Goal: Information Seeking & Learning: Find specific fact

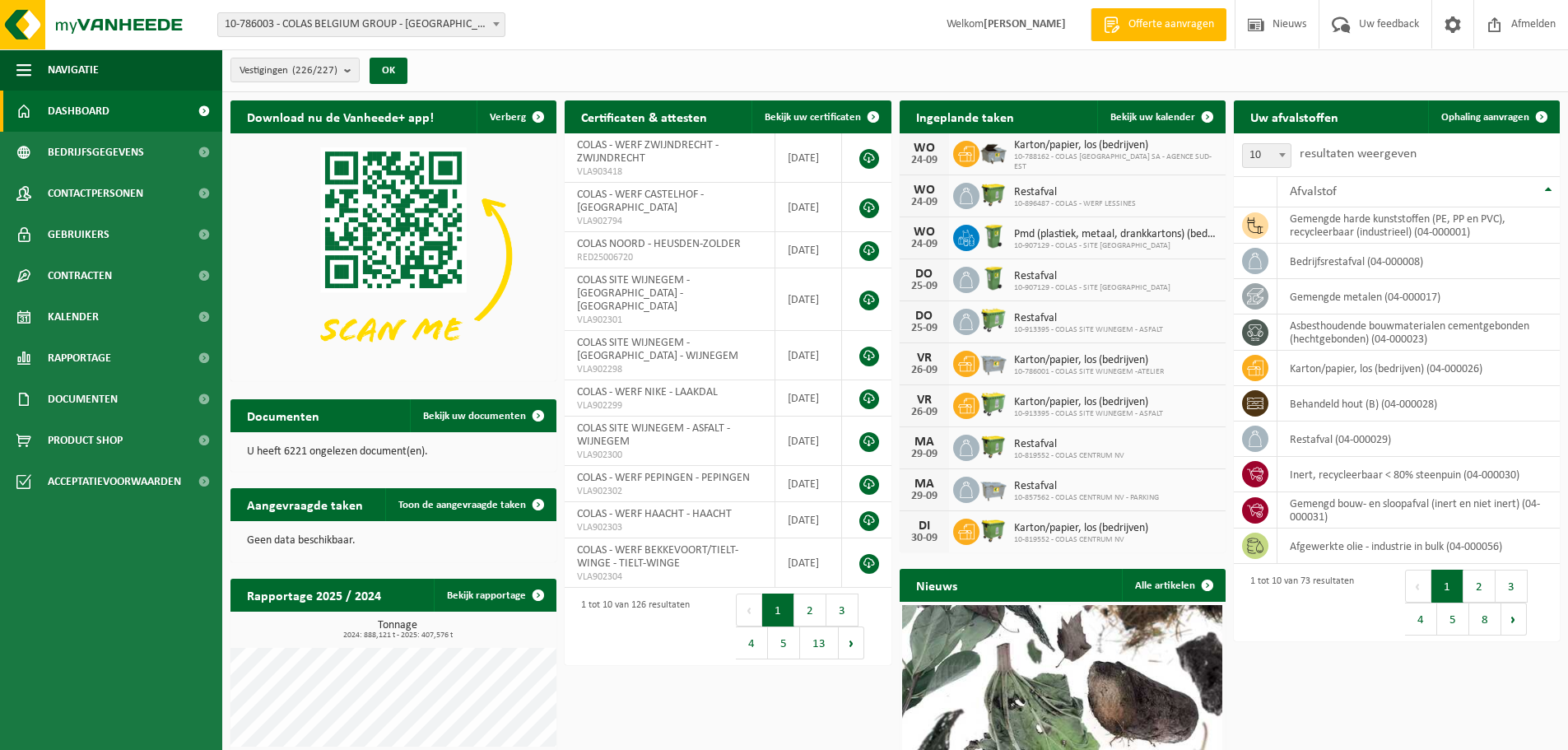
click at [121, 109] on link "Dashboard" at bounding box center [111, 111] width 222 height 41
click at [185, 397] on span at bounding box center [203, 399] width 37 height 41
click at [114, 438] on link "Facturen" at bounding box center [111, 440] width 214 height 32
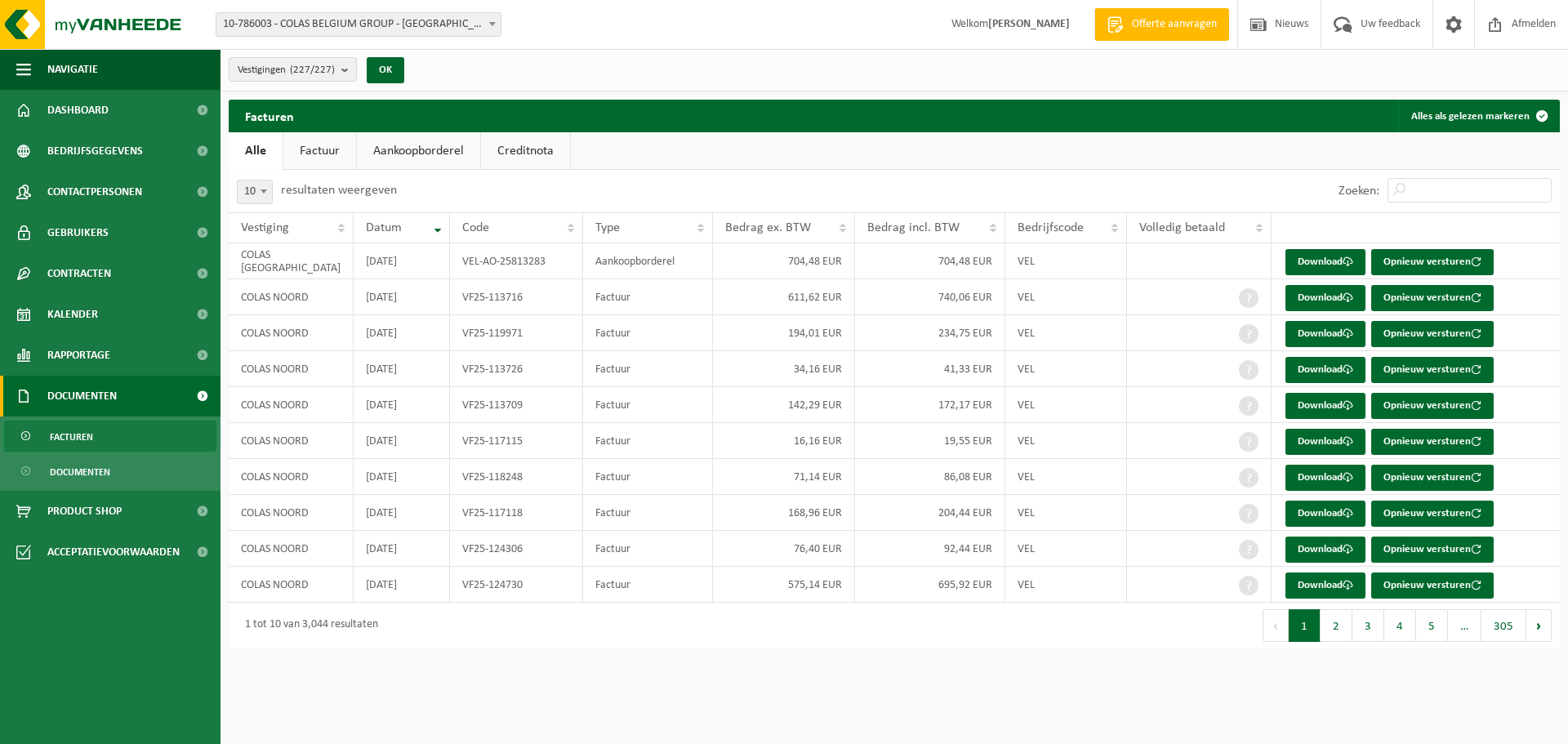
click at [109, 393] on span "Documenten" at bounding box center [82, 396] width 69 height 41
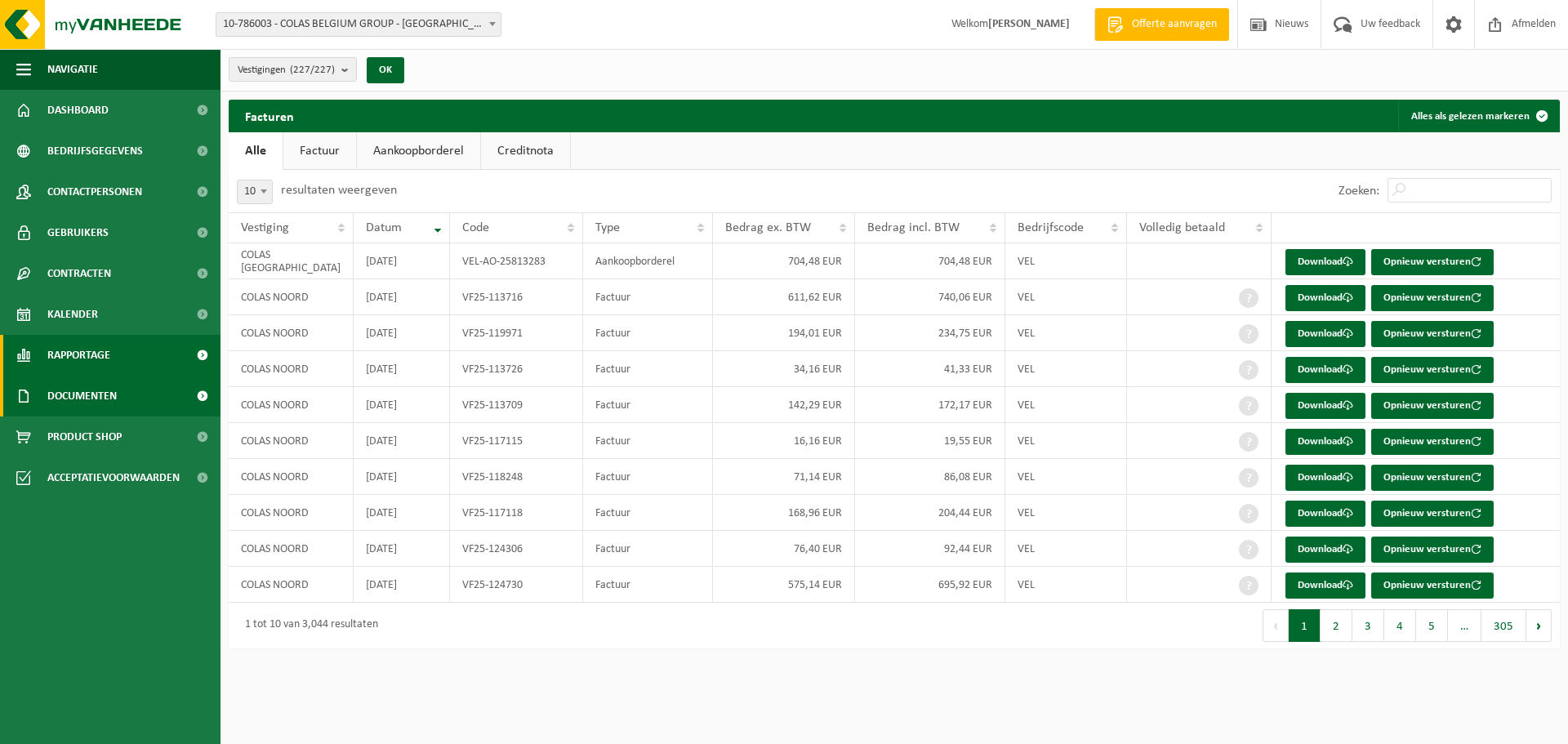
click at [102, 354] on span "Rapportage" at bounding box center [79, 356] width 63 height 41
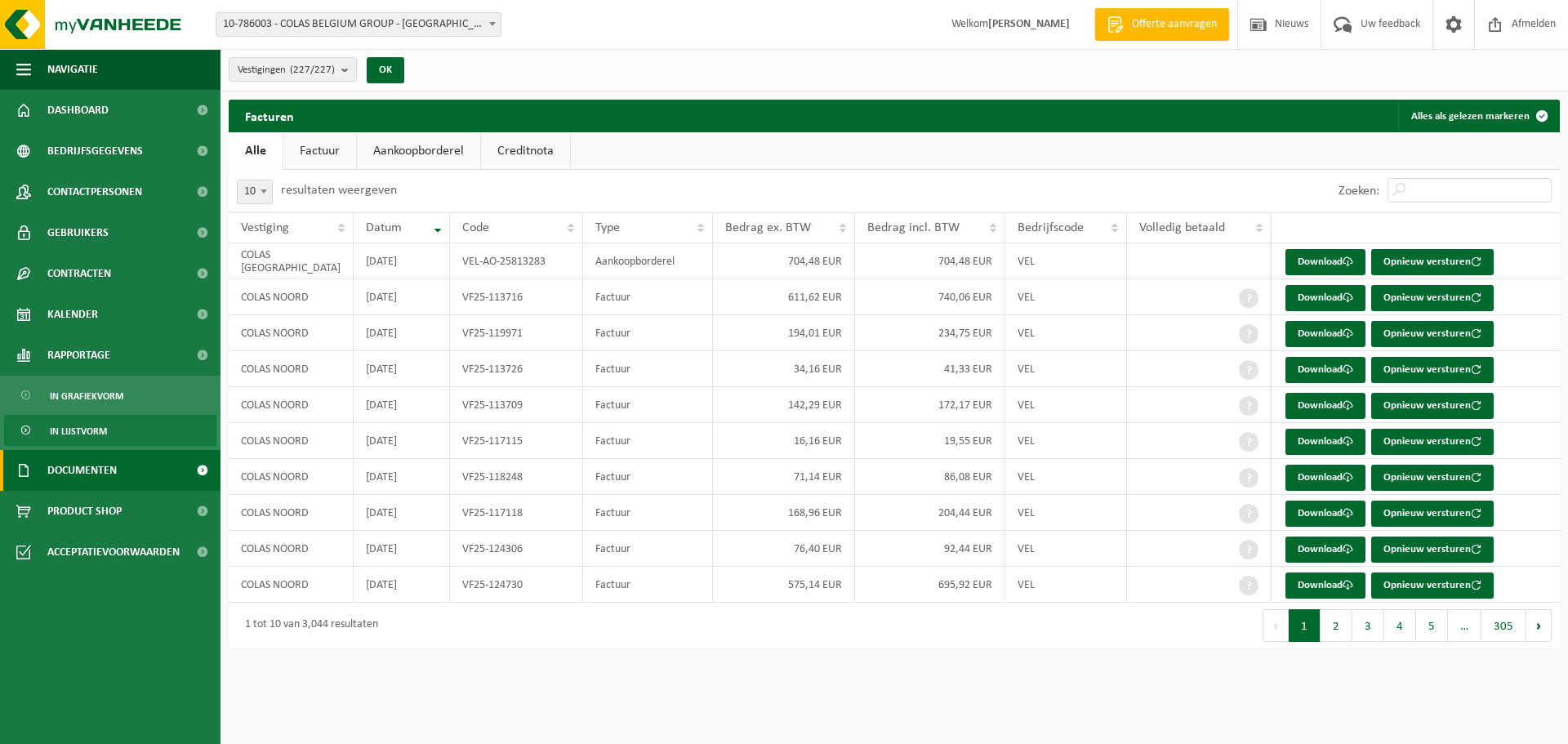
click at [101, 427] on span "In lijstvorm" at bounding box center [78, 431] width 57 height 31
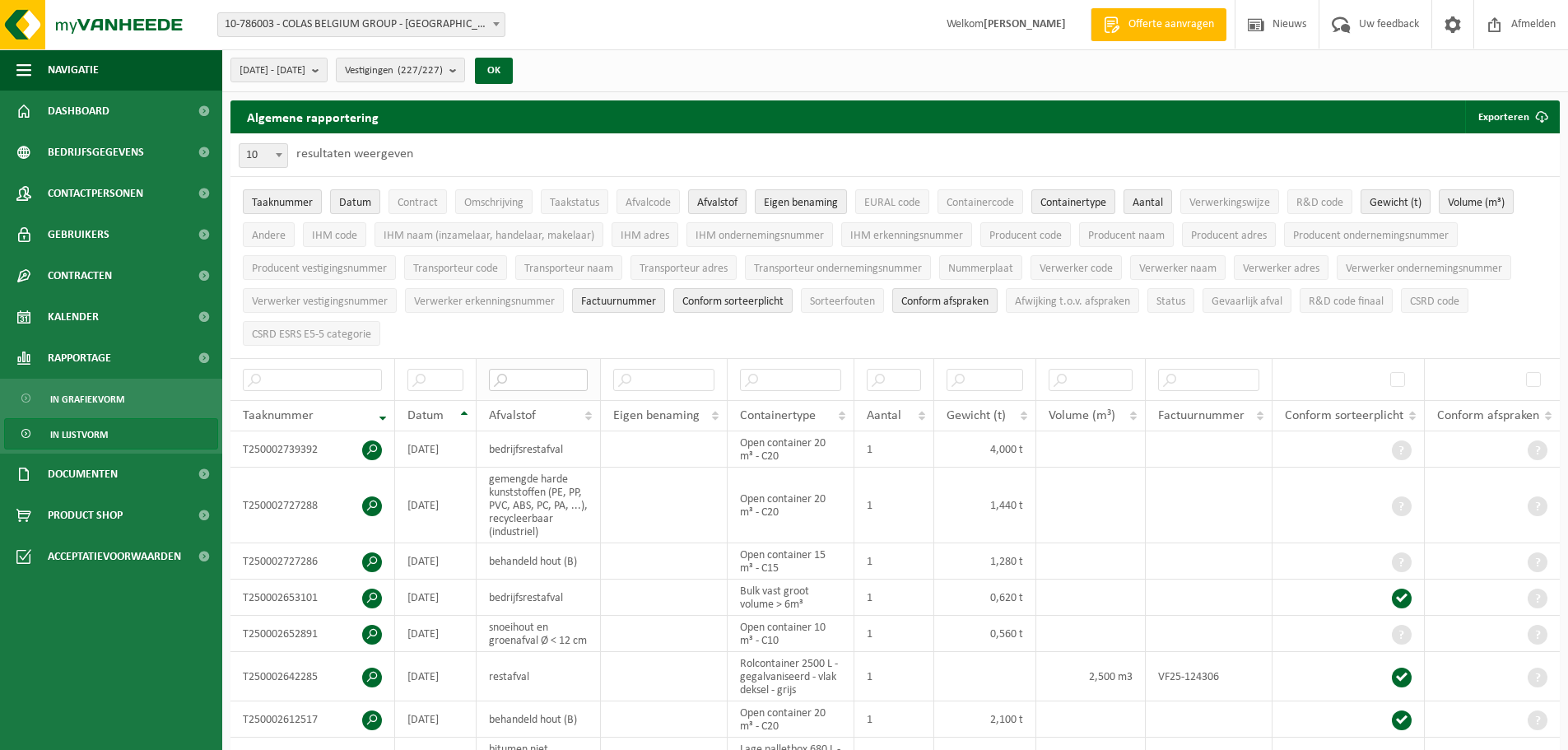
click at [561, 373] on input "text" at bounding box center [538, 379] width 99 height 22
type input "KGA"
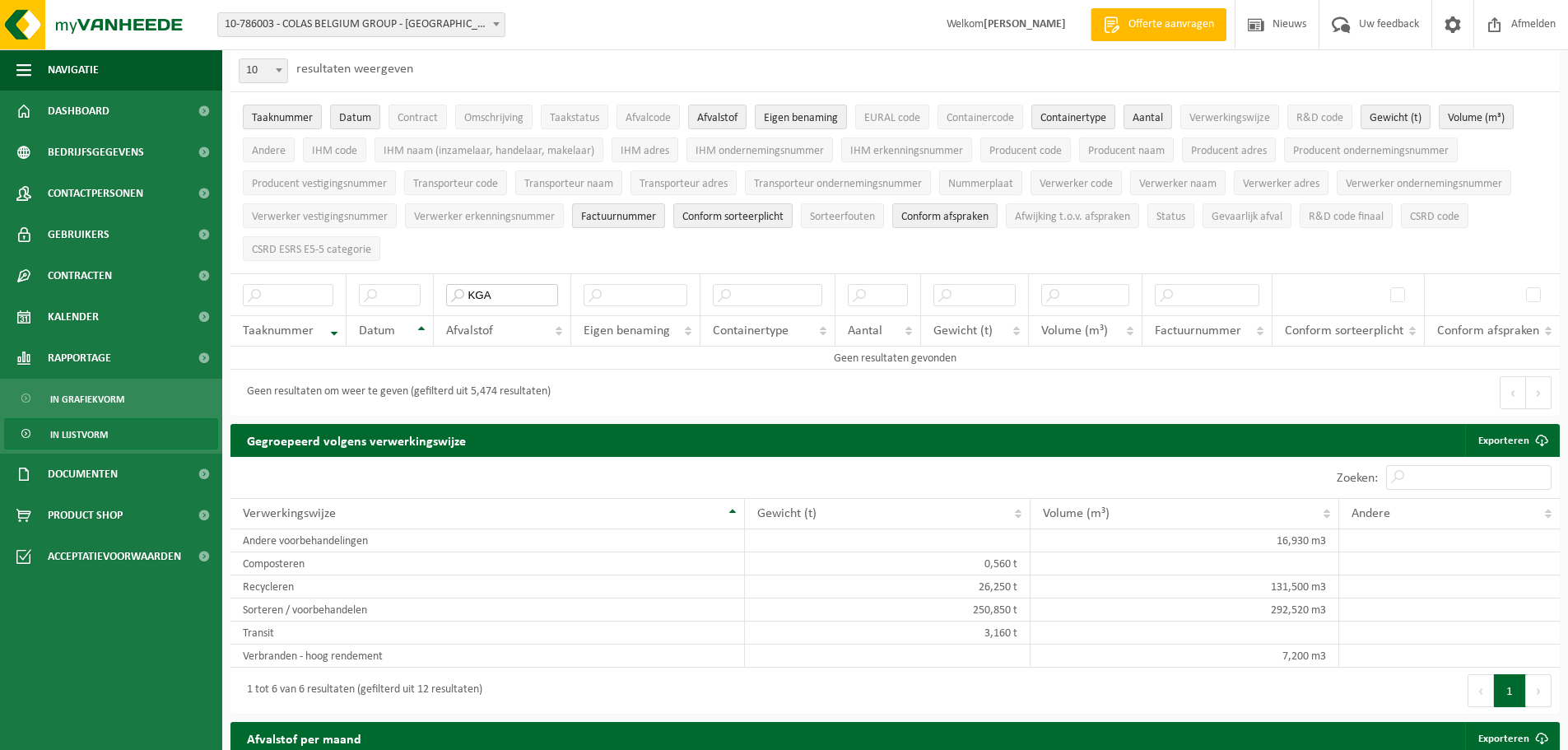
scroll to position [82, 0]
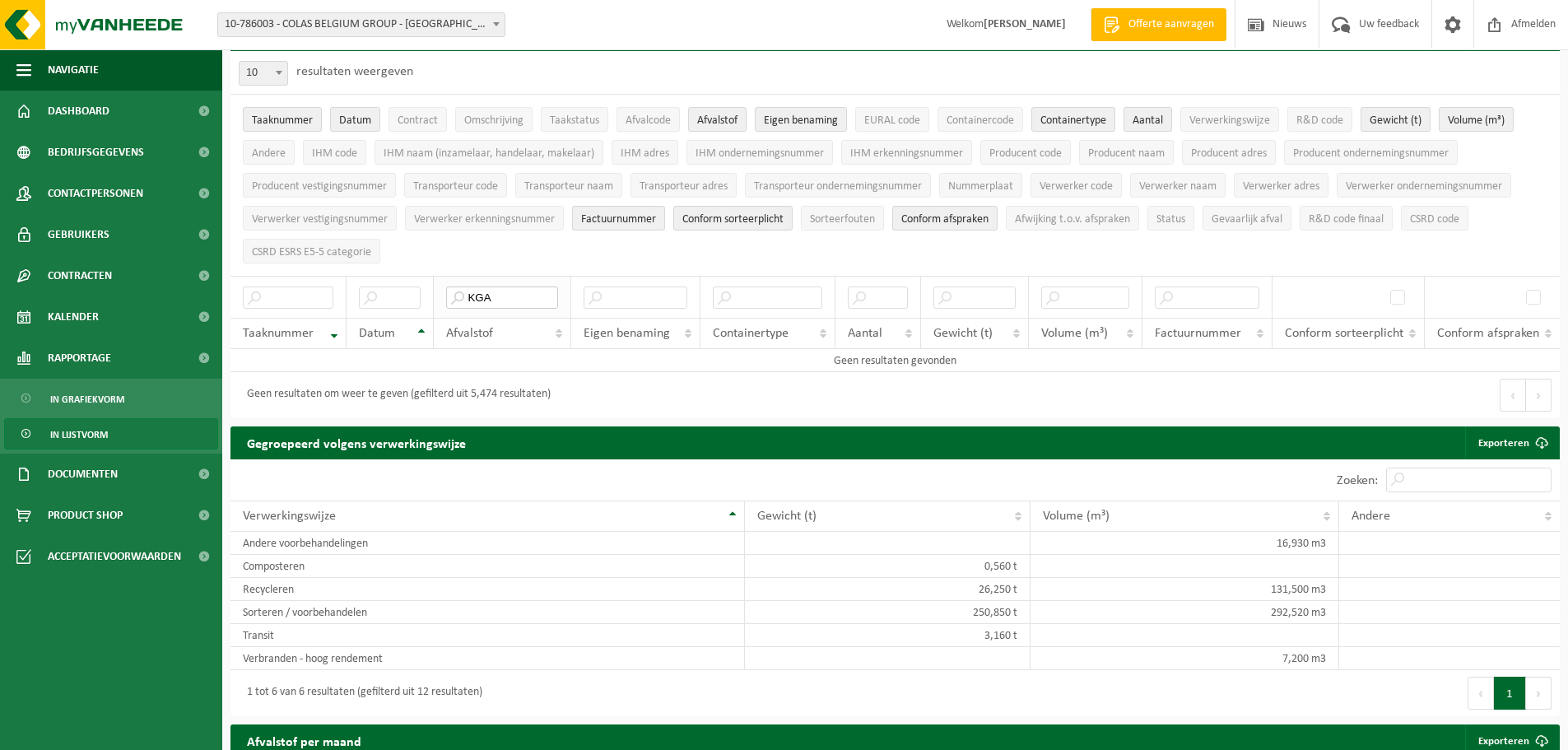
drag, startPoint x: 510, startPoint y: 290, endPoint x: 443, endPoint y: 275, distance: 68.7
click at [443, 275] on th "KGA" at bounding box center [502, 296] width 137 height 42
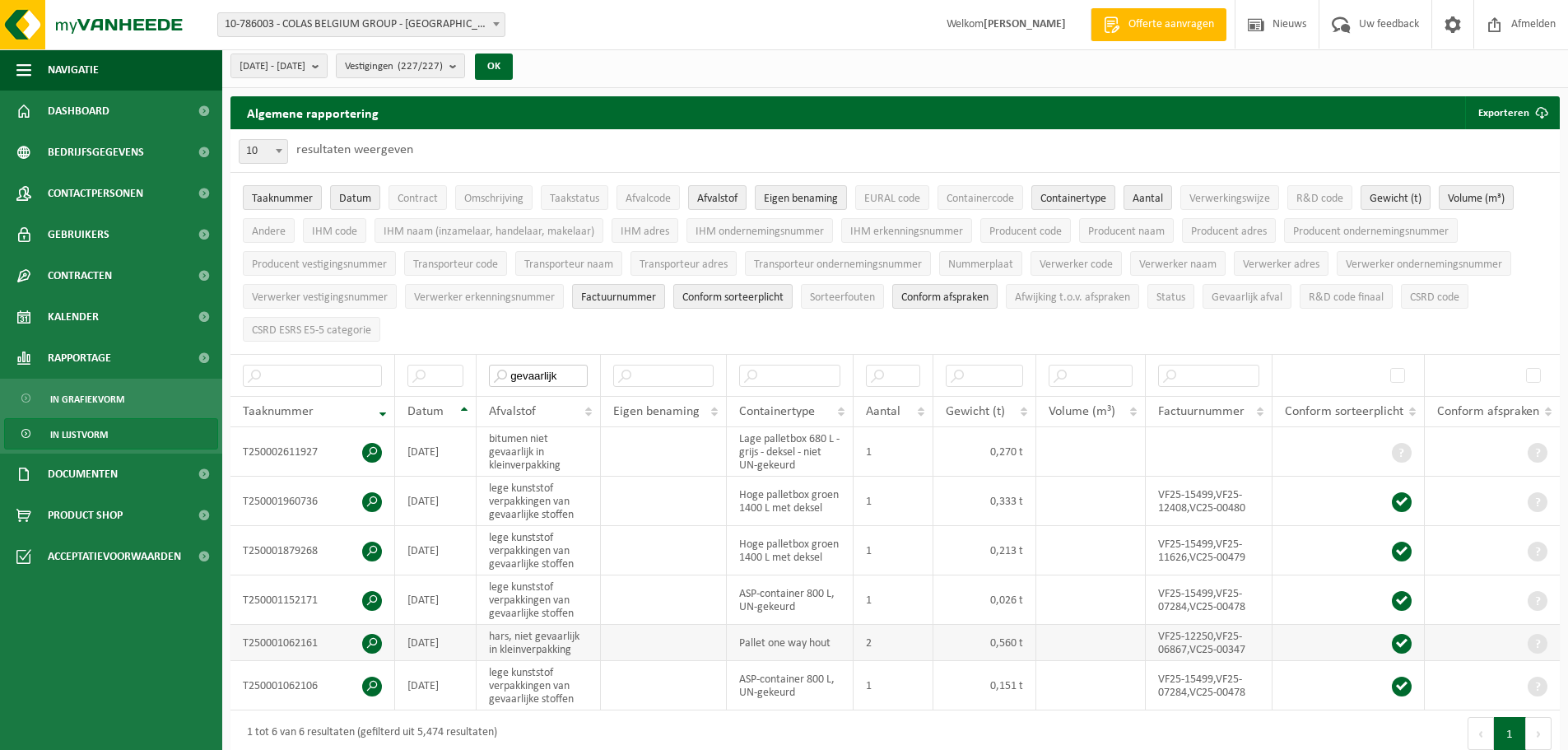
scroll to position [0, 0]
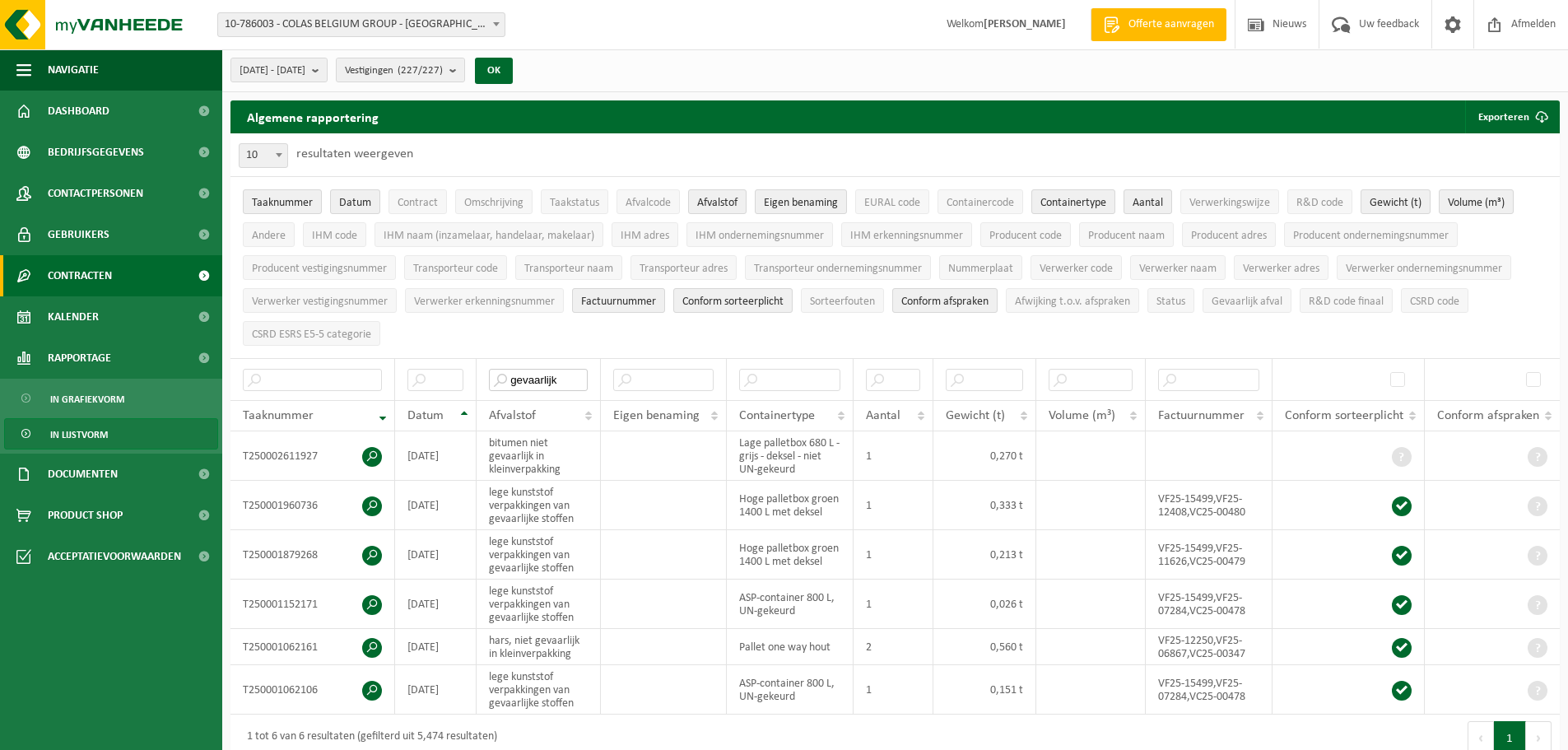
type input "gevaarlijk"
click at [192, 276] on span at bounding box center [203, 276] width 37 height 41
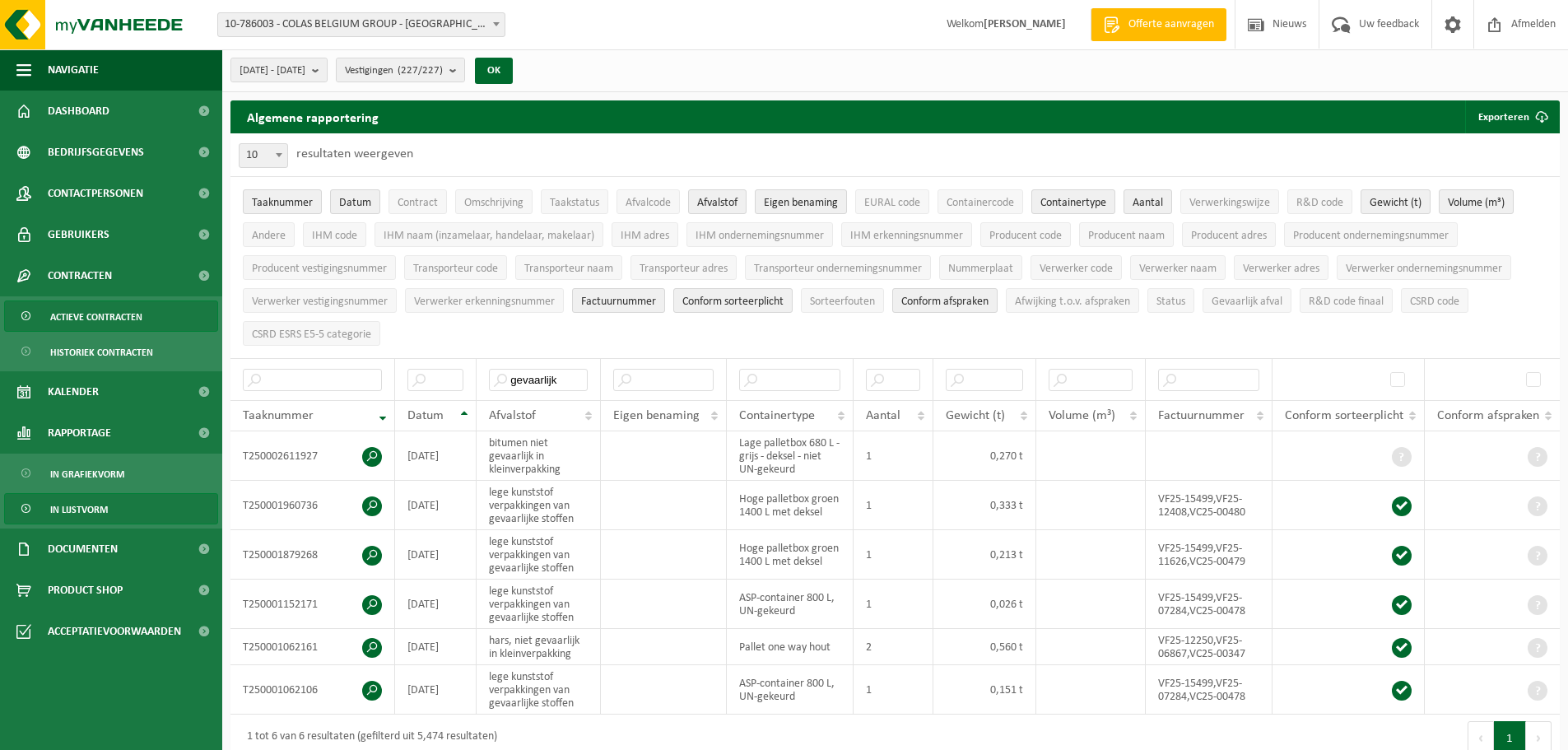
click at [100, 314] on span "Actieve contracten" at bounding box center [96, 317] width 92 height 32
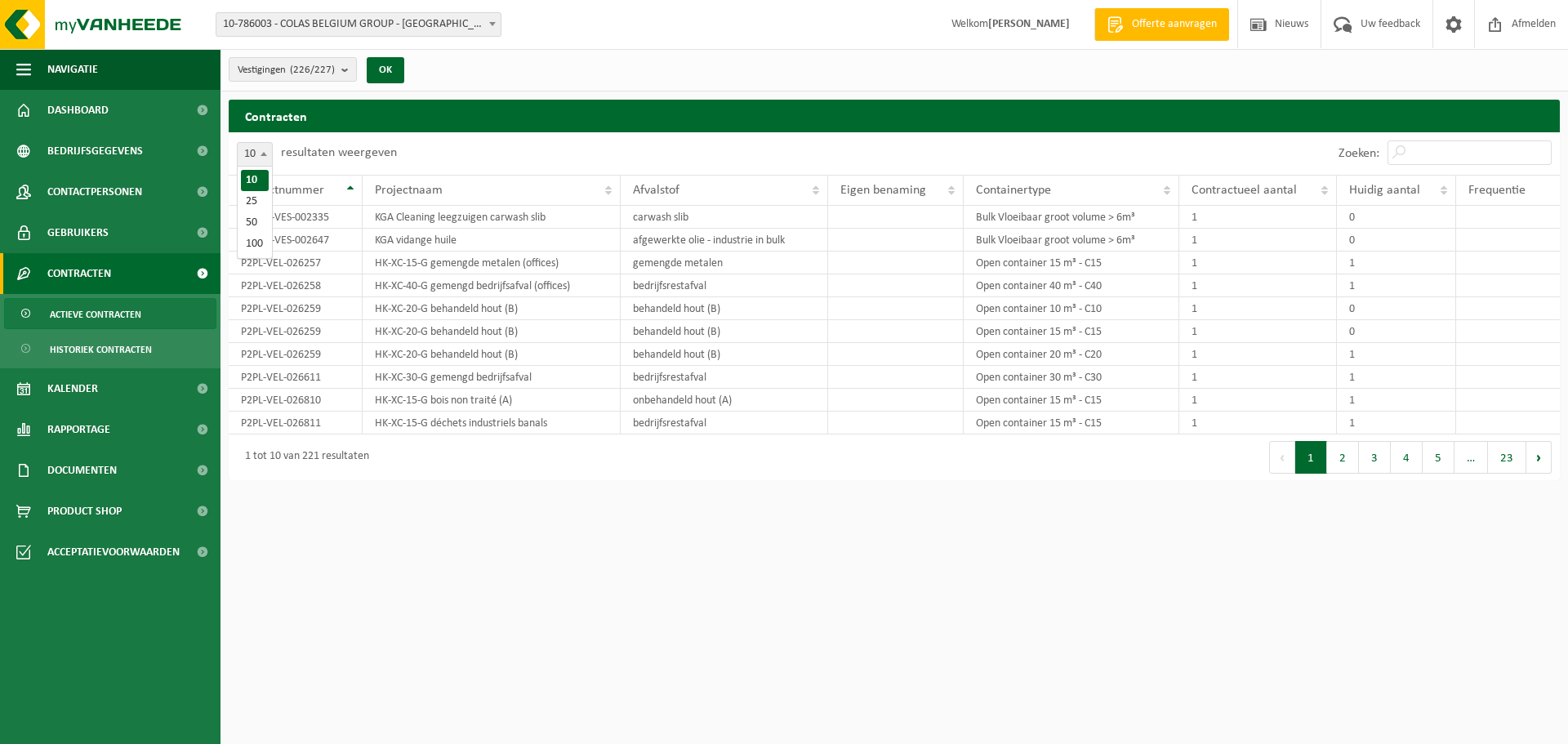
click at [266, 151] on span at bounding box center [263, 154] width 16 height 21
select select "100"
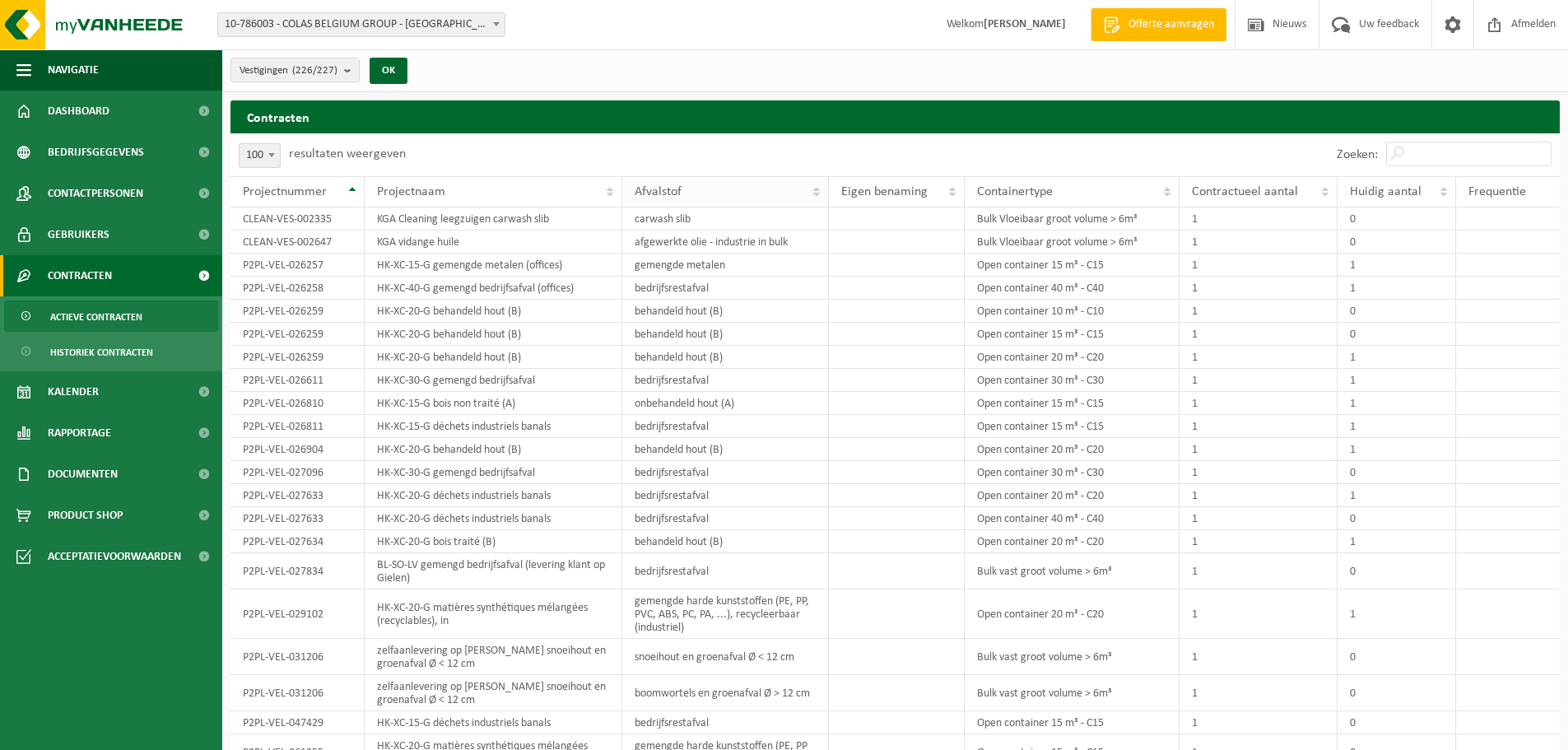
click at [818, 190] on th "Afvalstof" at bounding box center [725, 192] width 207 height 32
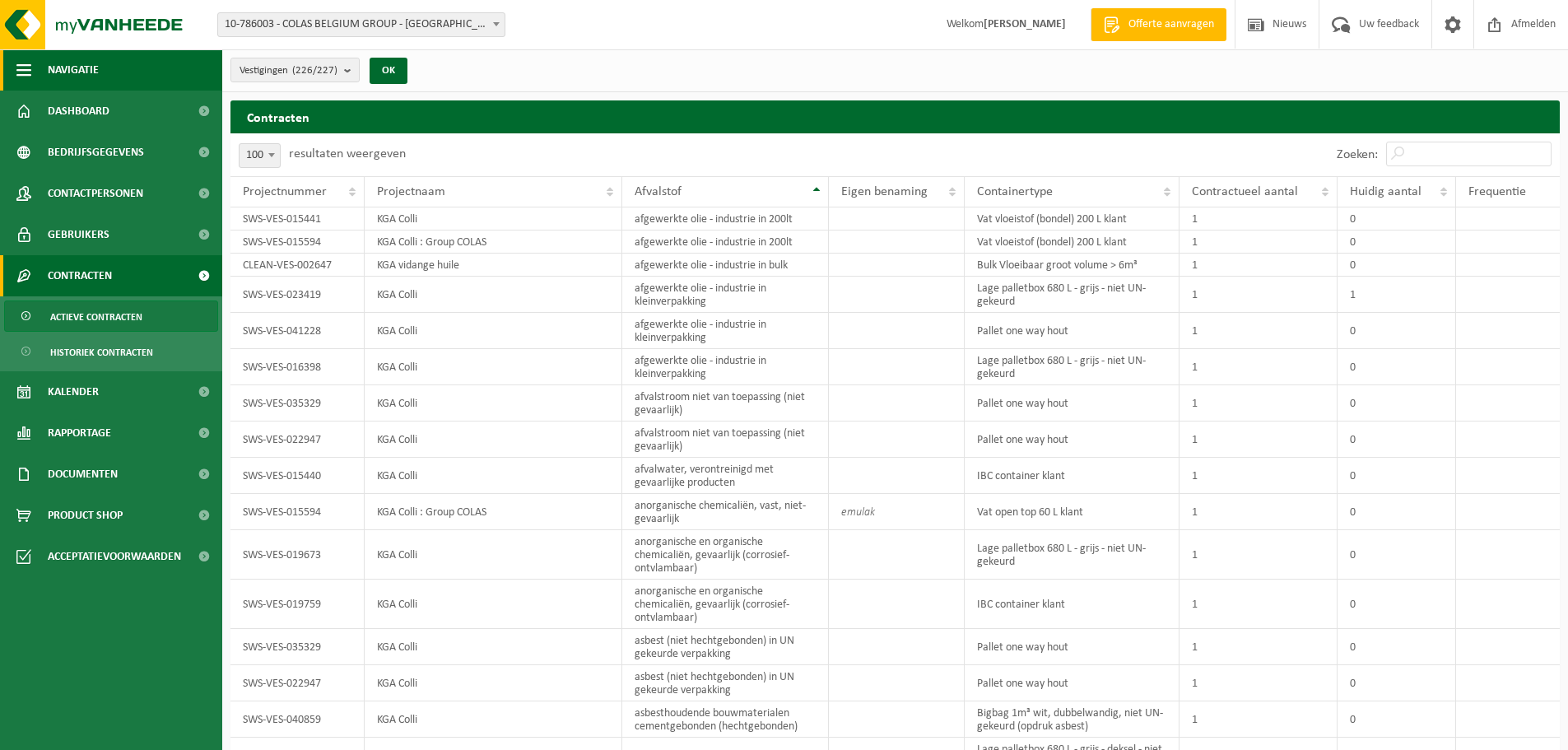
click at [17, 70] on span "button" at bounding box center [24, 71] width 15 height 41
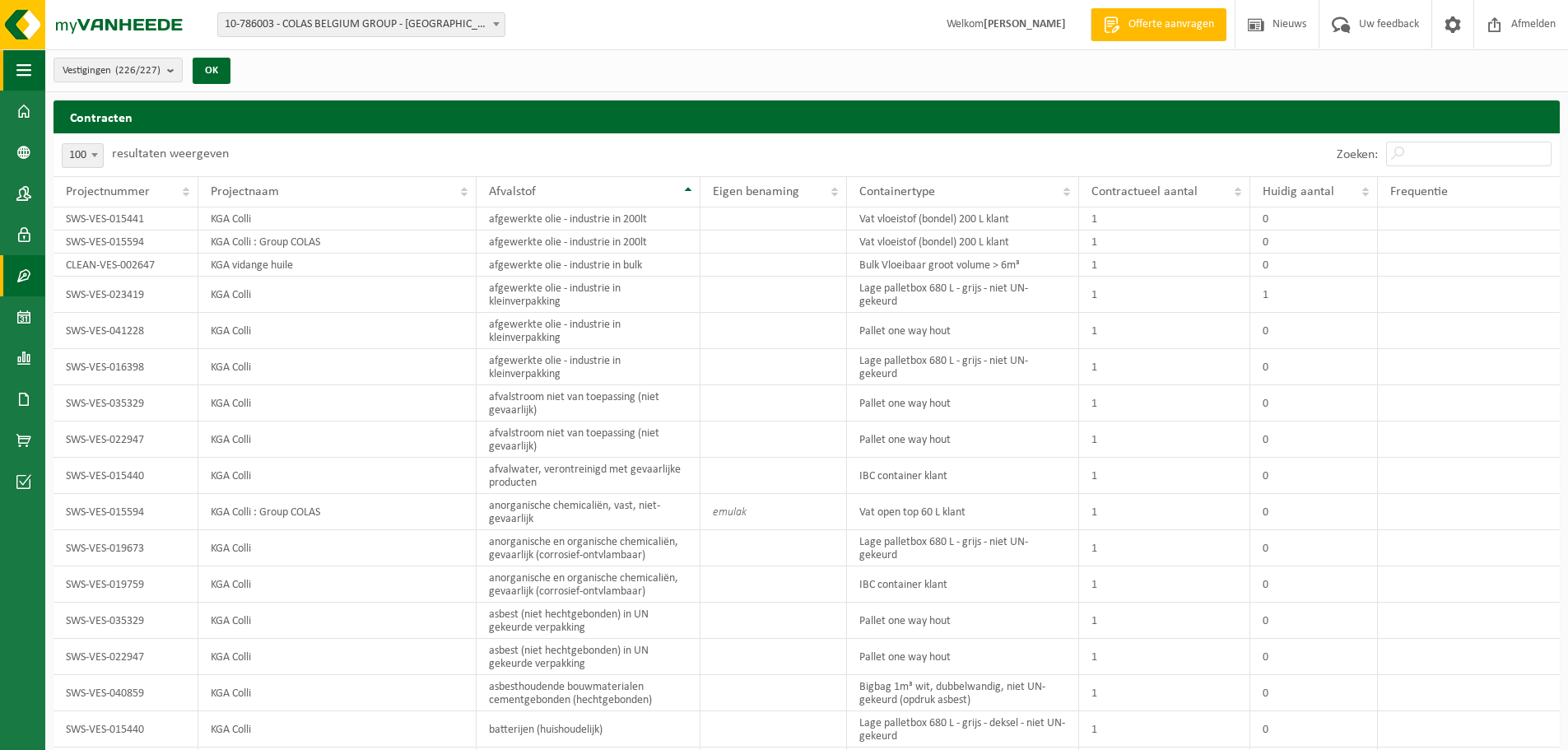
click at [17, 70] on span "button" at bounding box center [24, 71] width 15 height 41
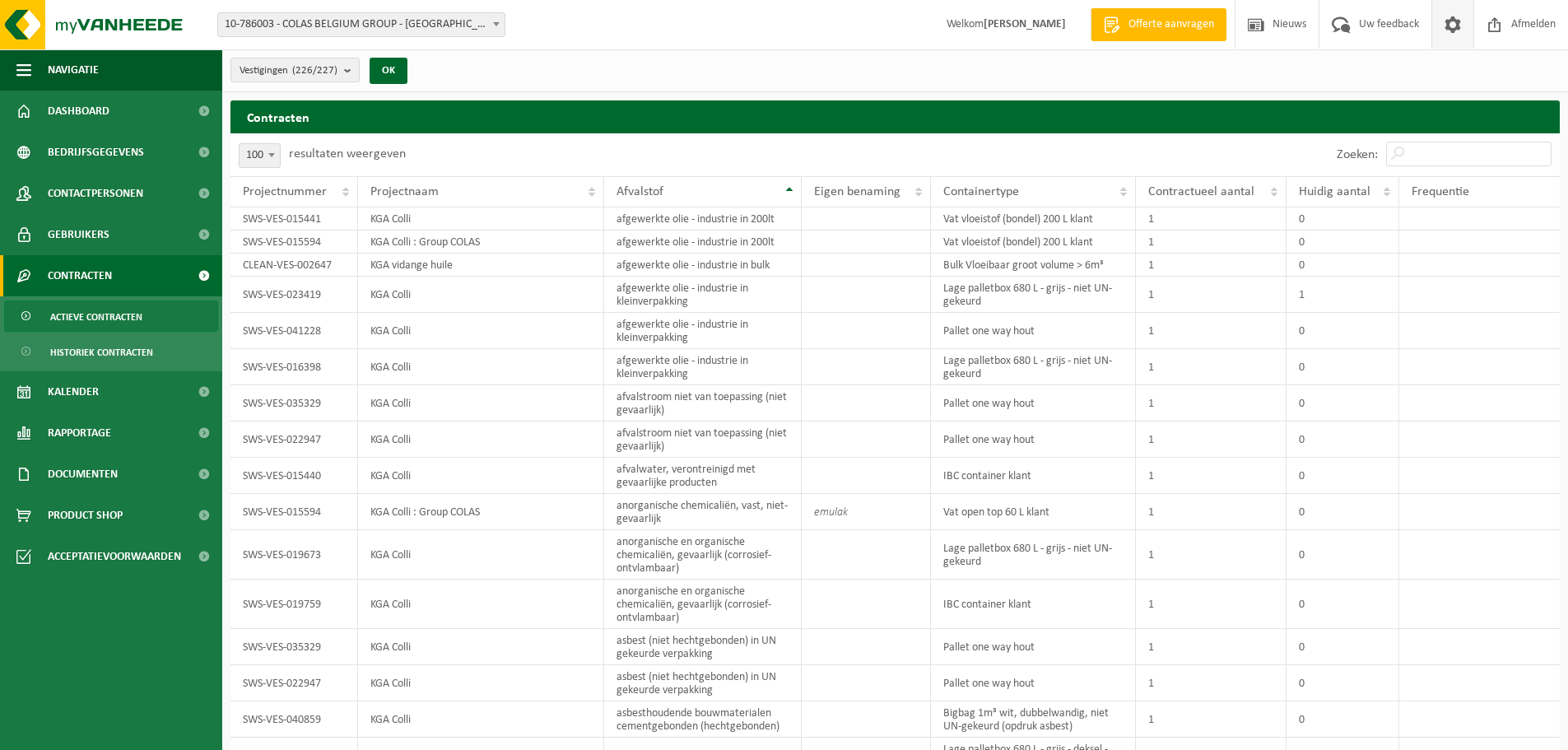
click at [1461, 17] on span at bounding box center [1453, 24] width 25 height 49
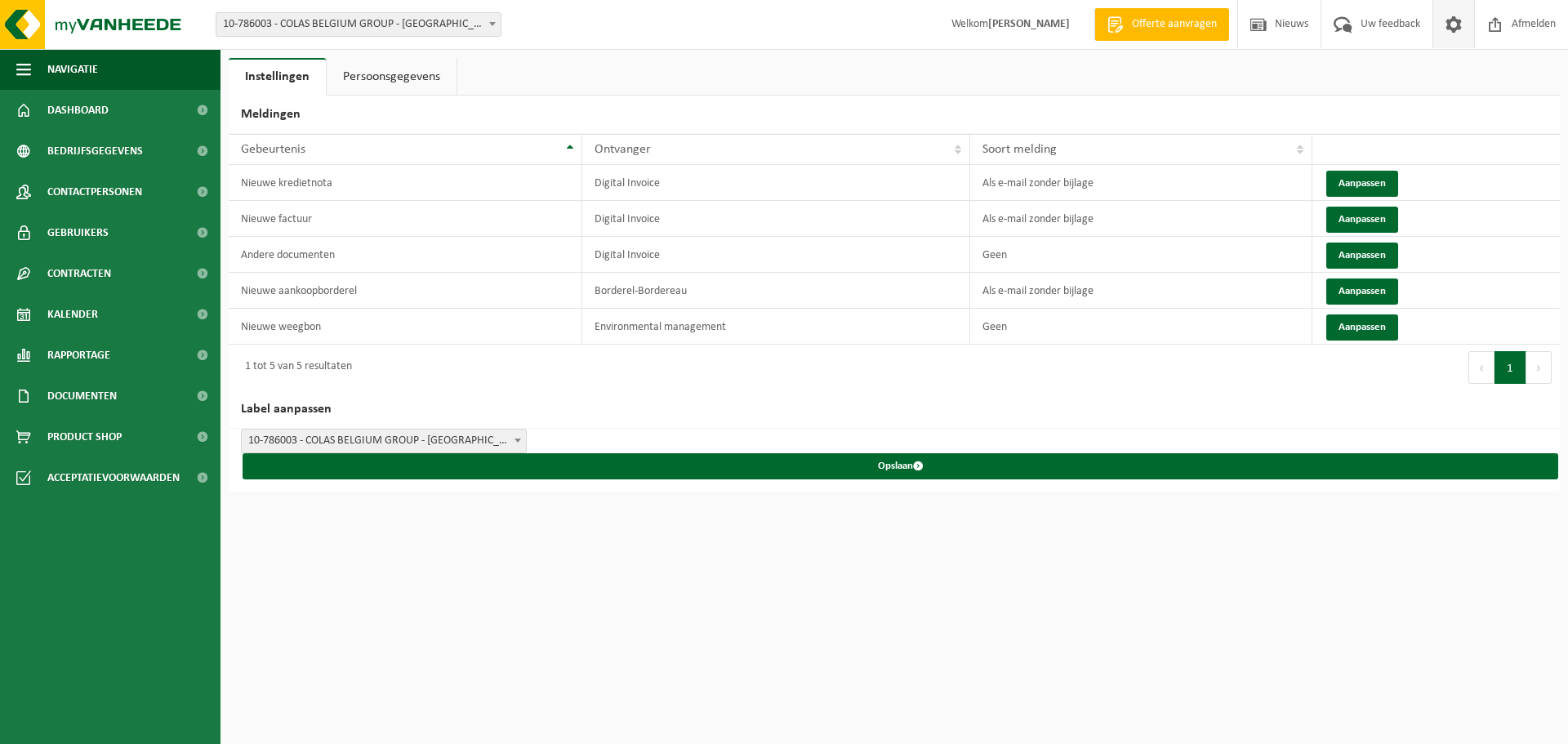
click at [1459, 20] on span at bounding box center [1454, 24] width 25 height 49
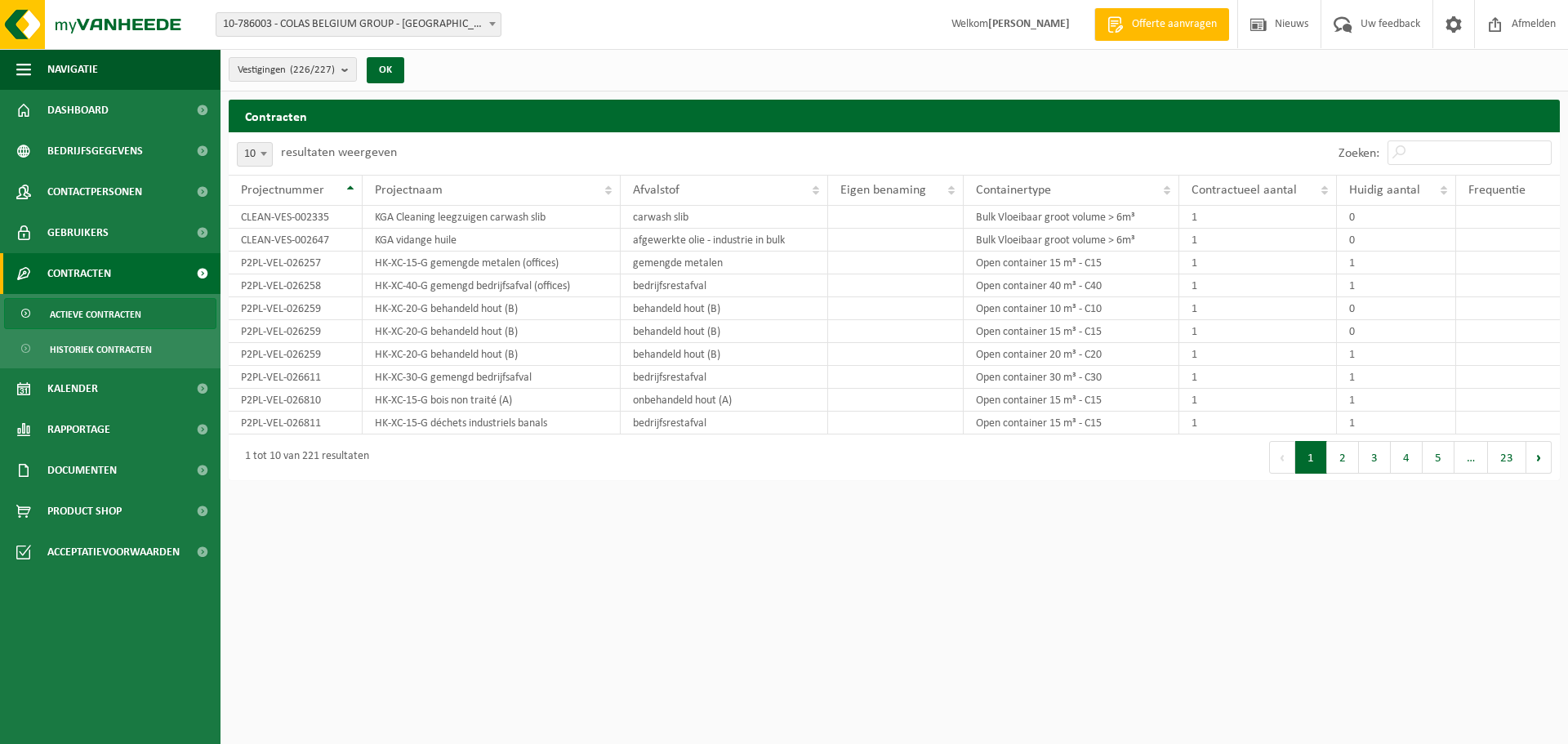
click at [261, 152] on b at bounding box center [263, 154] width 7 height 4
select select "100"
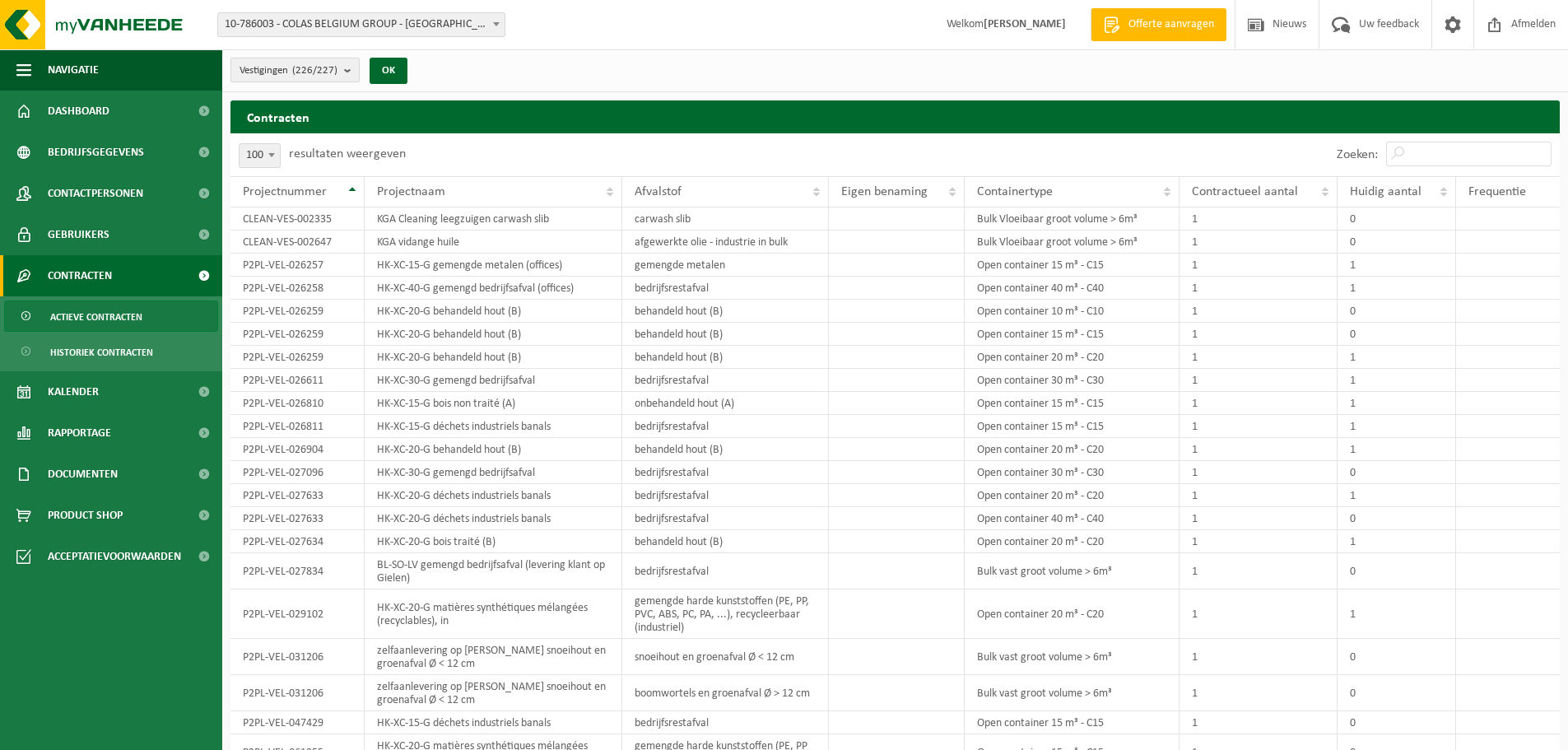
click at [346, 68] on b "submit" at bounding box center [352, 70] width 15 height 23
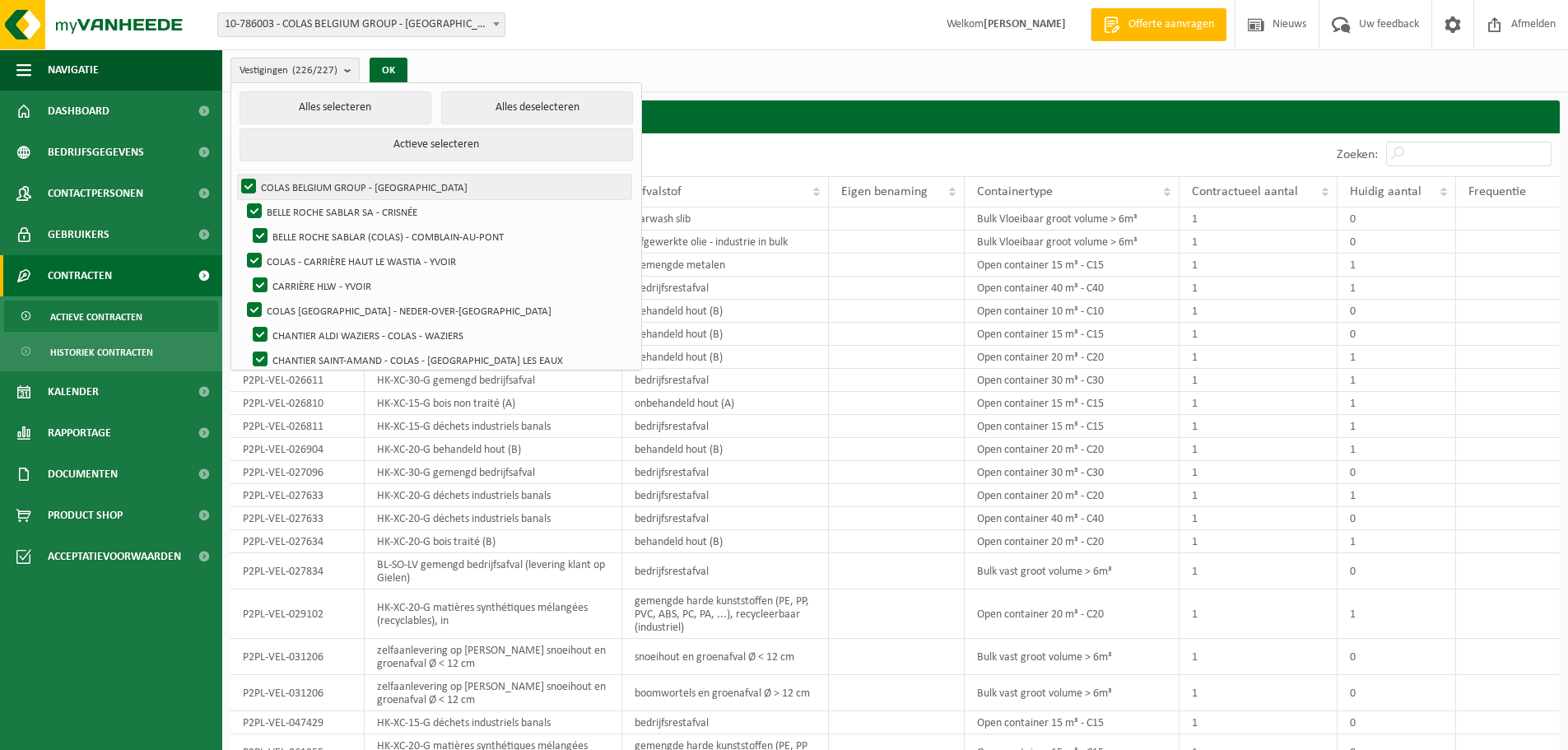
click at [247, 181] on label "COLAS BELGIUM GROUP - [GEOGRAPHIC_DATA]" at bounding box center [435, 187] width 393 height 25
click at [236, 174] on input "COLAS BELGIUM GROUP - [GEOGRAPHIC_DATA]" at bounding box center [235, 173] width 1 height 1
checkbox input "false"
click at [466, 100] on button "Alles deselecteren" at bounding box center [537, 108] width 192 height 33
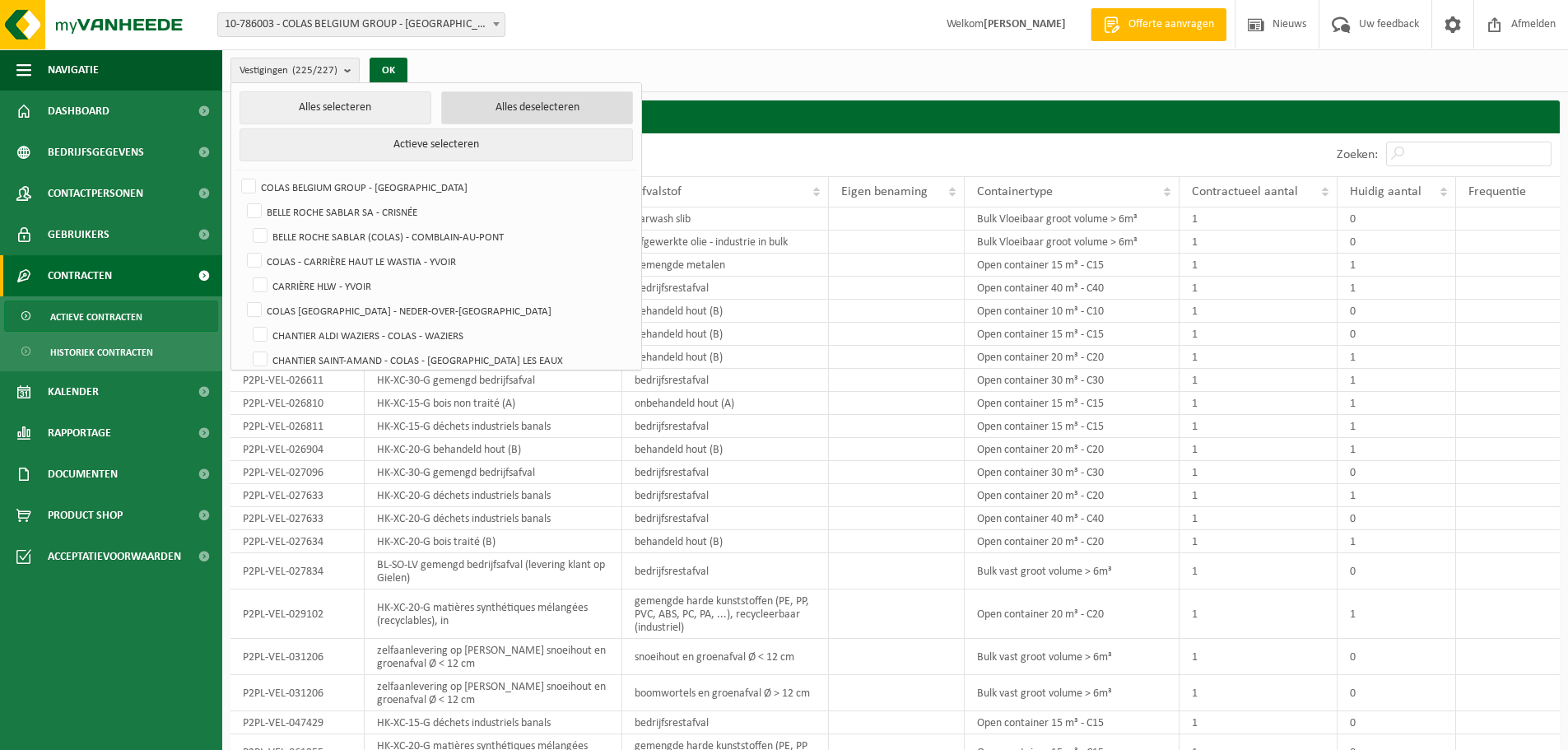
checkbox input "false"
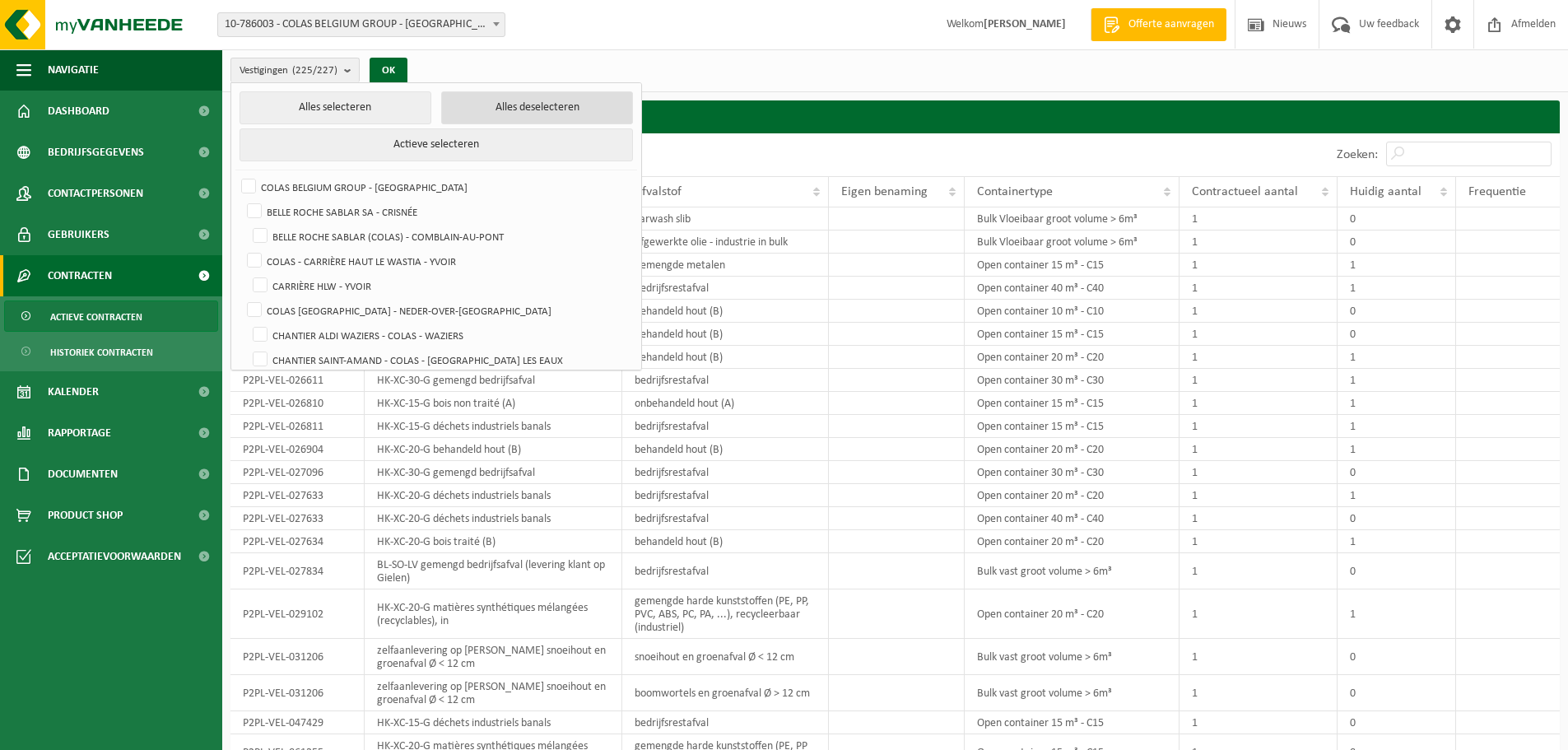
checkbox input "false"
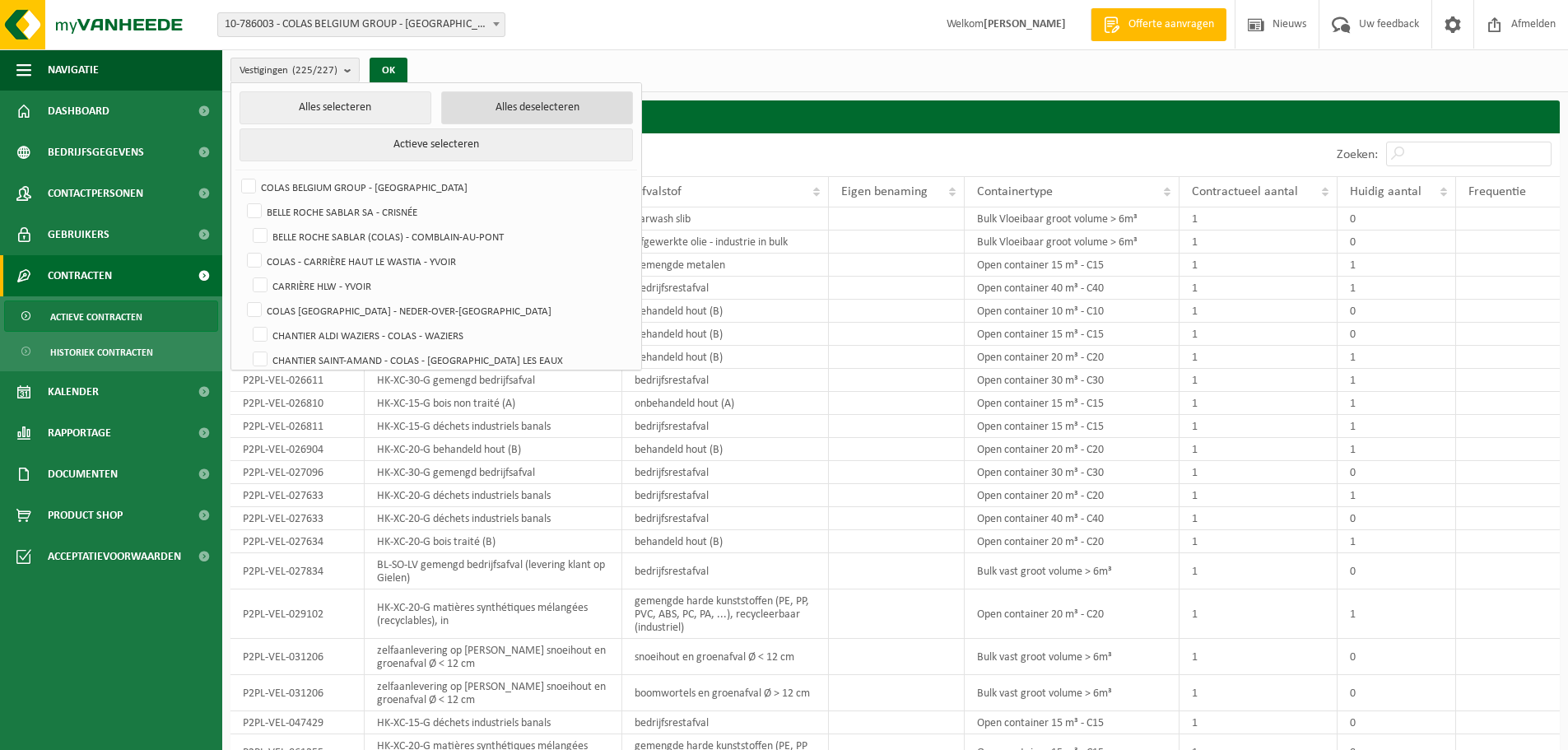
checkbox input "false"
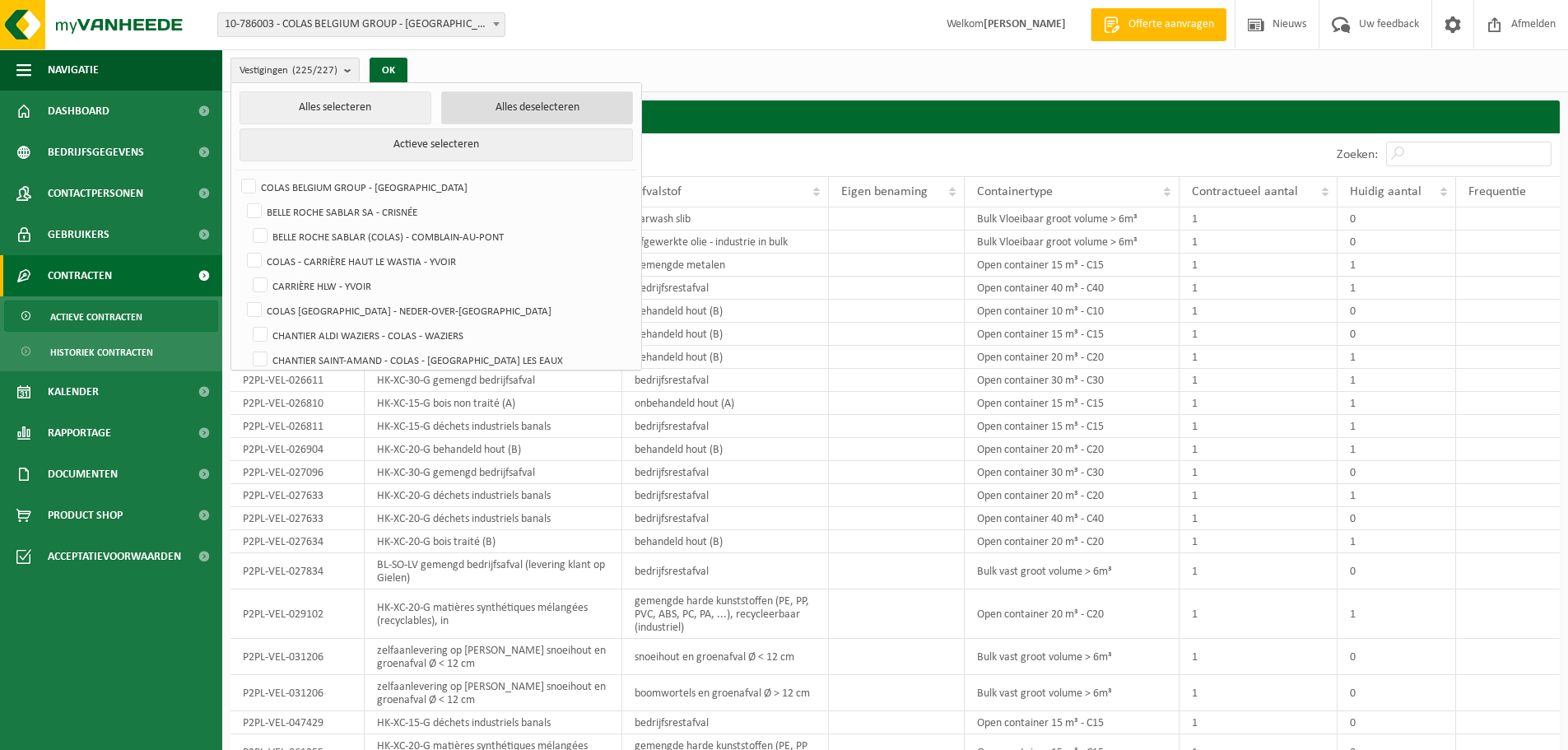
checkbox input "false"
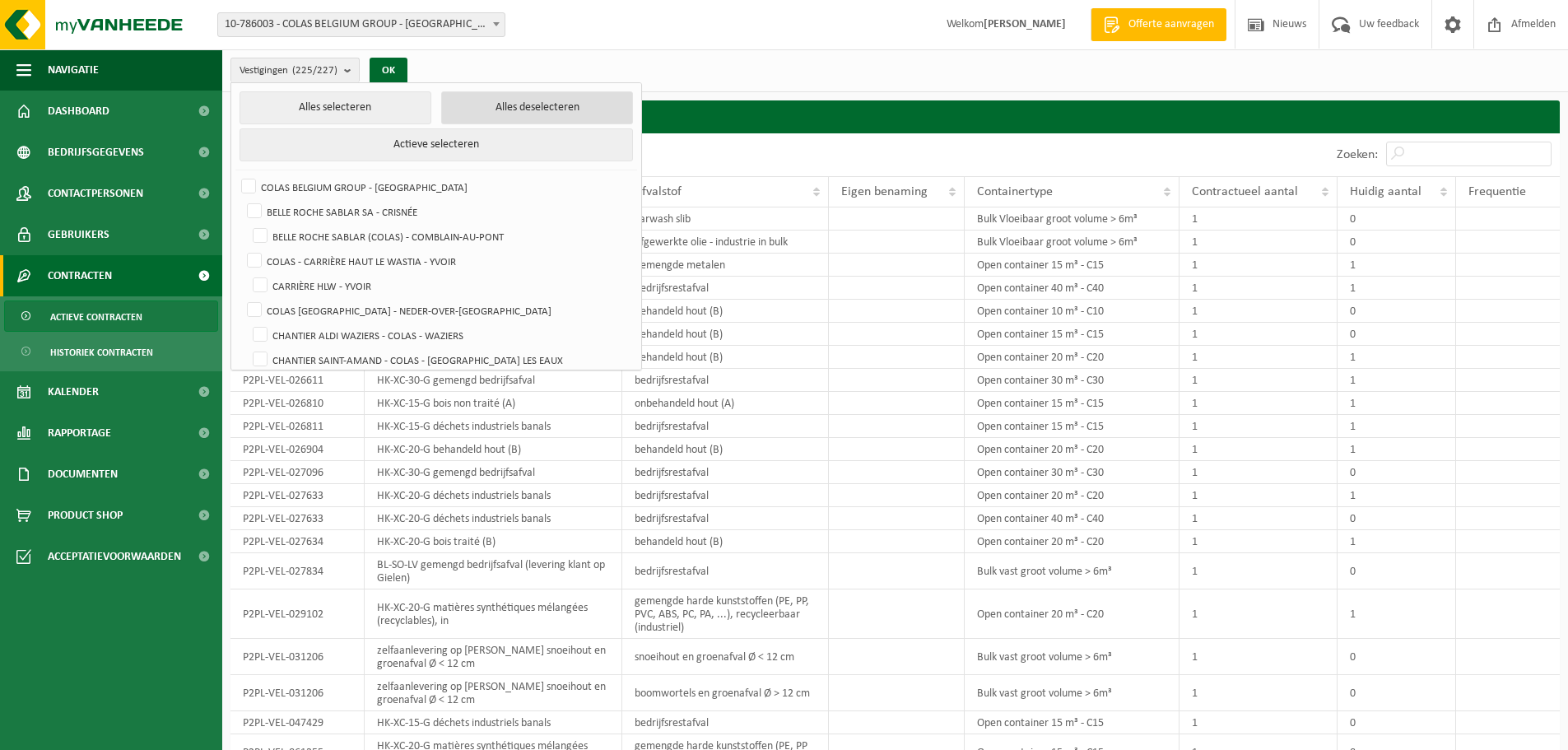
checkbox input "false"
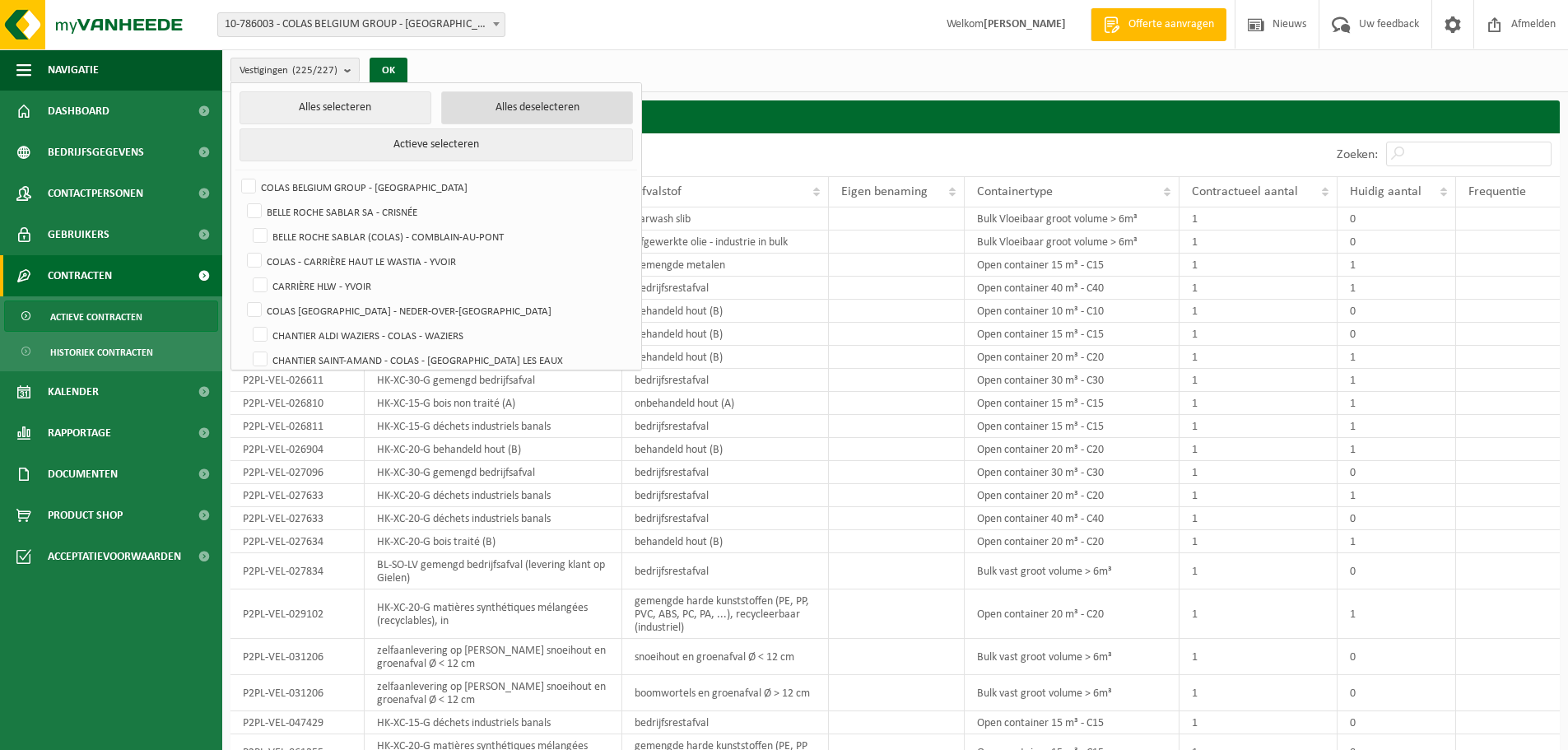
checkbox input "false"
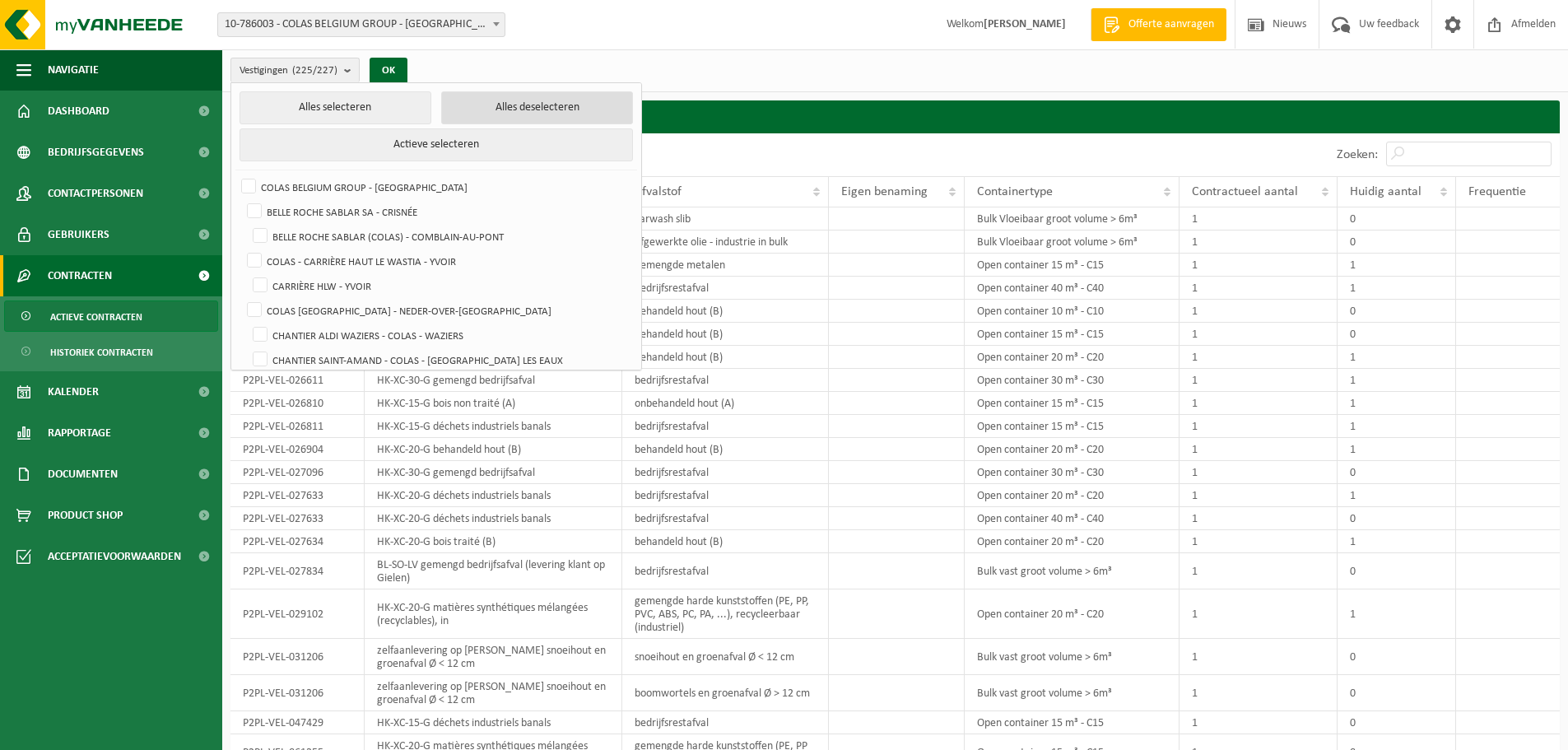
checkbox input "false"
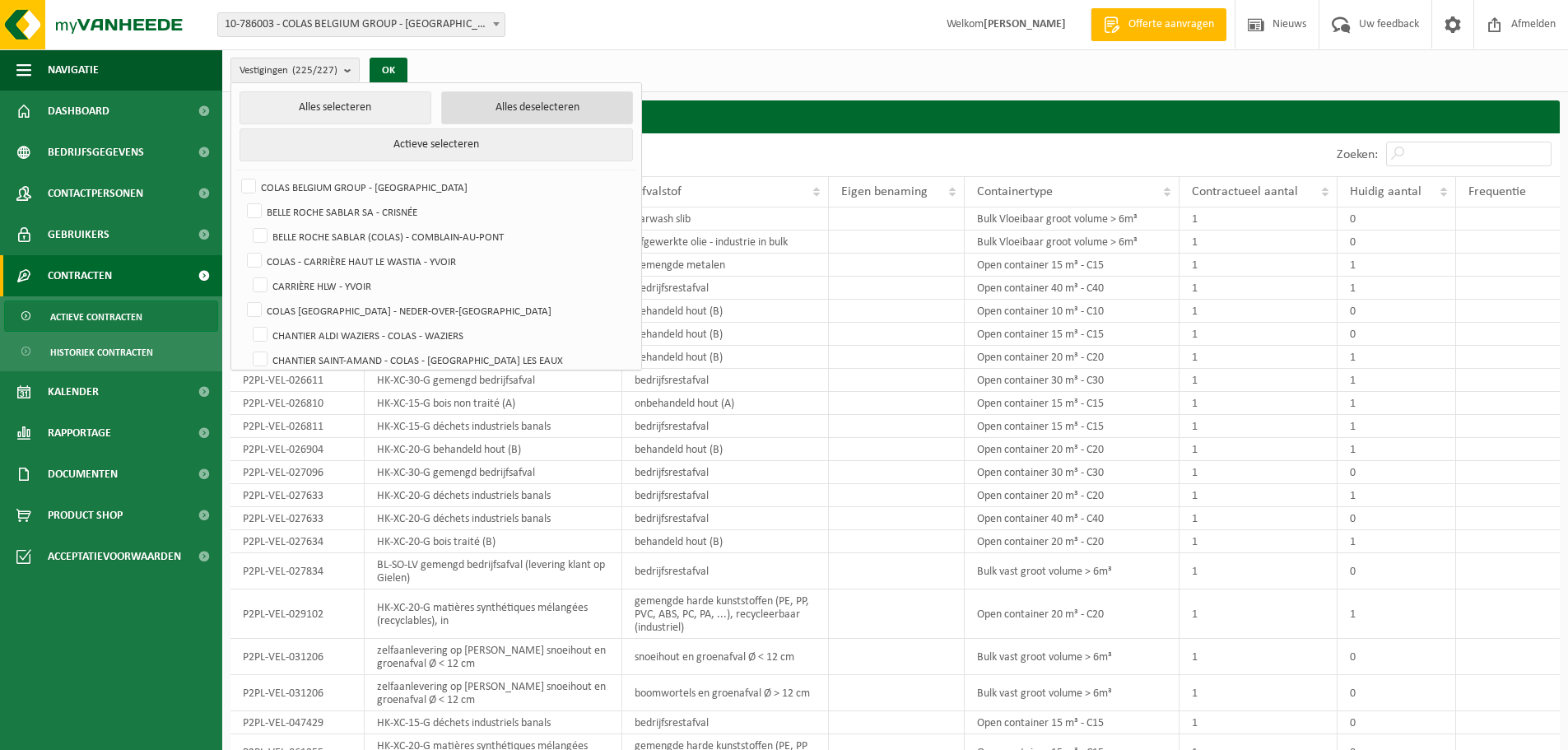
checkbox input "false"
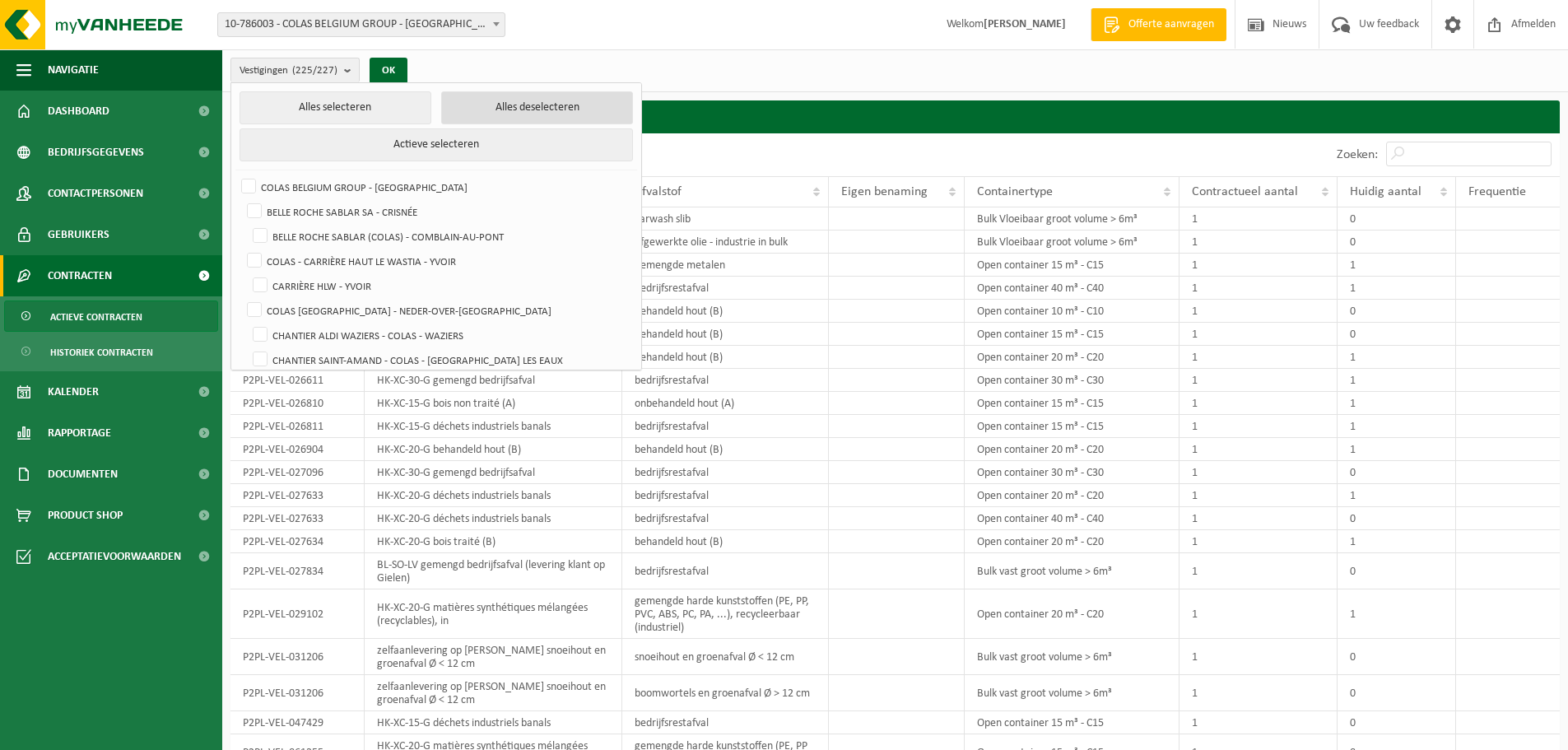
checkbox input "false"
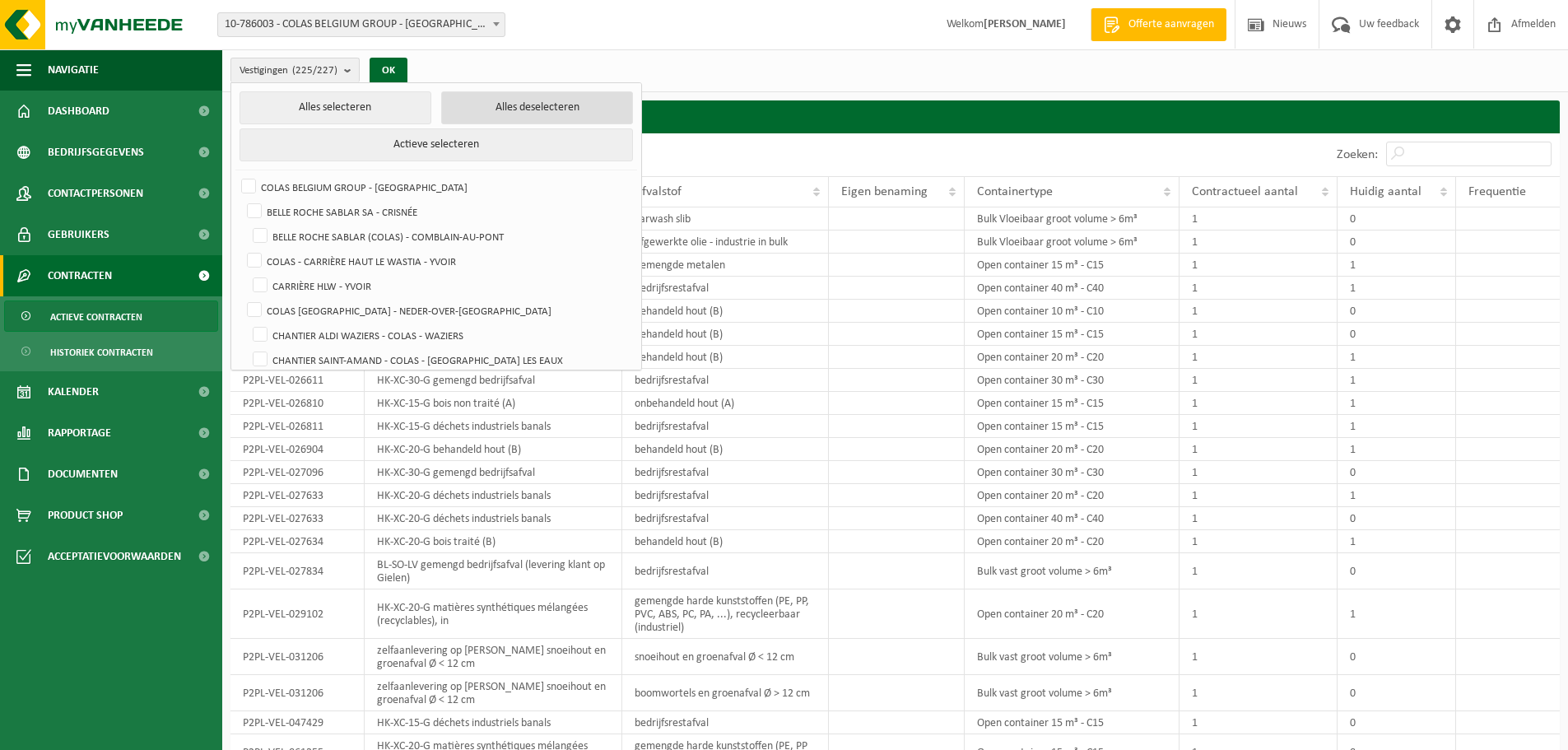
checkbox input "false"
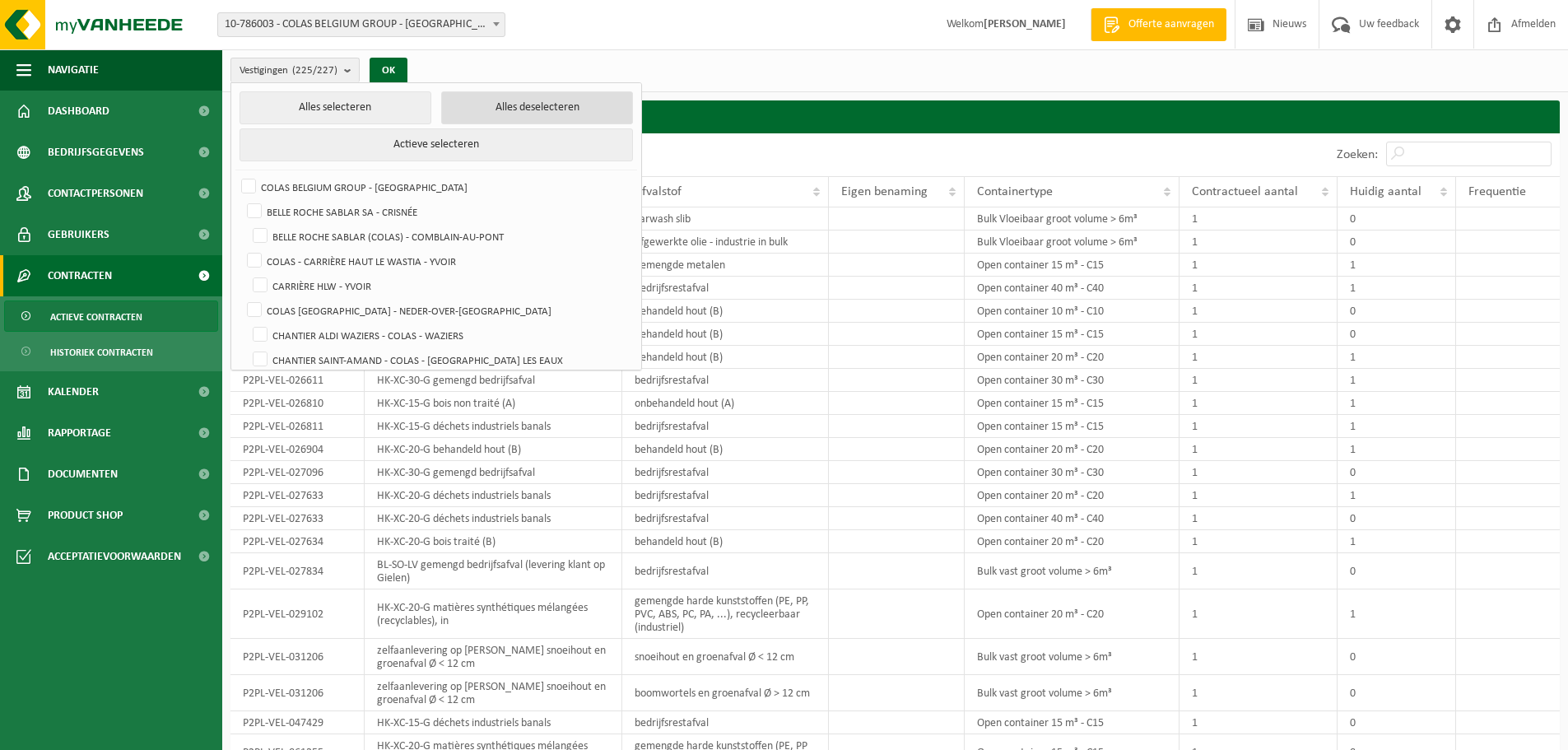
checkbox input "false"
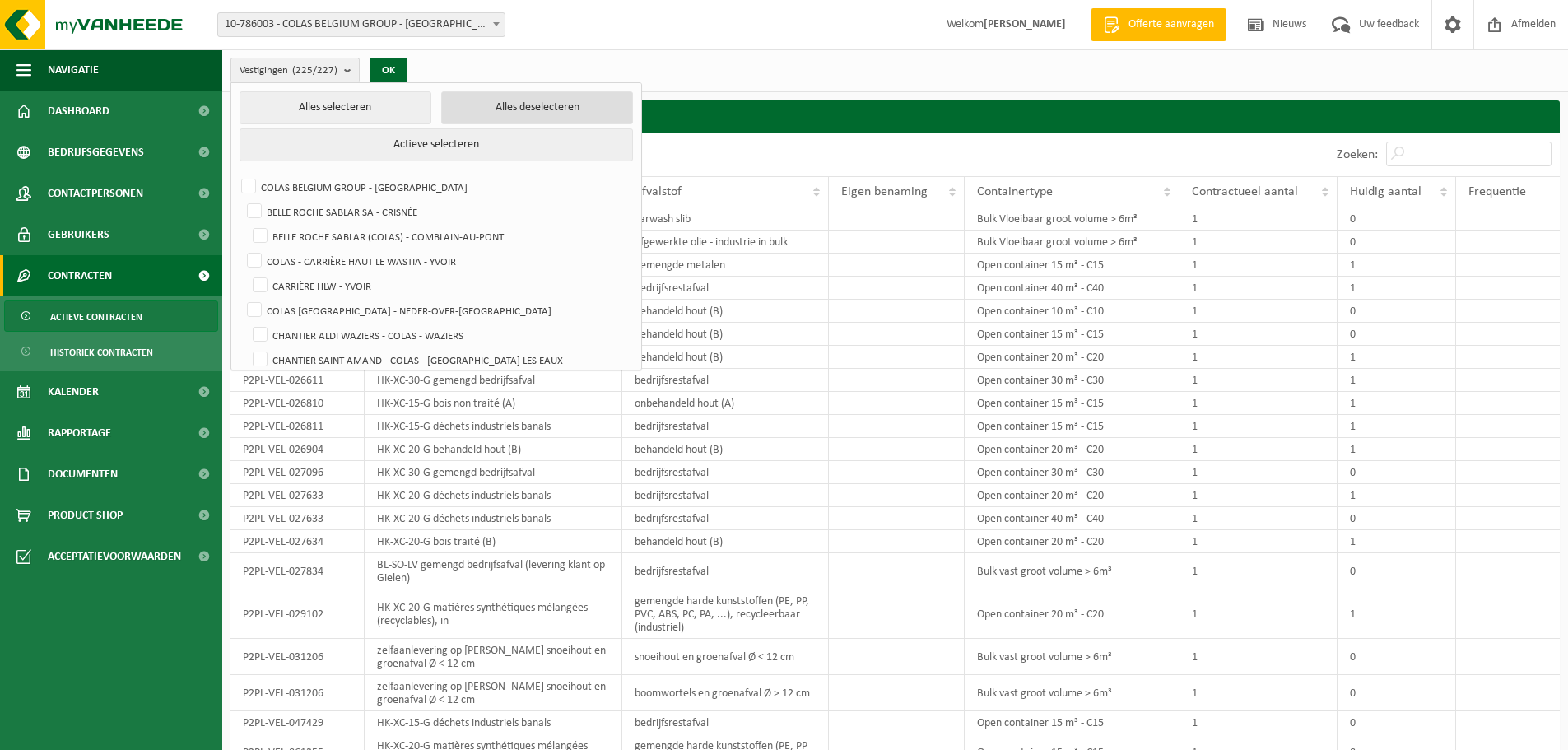
checkbox input "false"
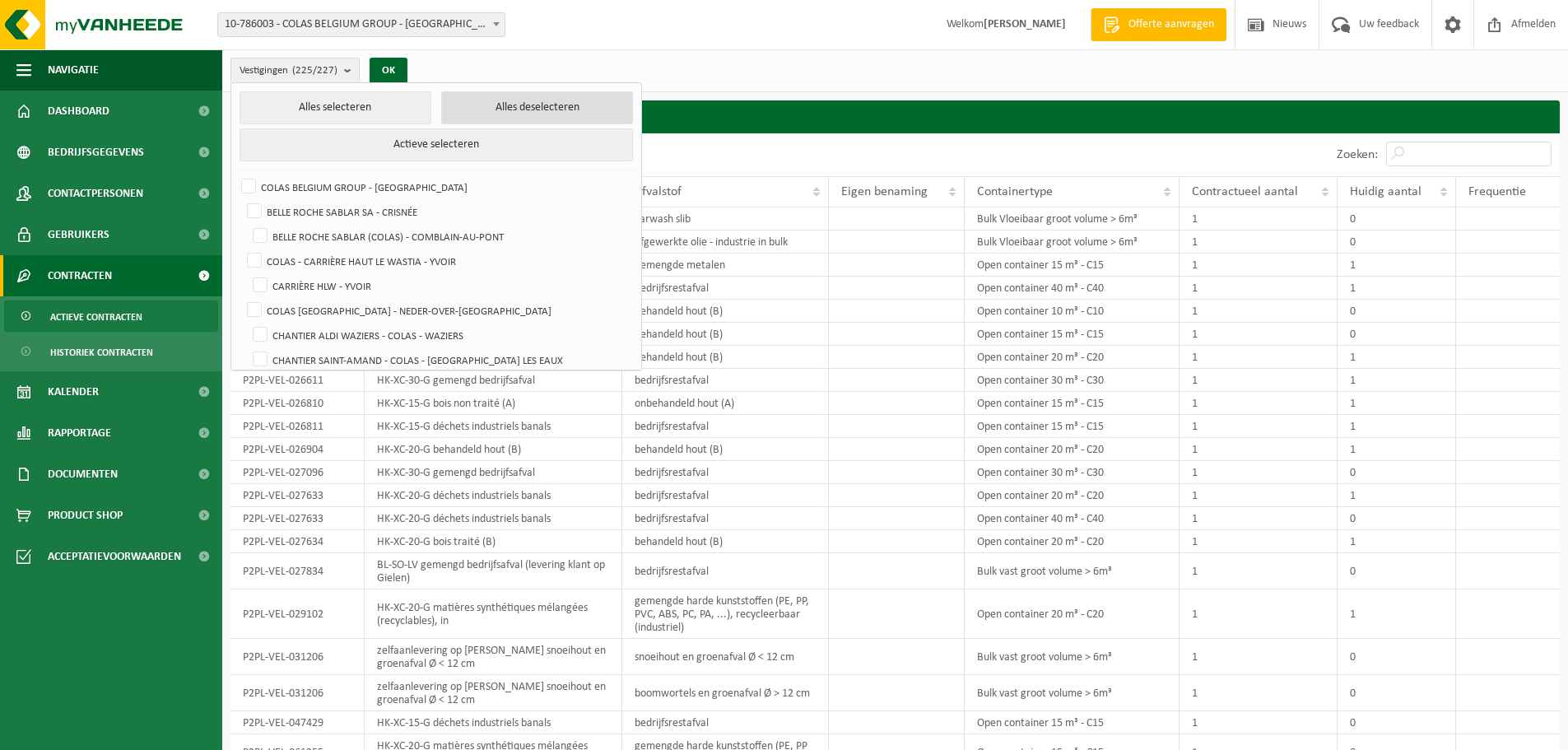
checkbox input "false"
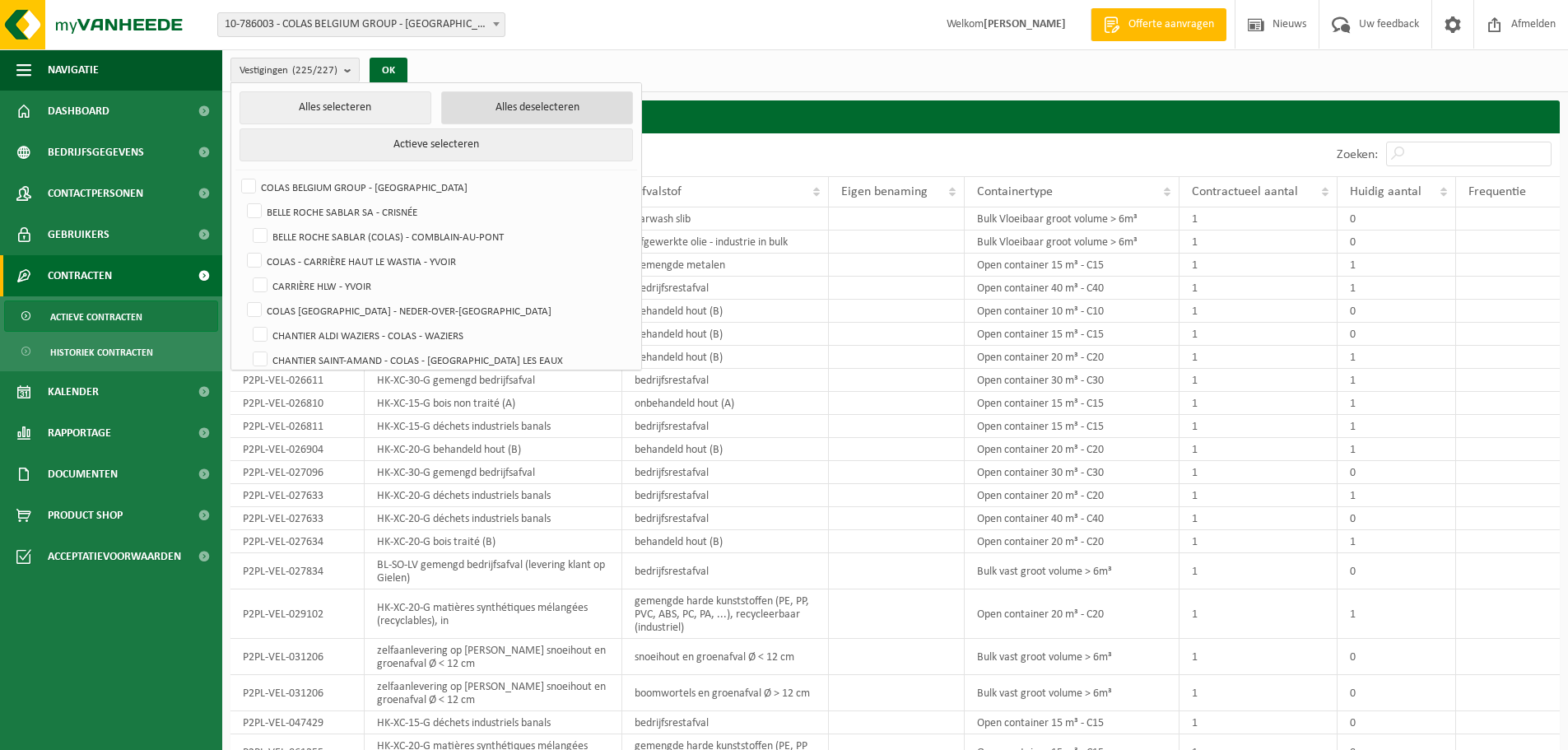
checkbox input "false"
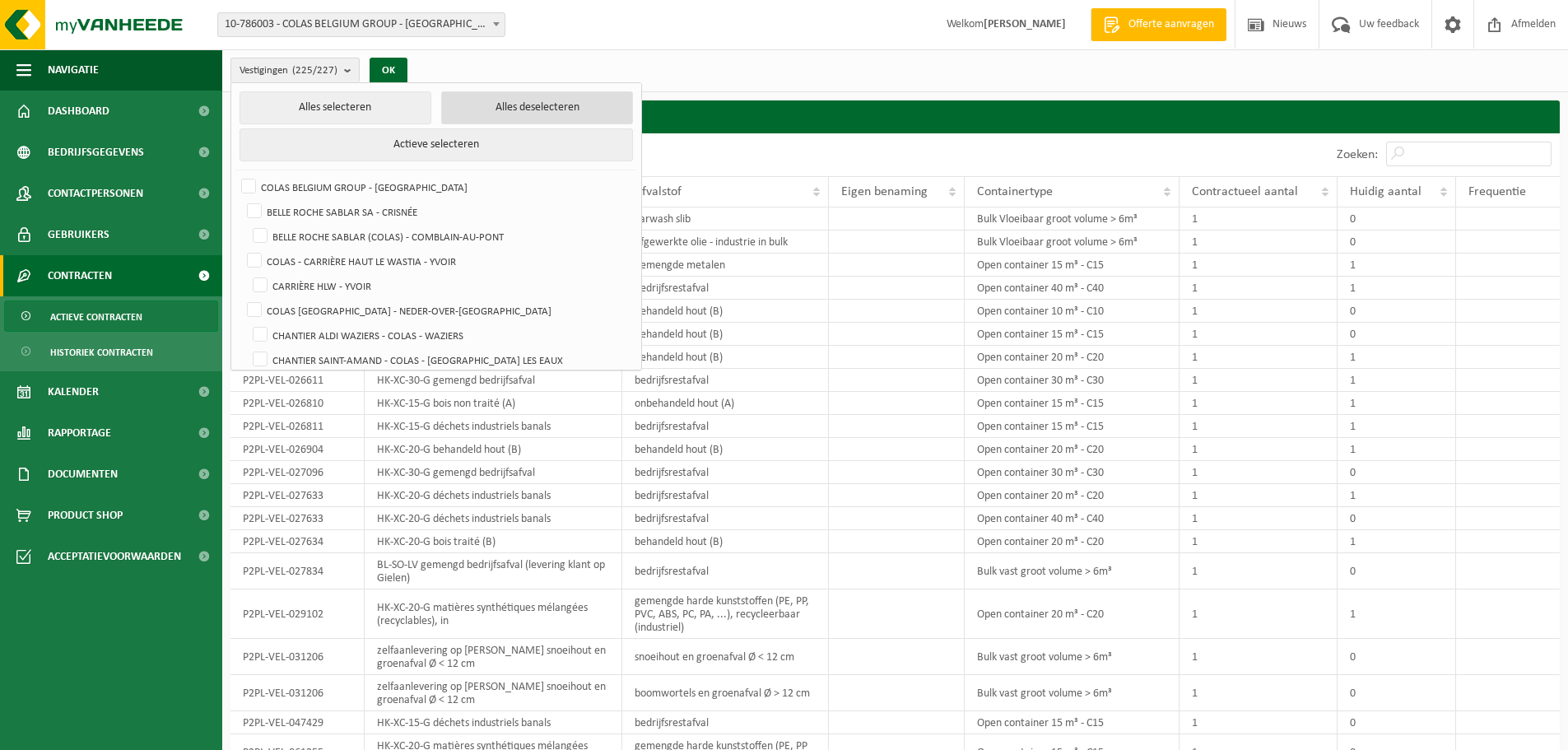
checkbox input "false"
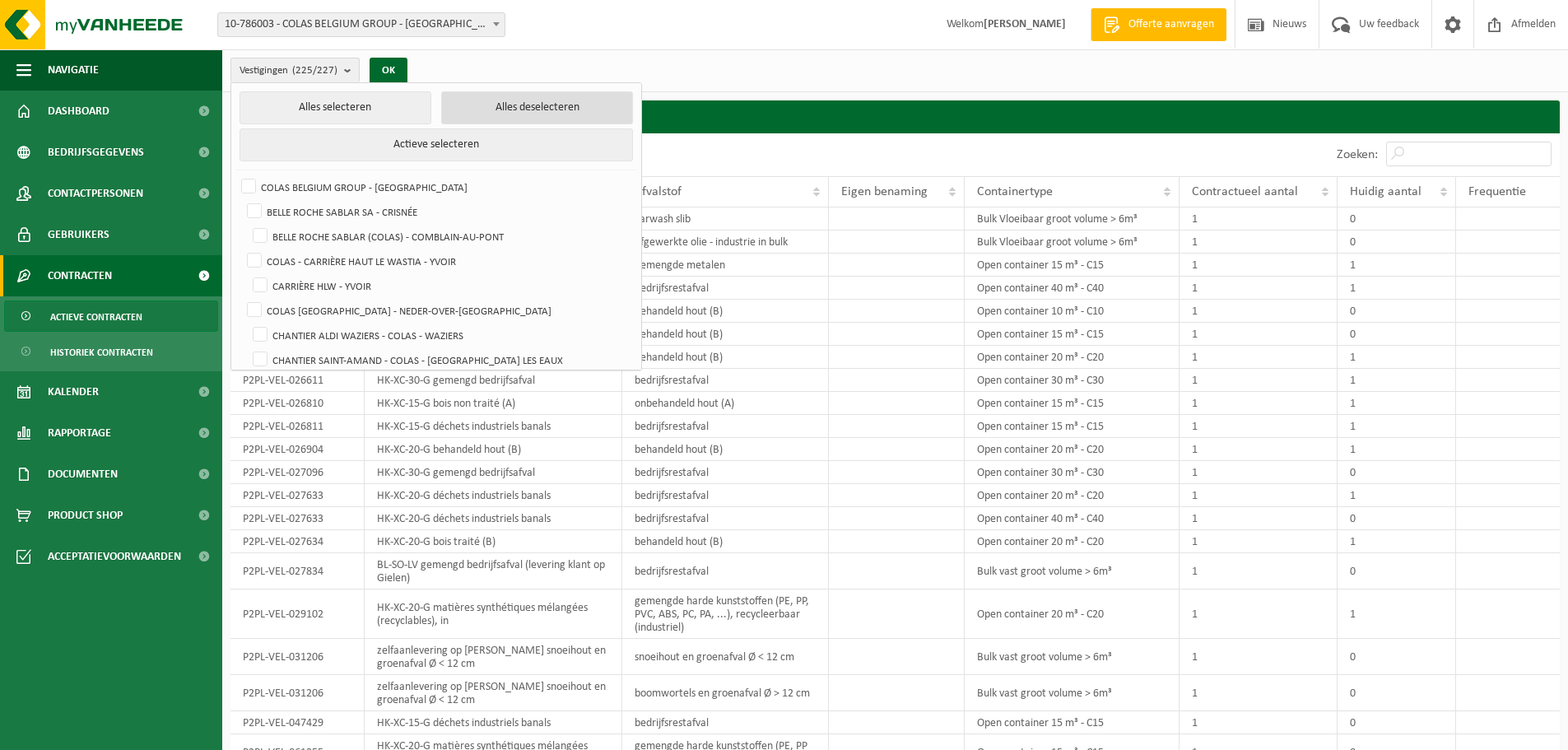
checkbox input "false"
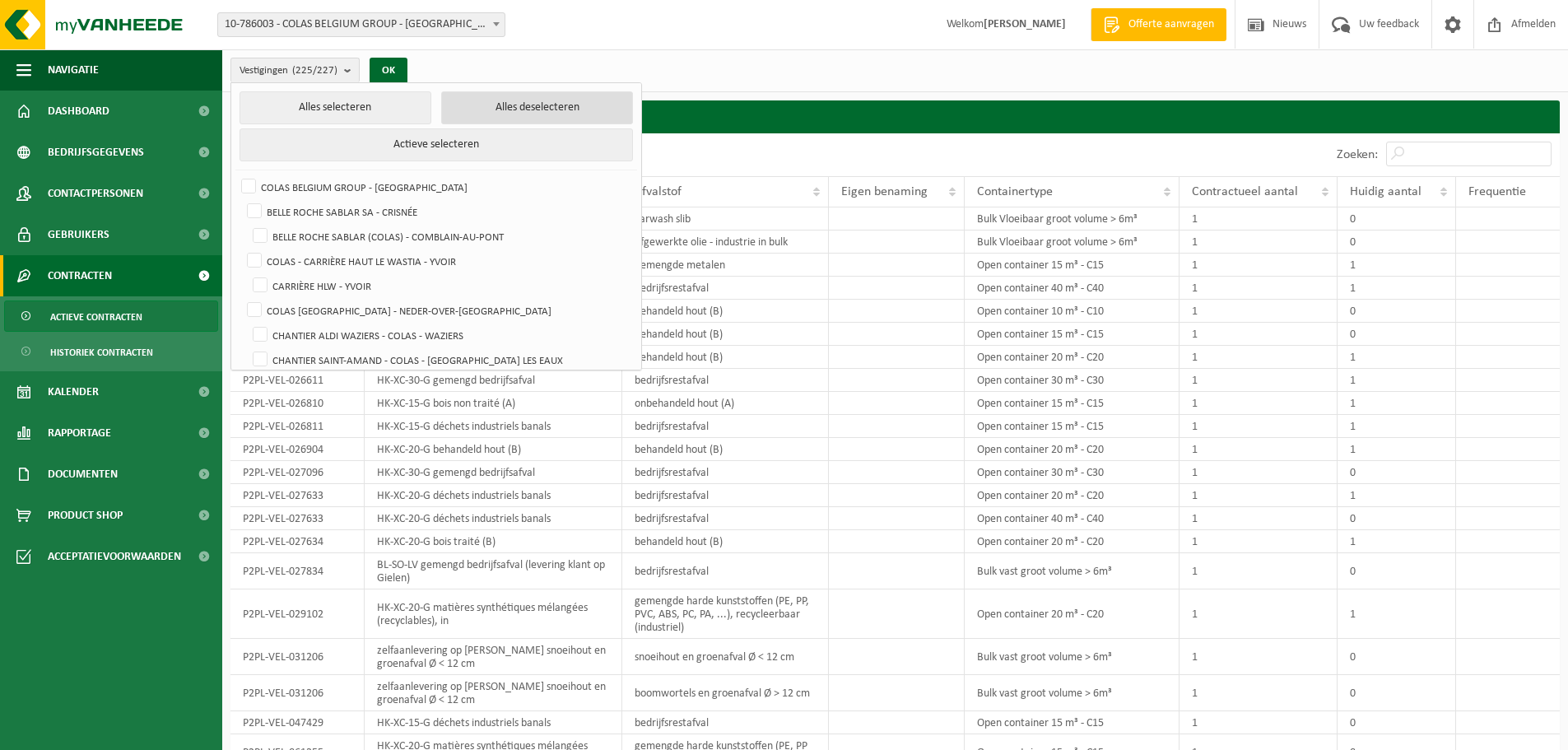
checkbox input "false"
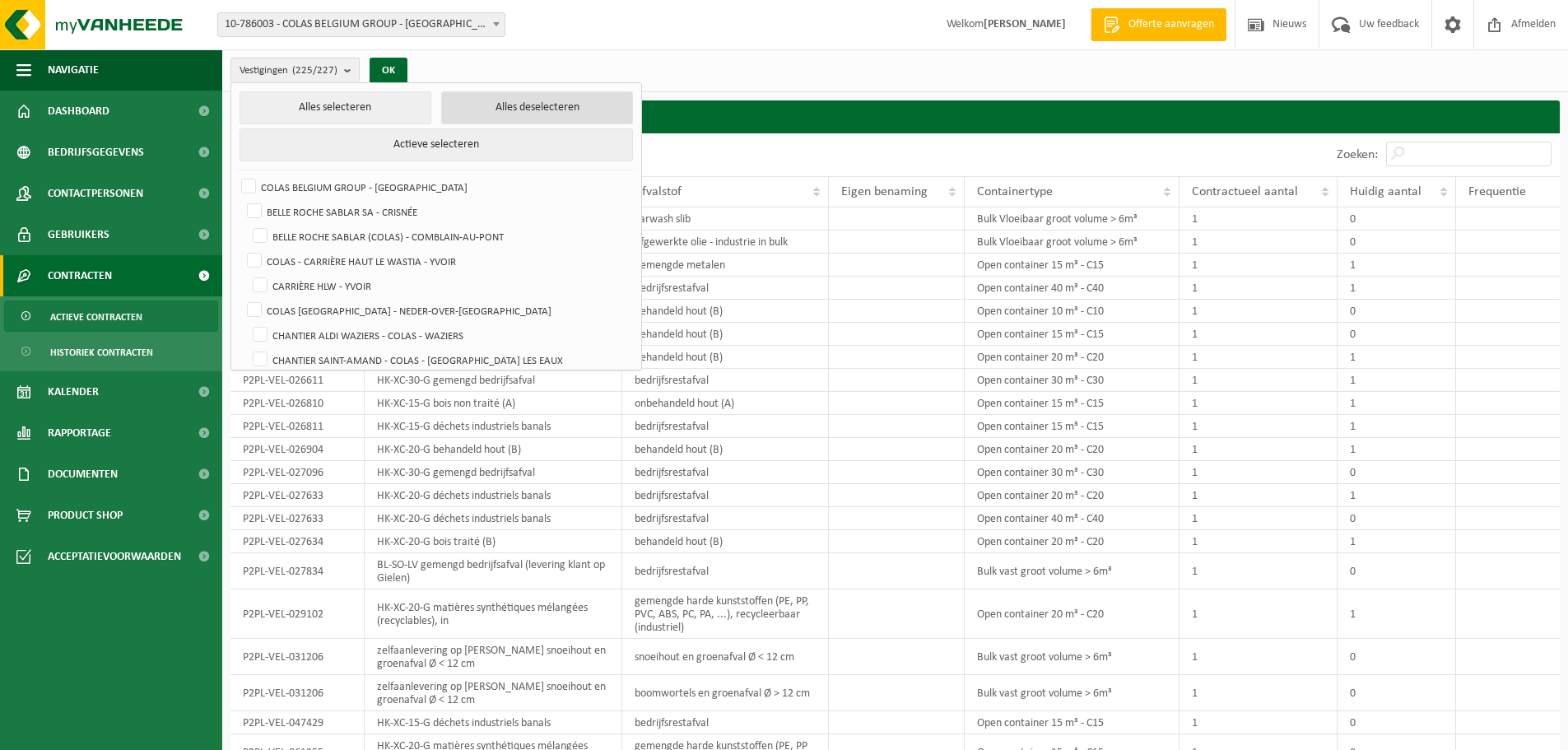
checkbox input "false"
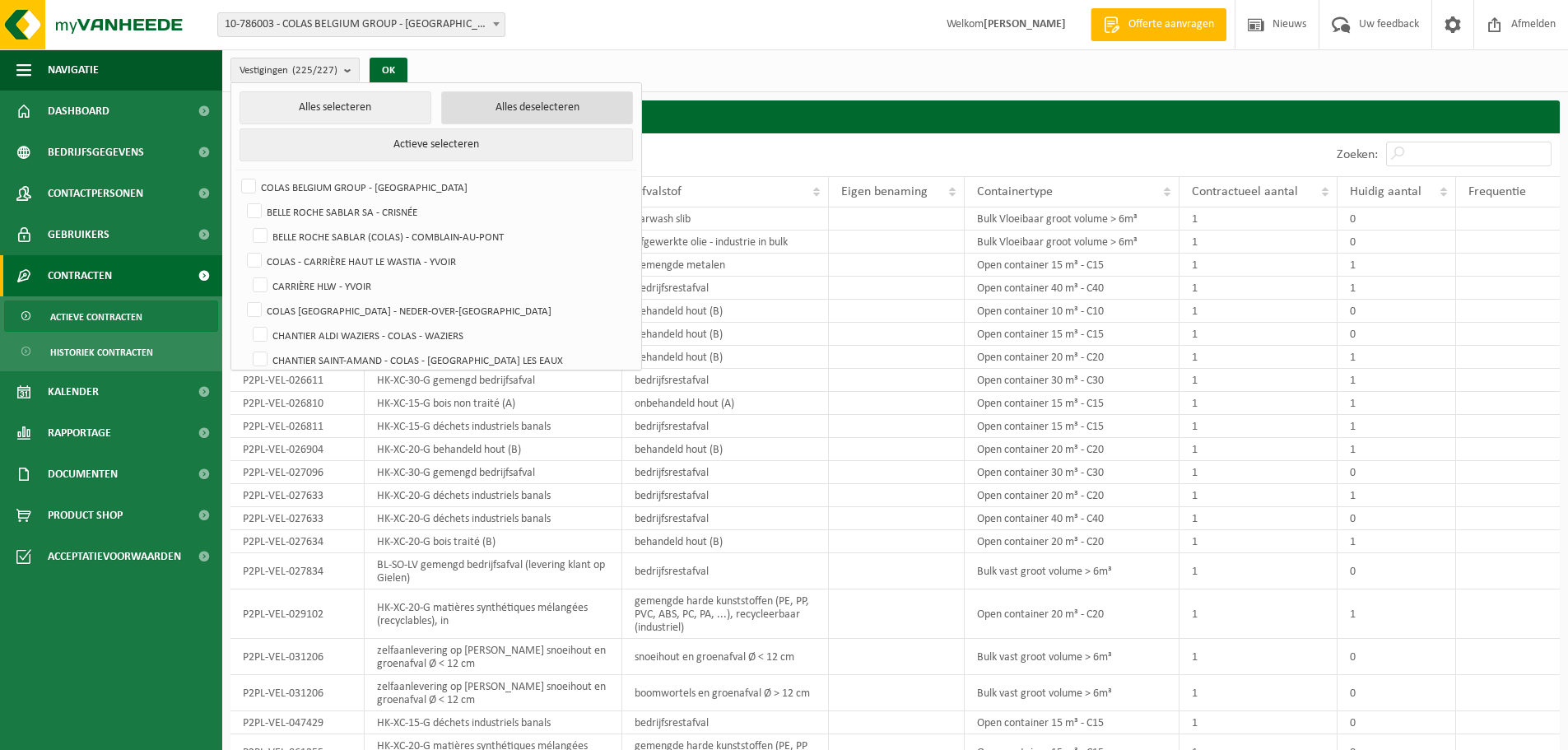
checkbox input "false"
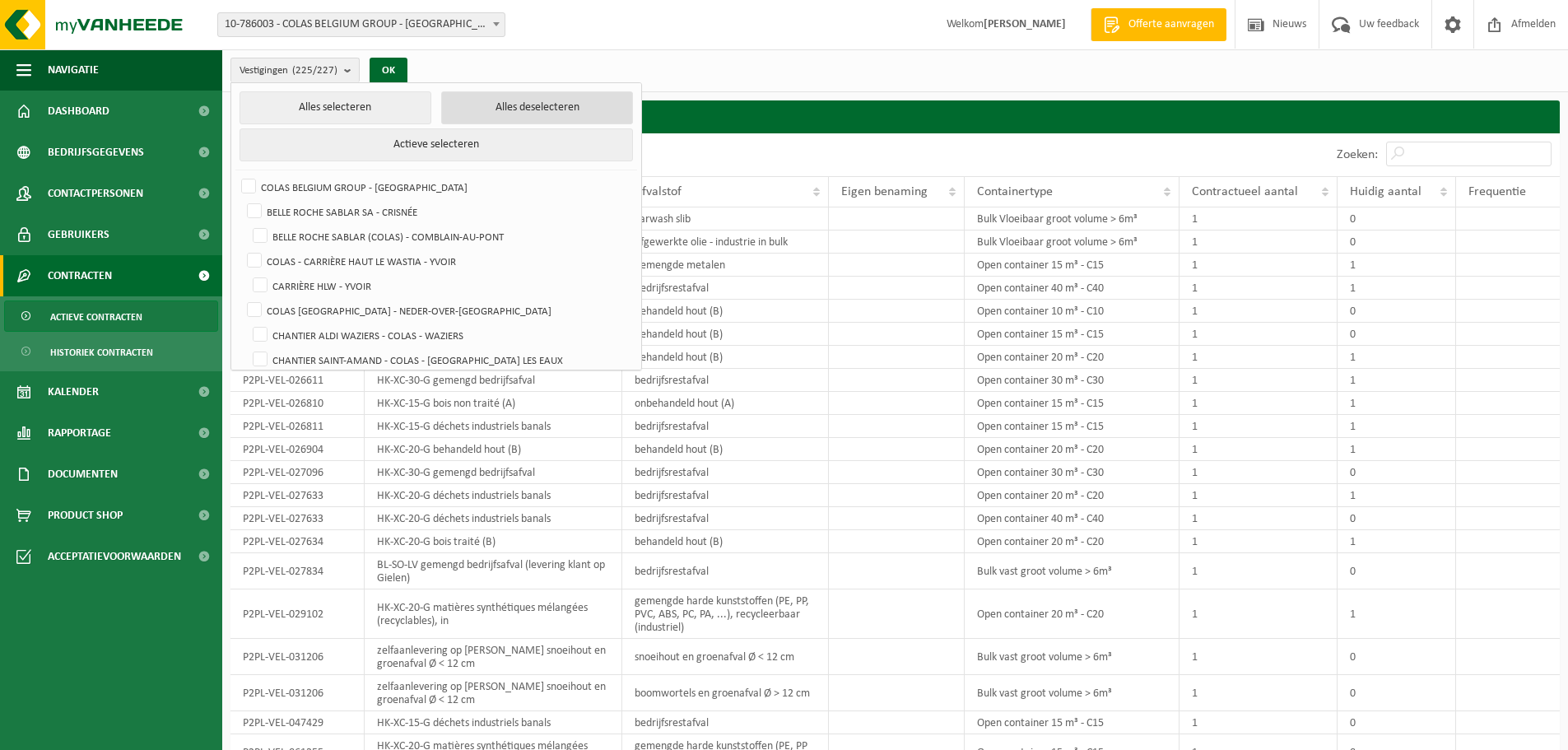
checkbox input "false"
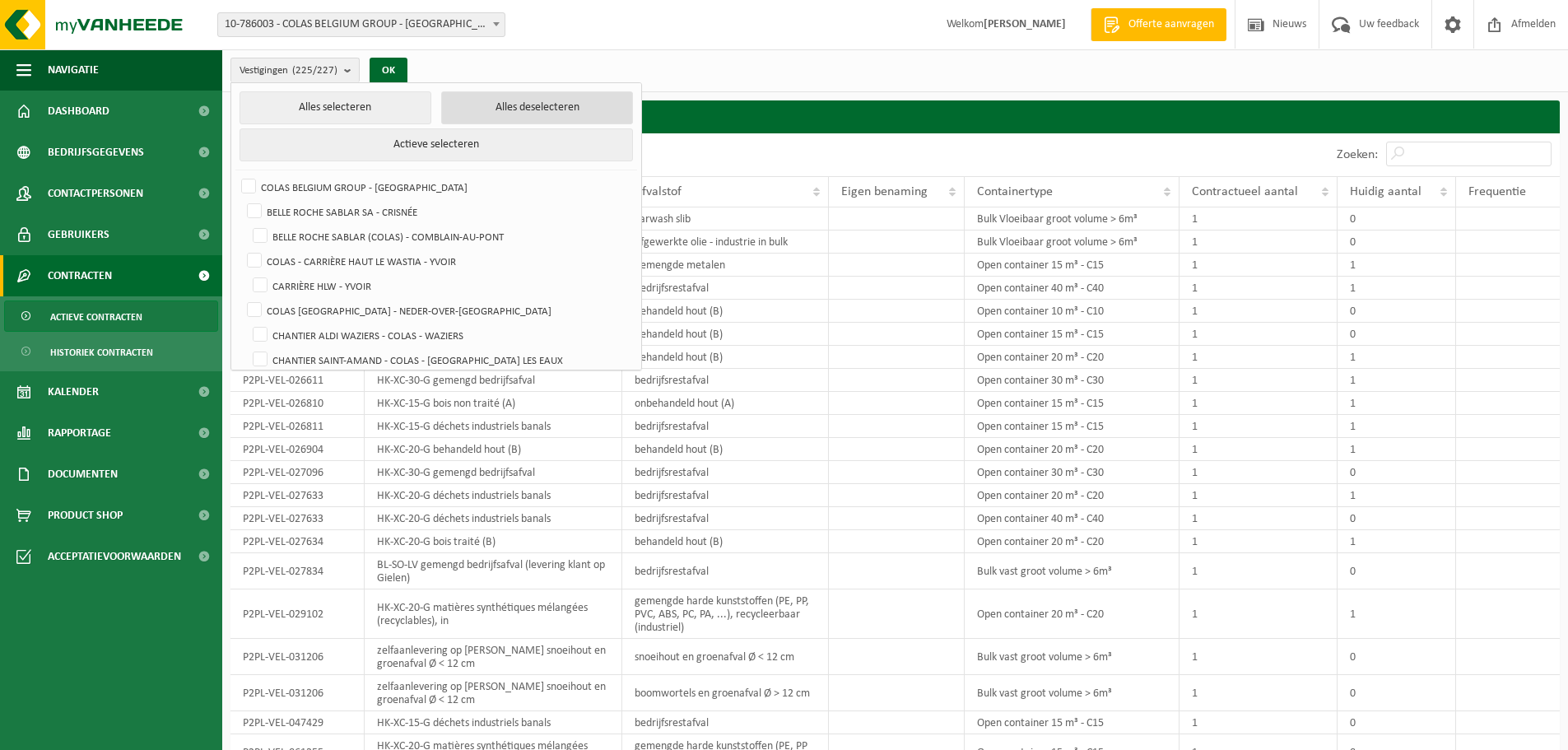
checkbox input "false"
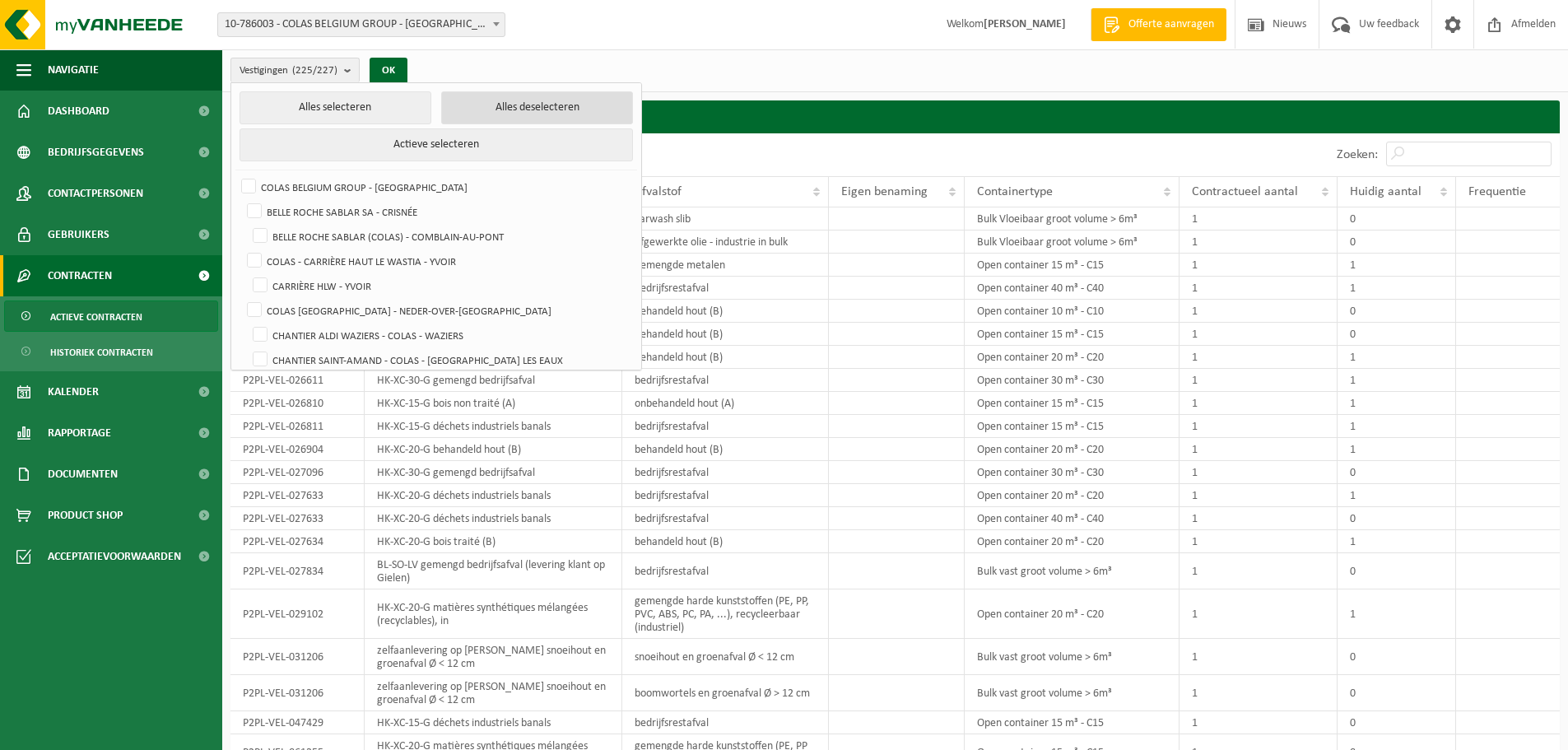
checkbox input "false"
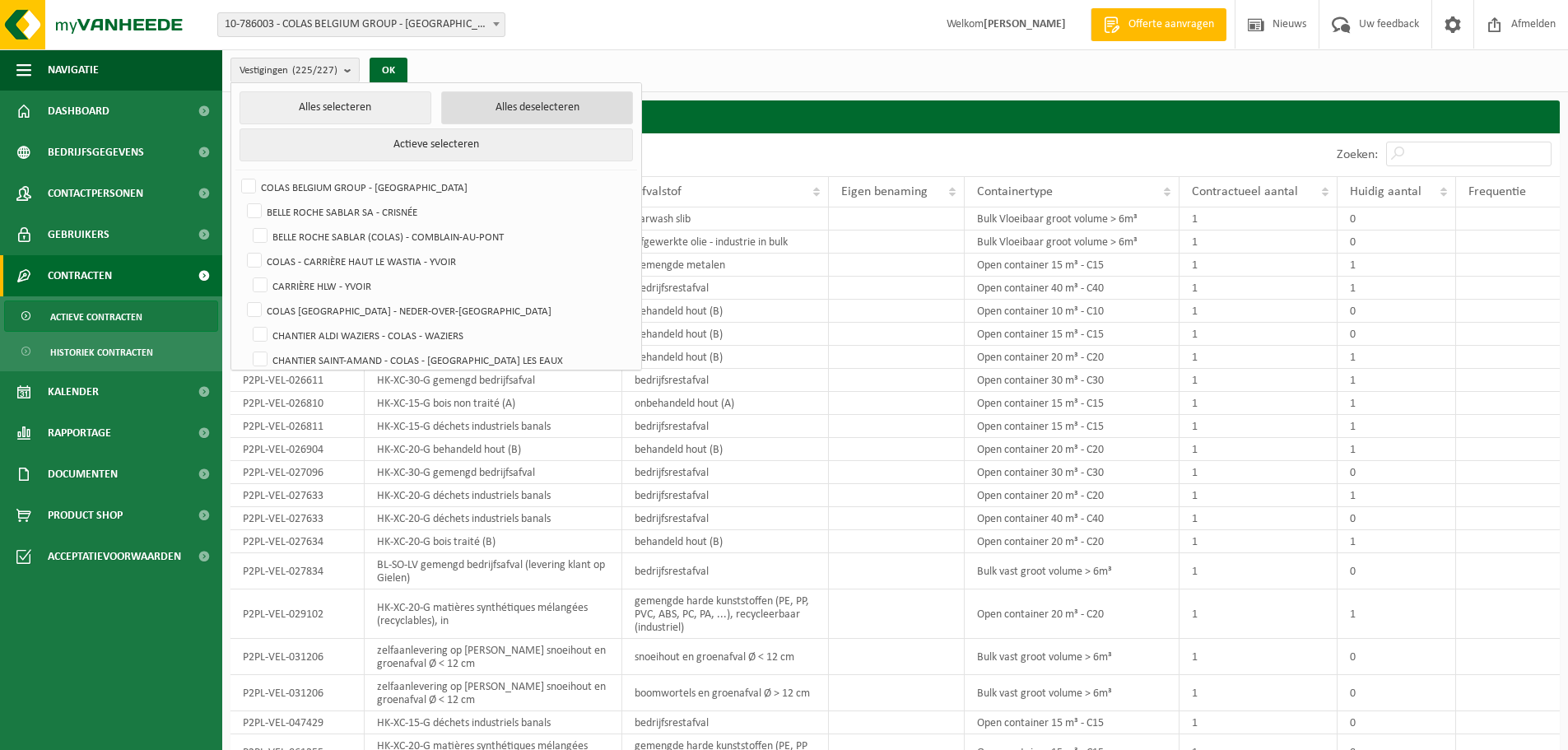
checkbox input "false"
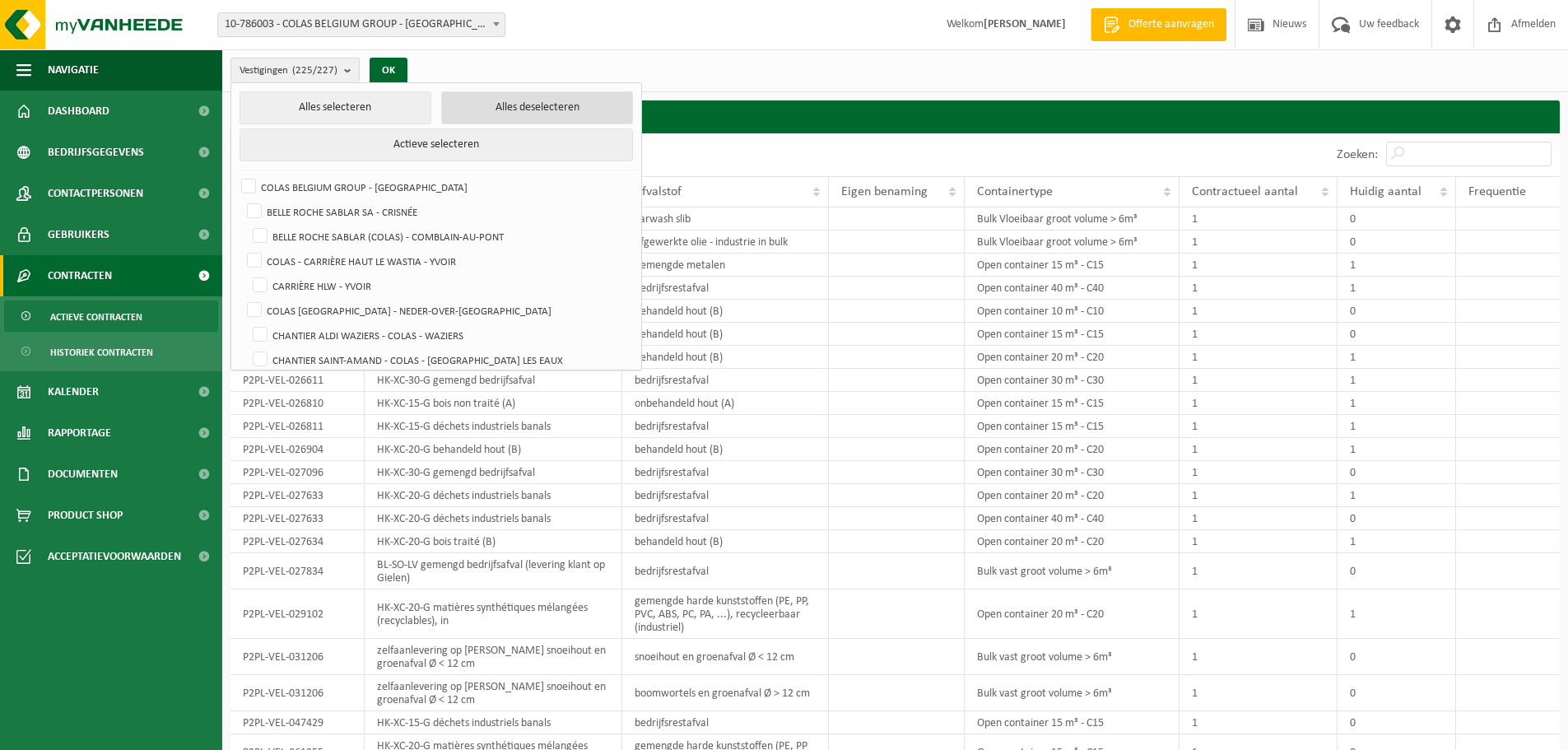
checkbox input "false"
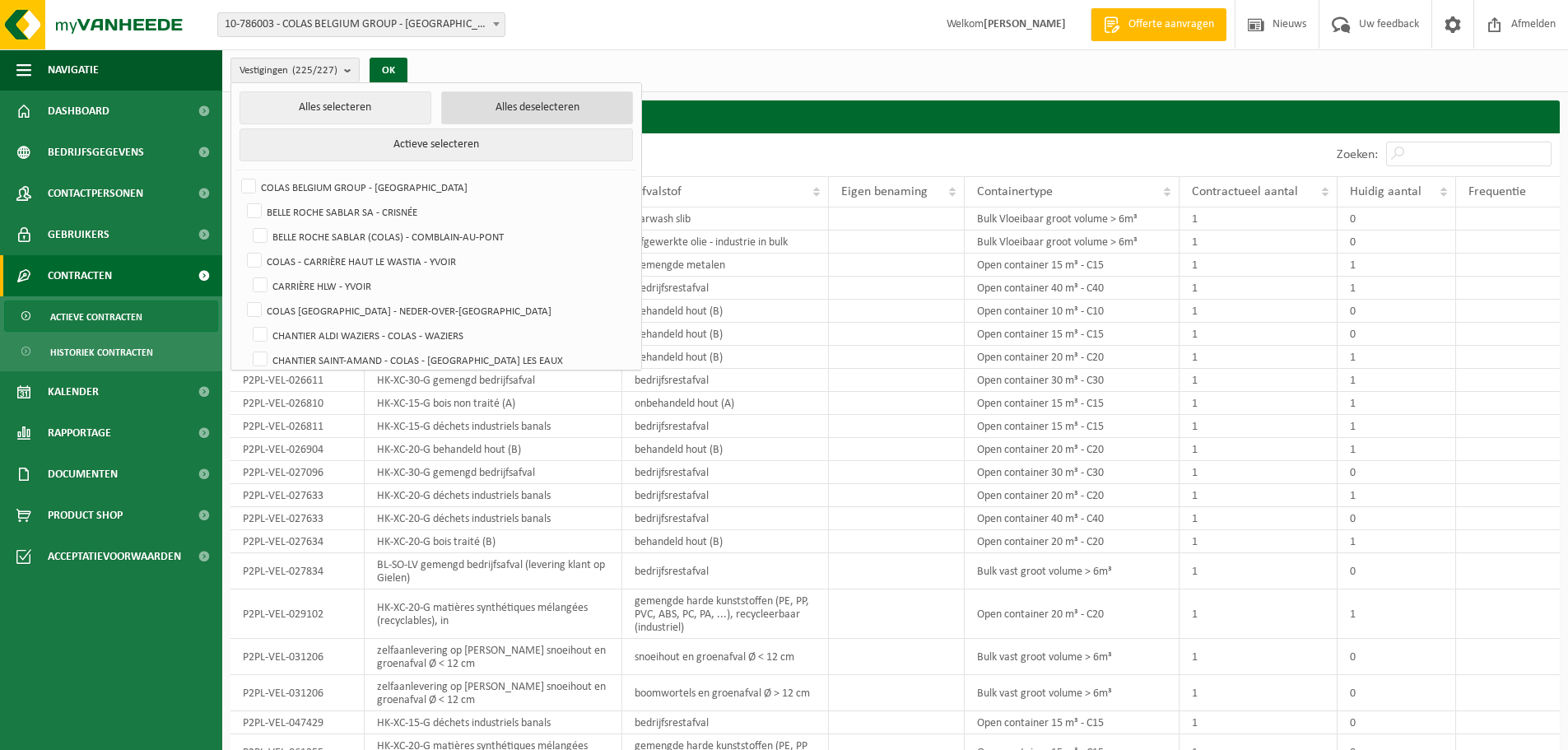
checkbox input "false"
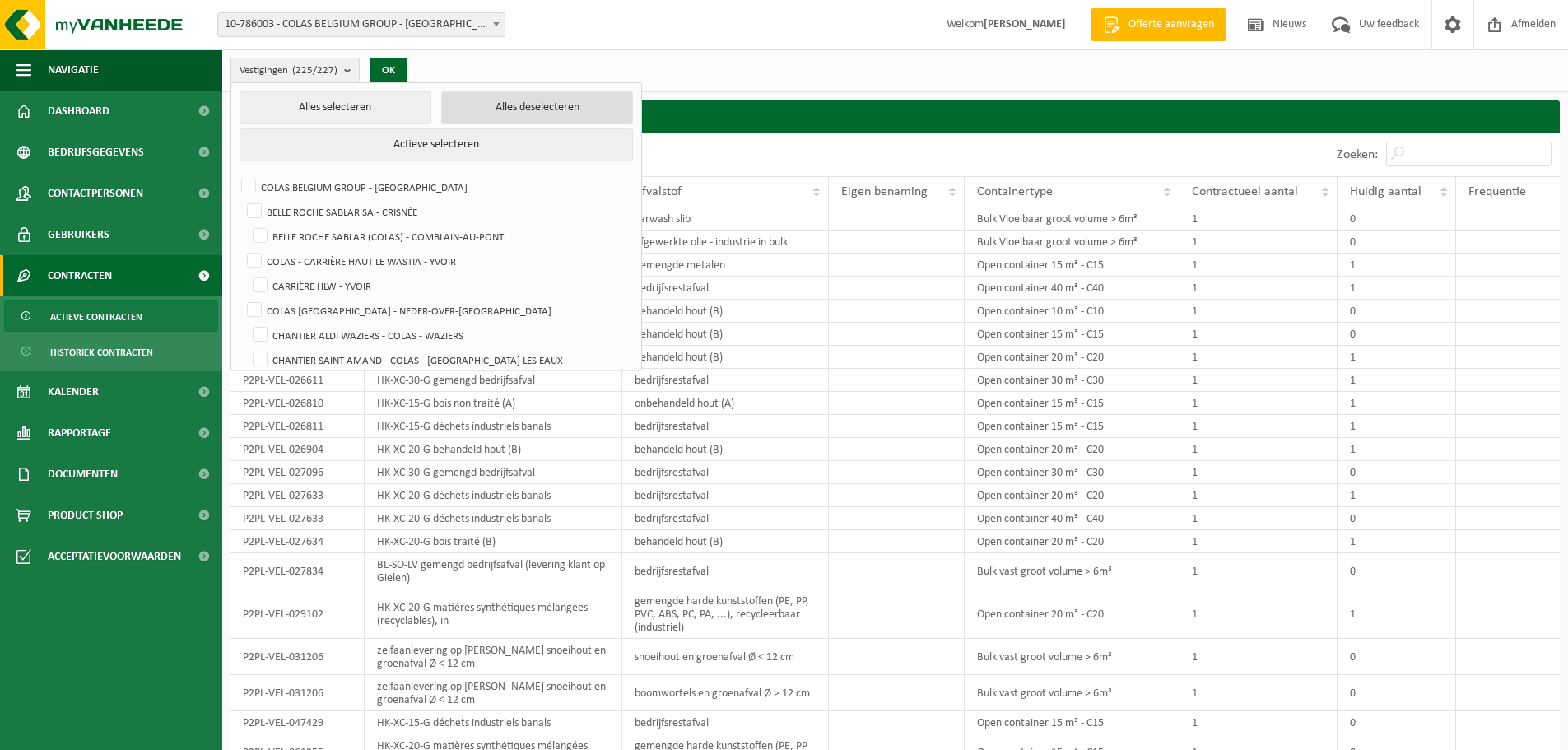
checkbox input "false"
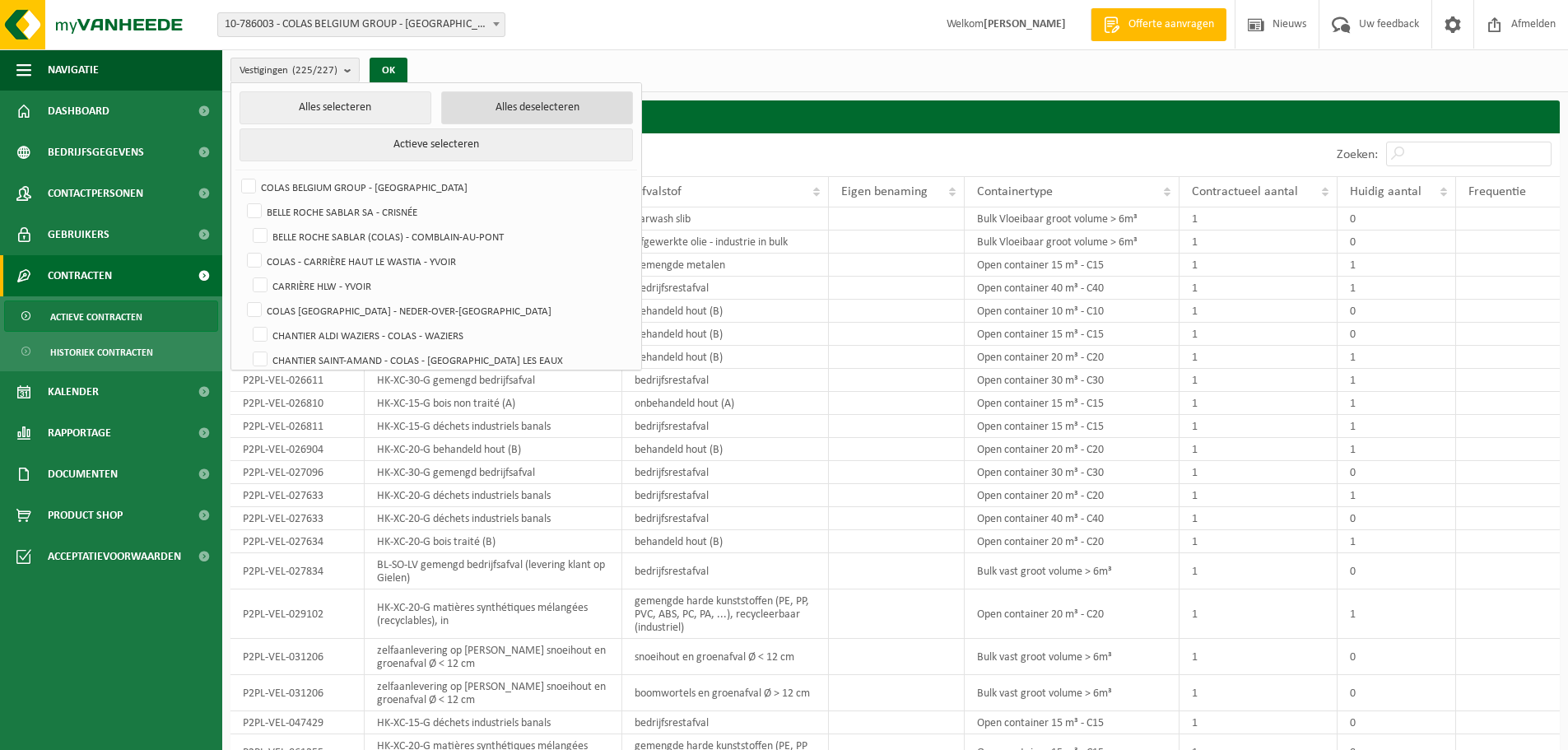
checkbox input "false"
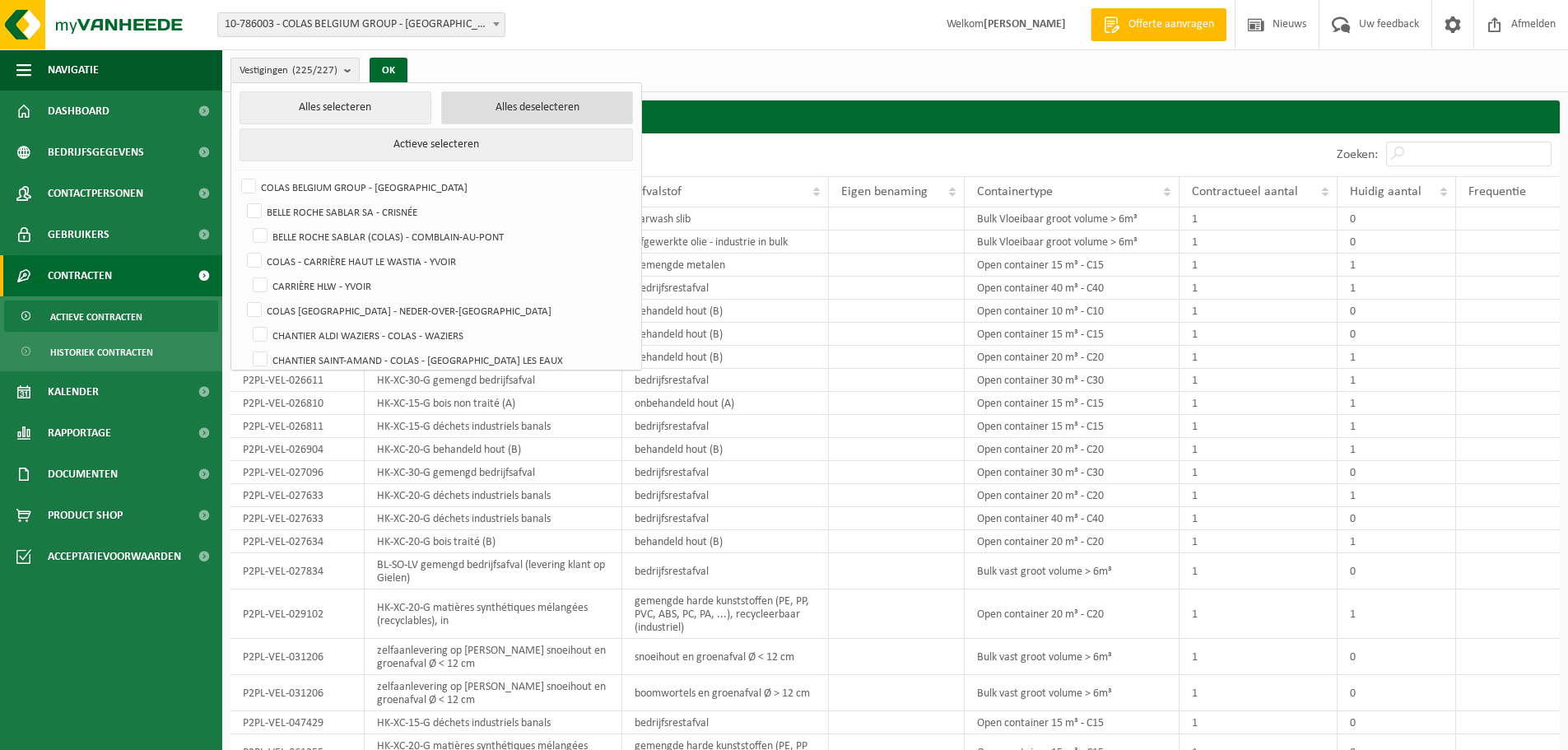
checkbox input "false"
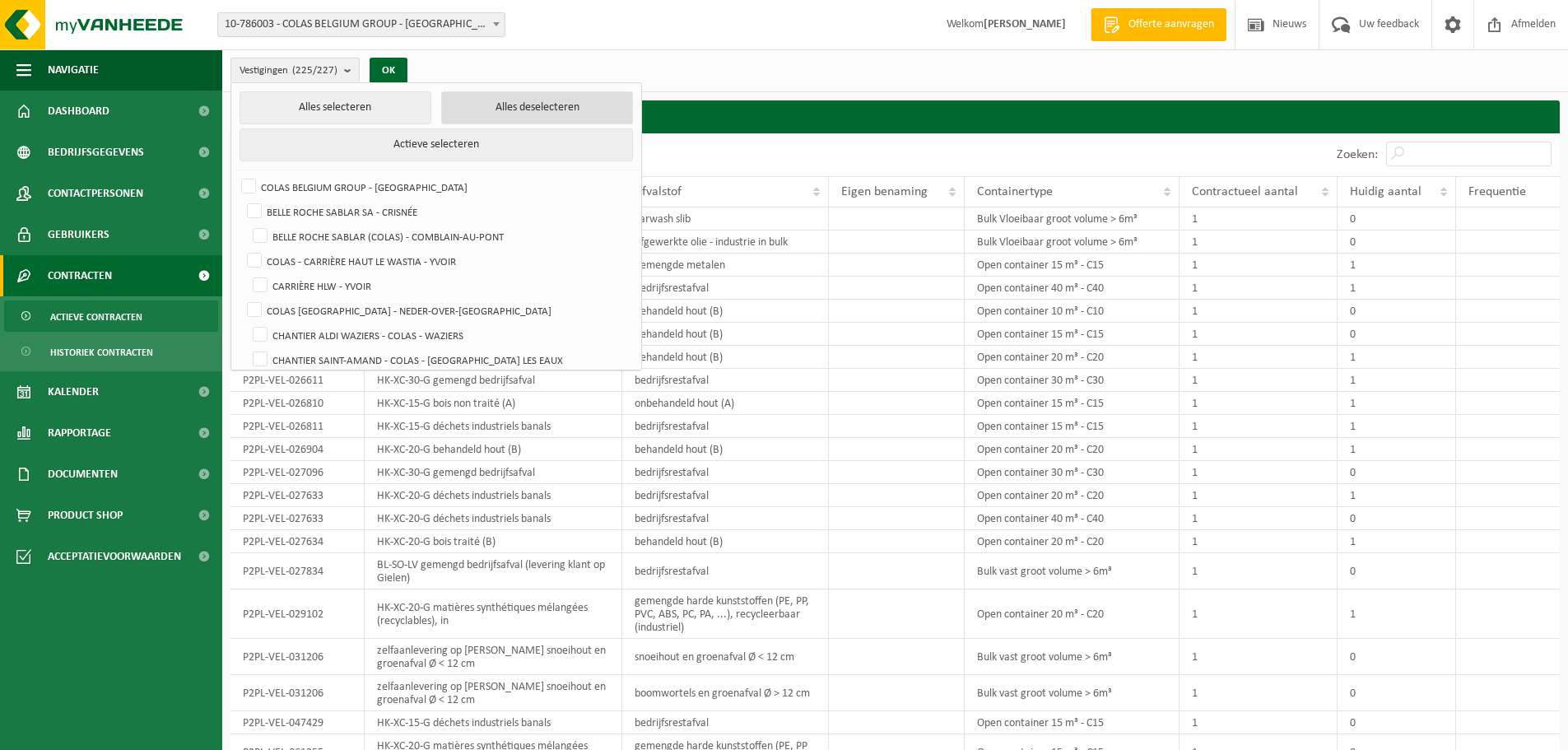
checkbox input "false"
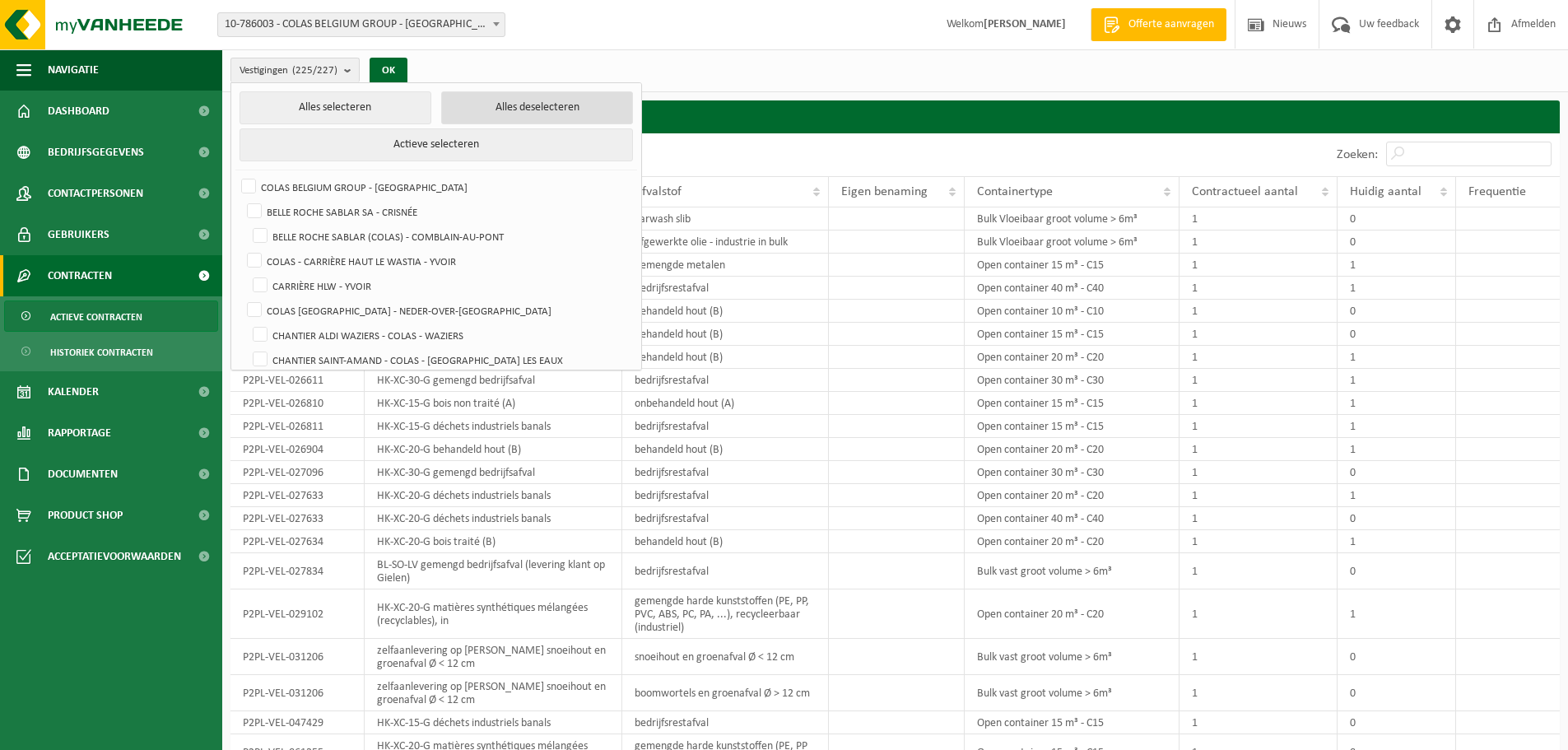
checkbox input "false"
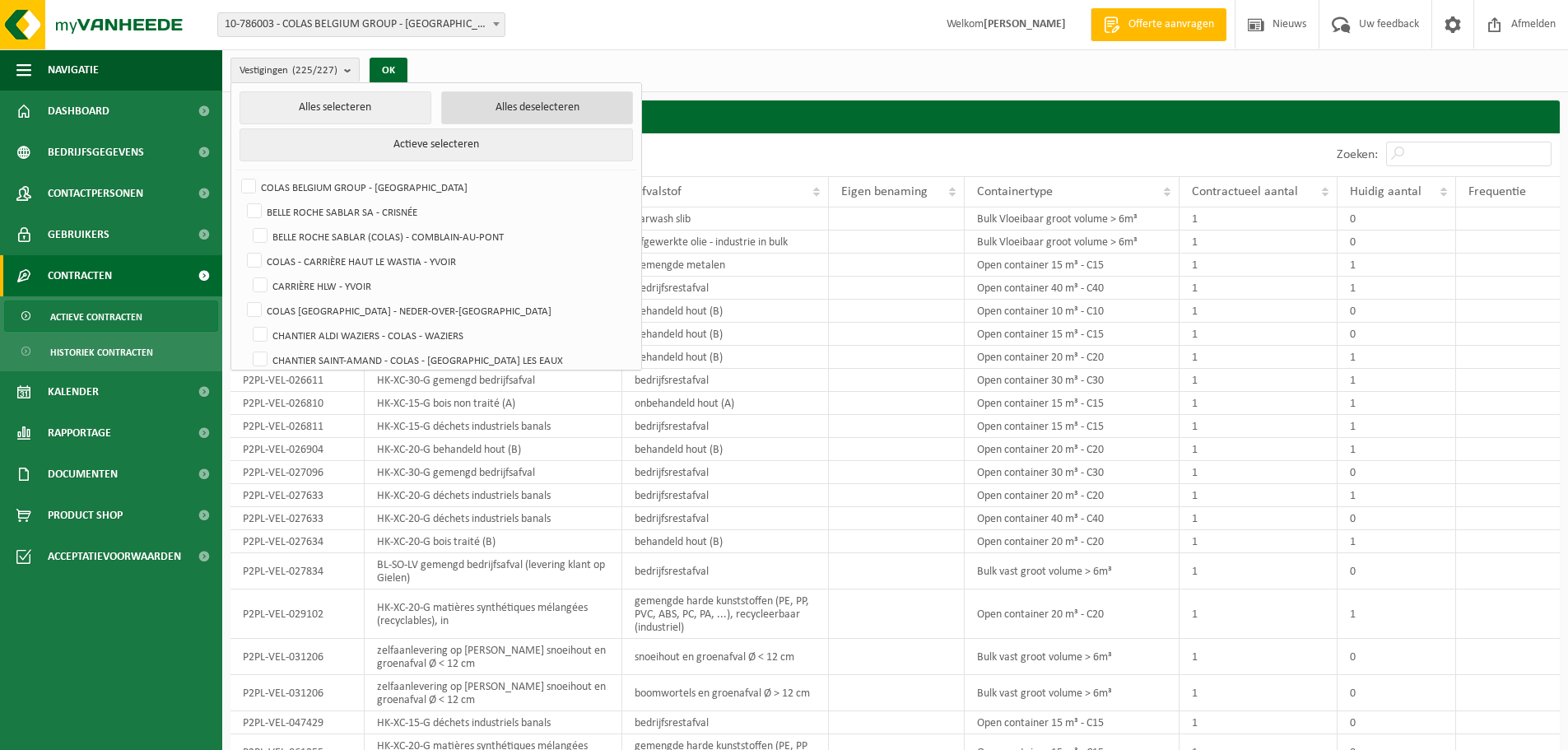
checkbox input "false"
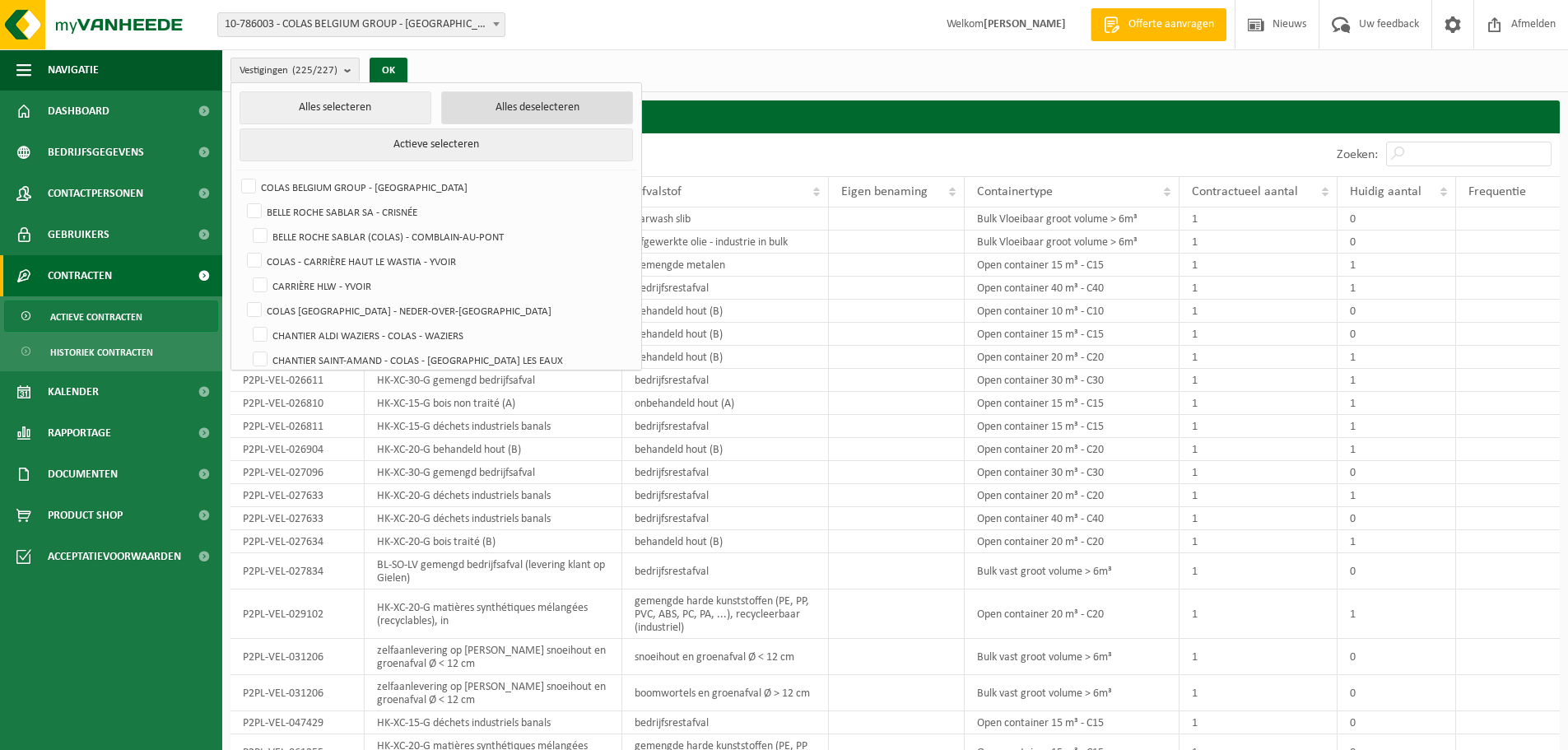
checkbox input "false"
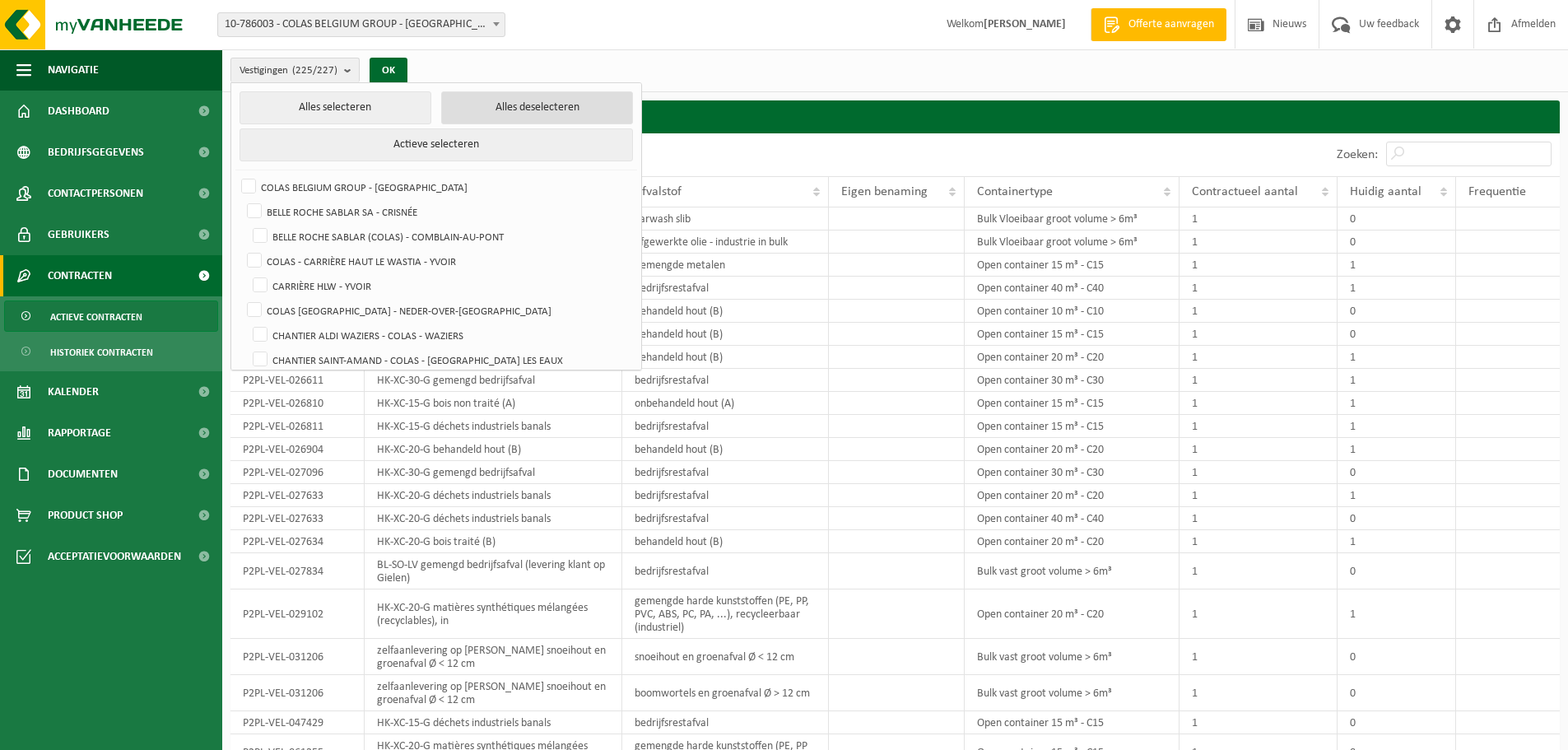
checkbox input "false"
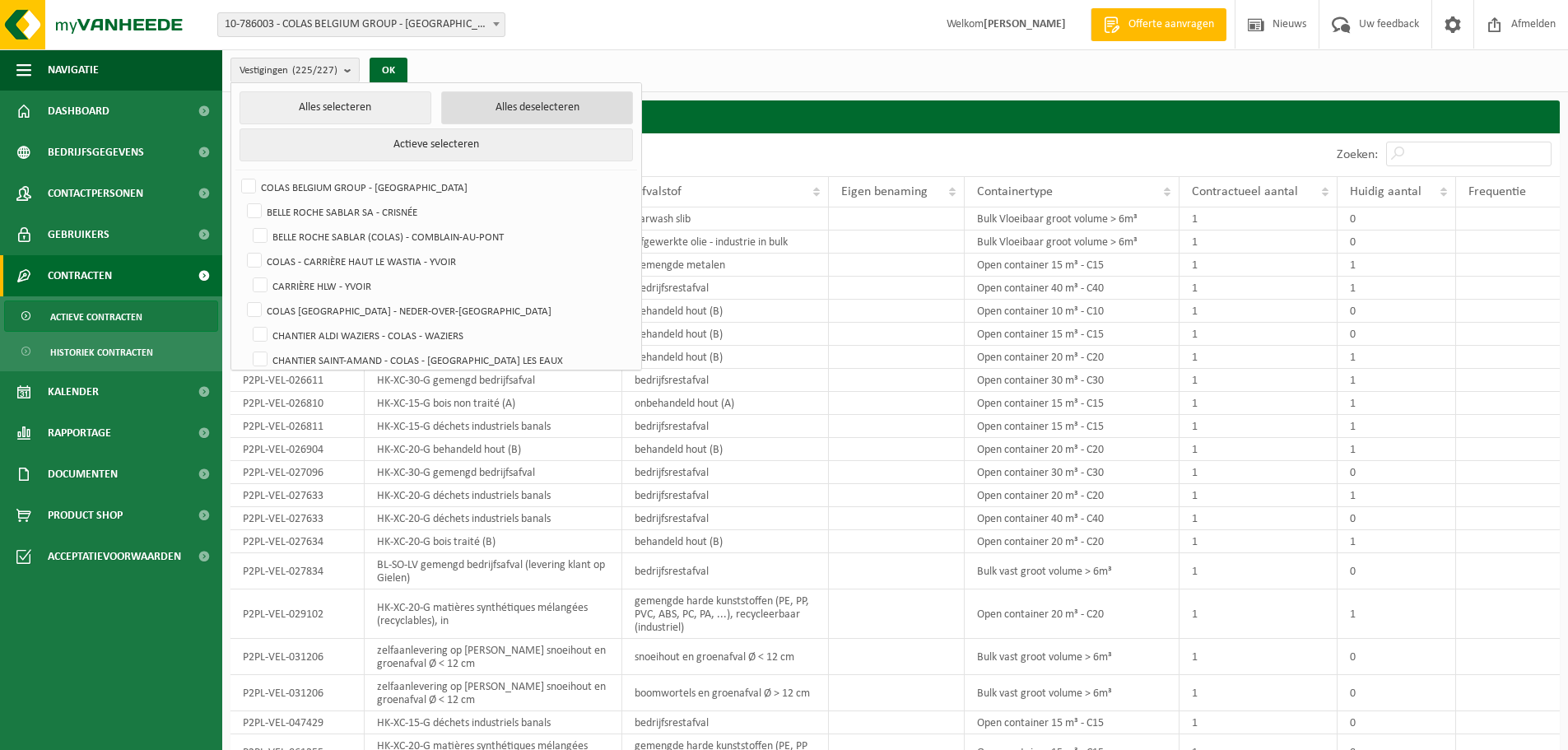
checkbox input "false"
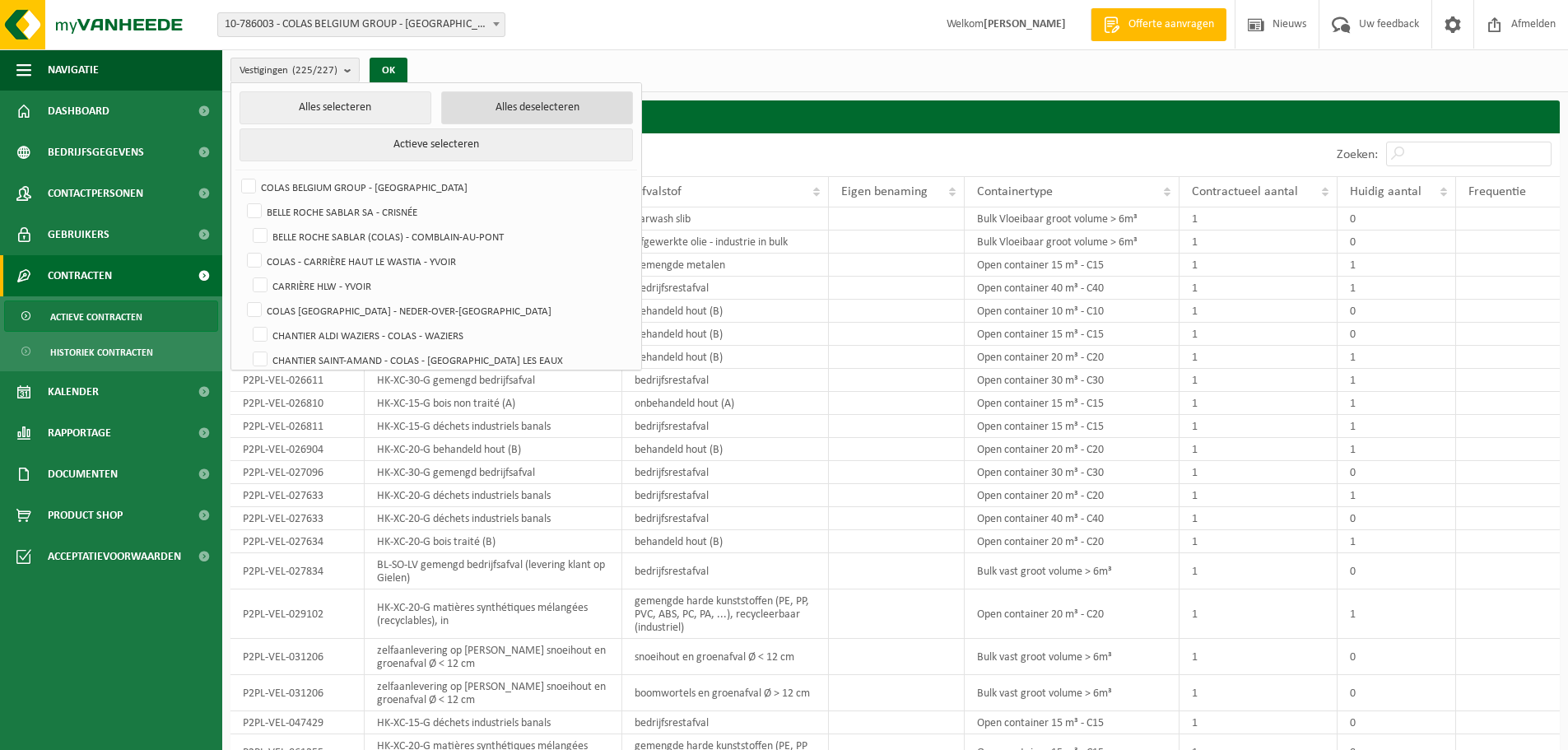
checkbox input "false"
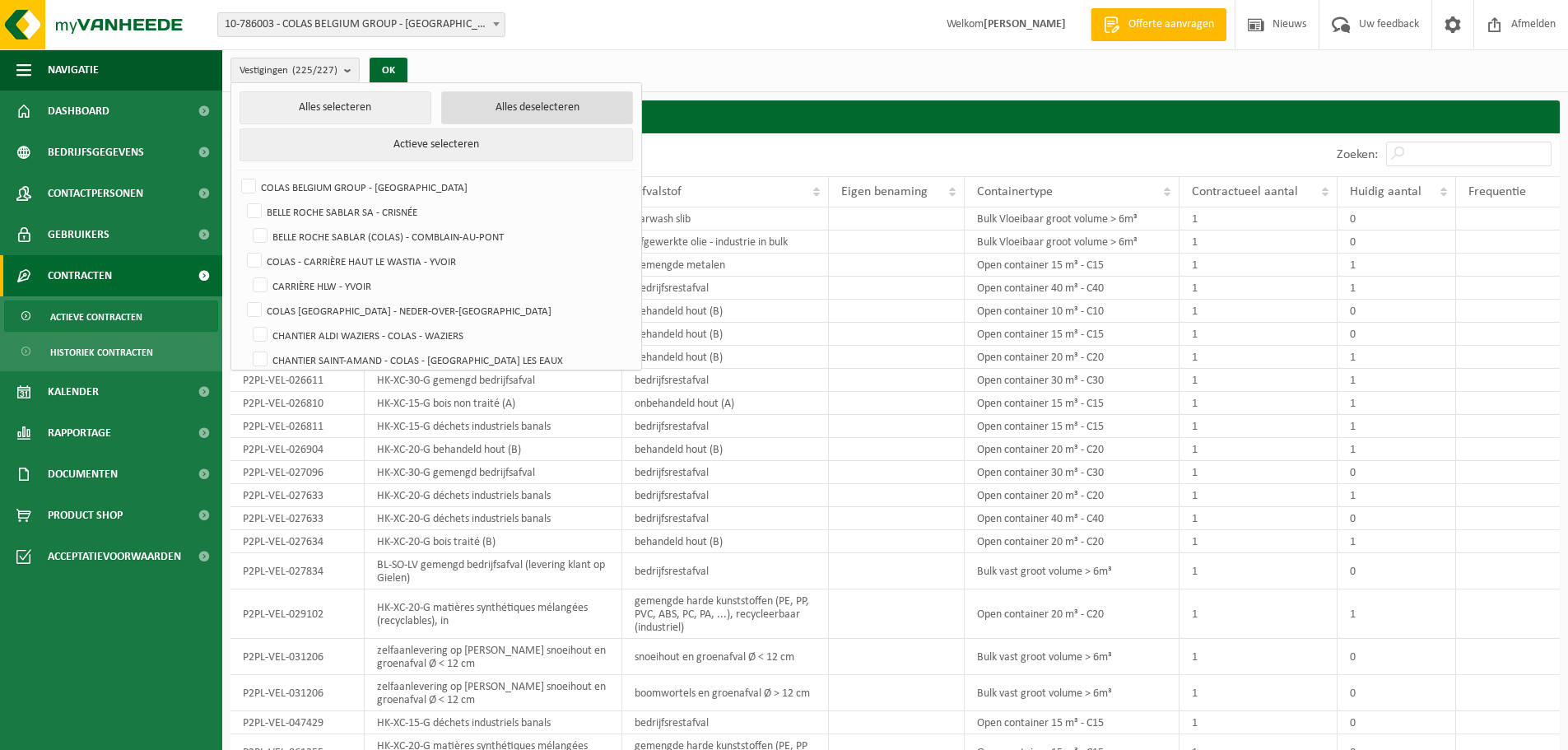
checkbox input "false"
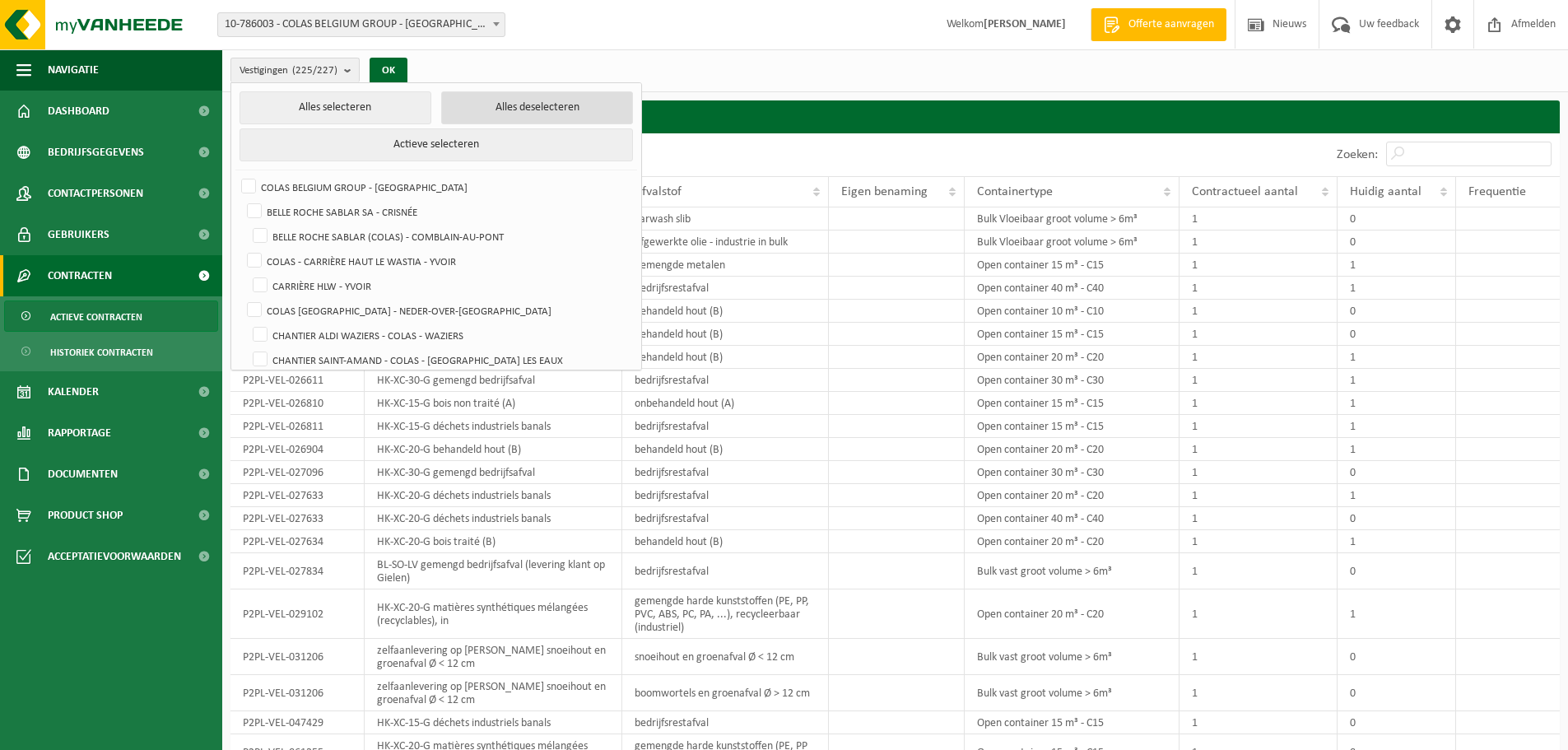
checkbox input "false"
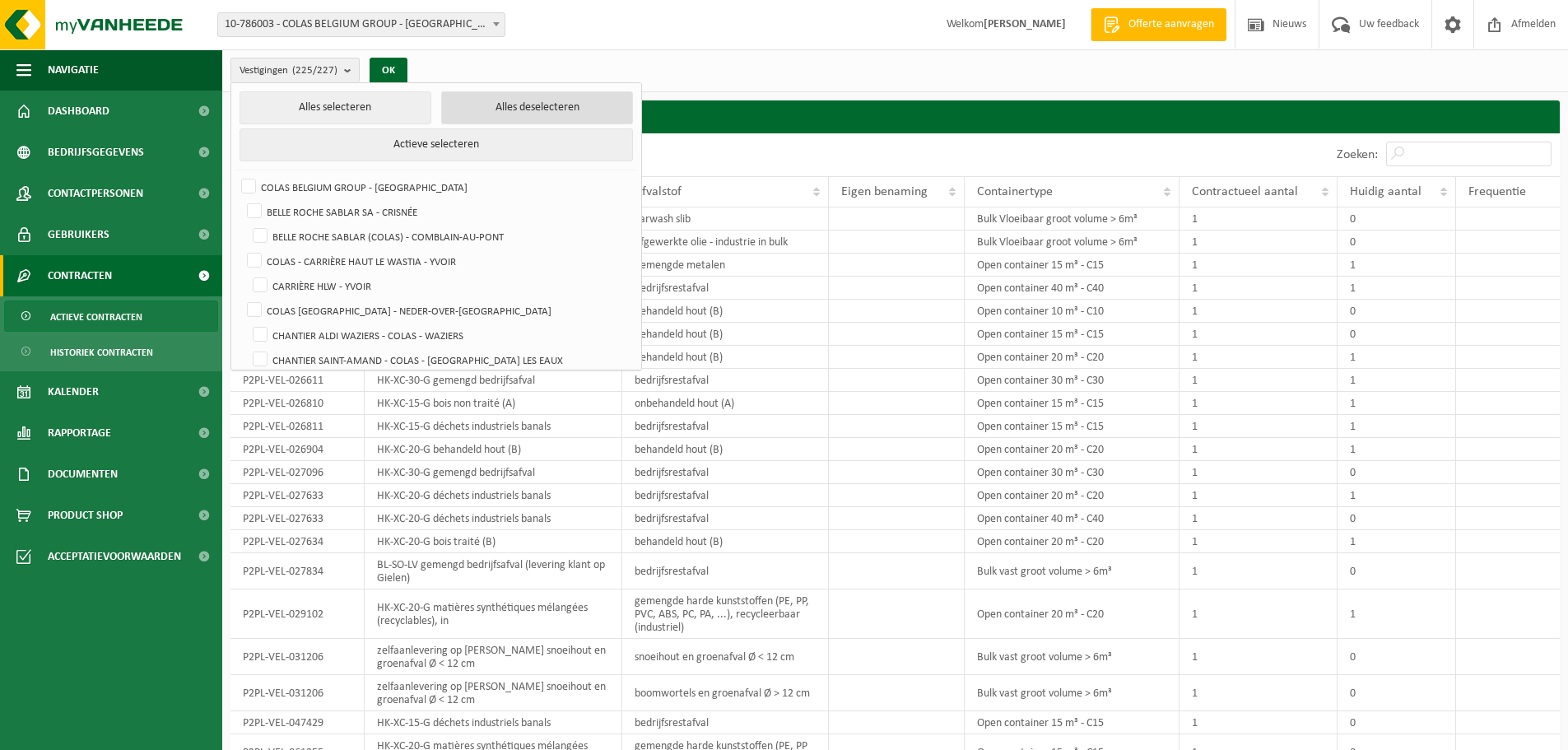
checkbox input "false"
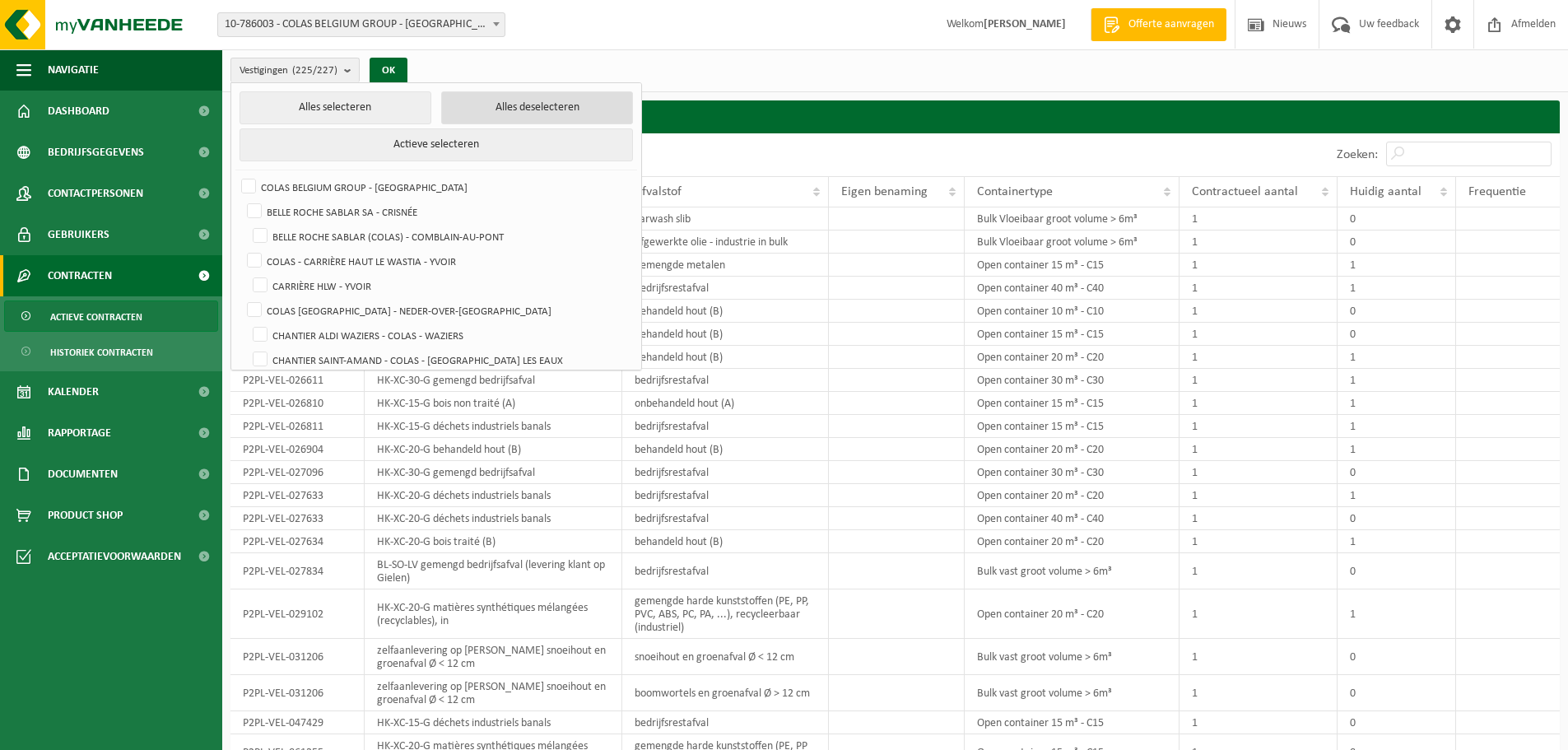
checkbox input "false"
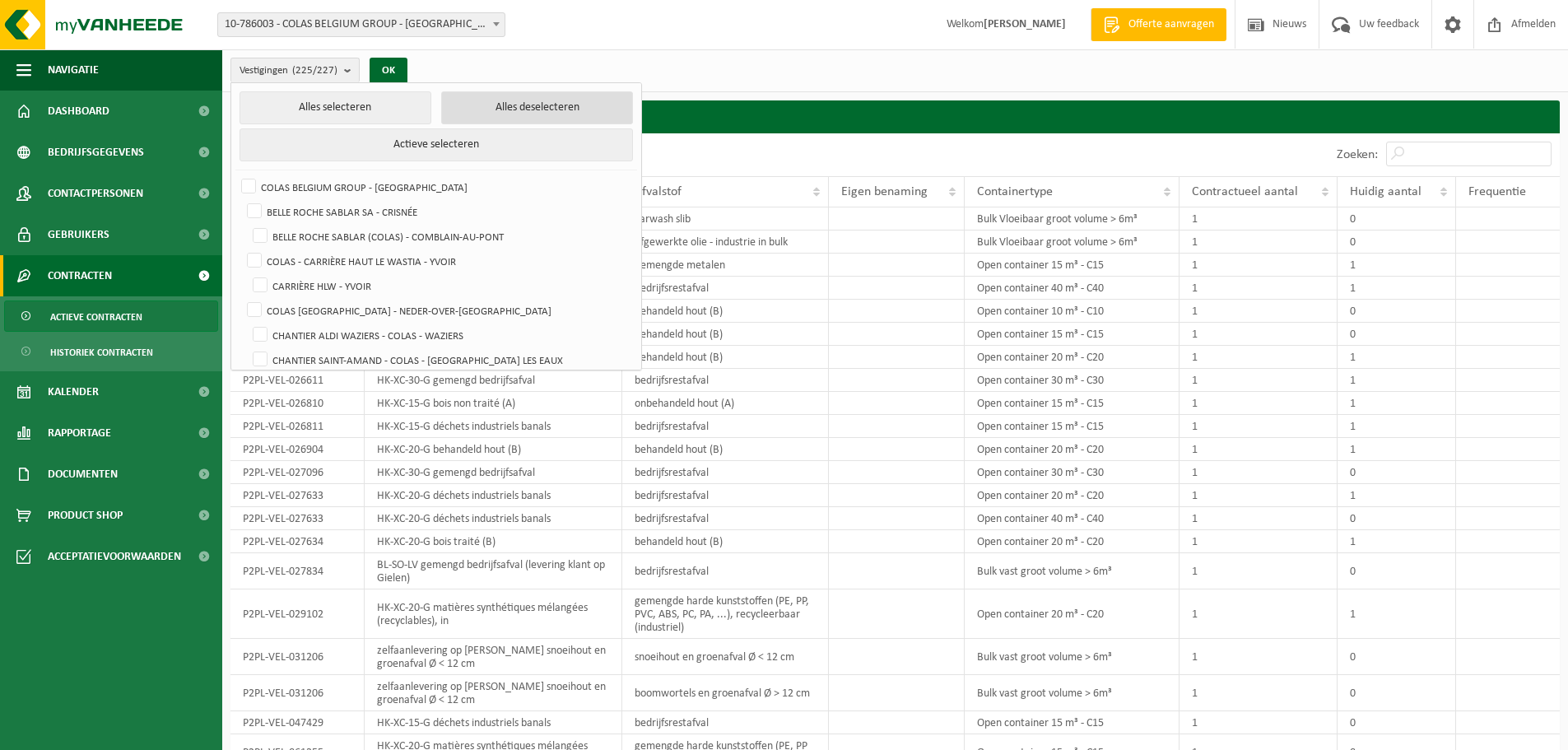
checkbox input "false"
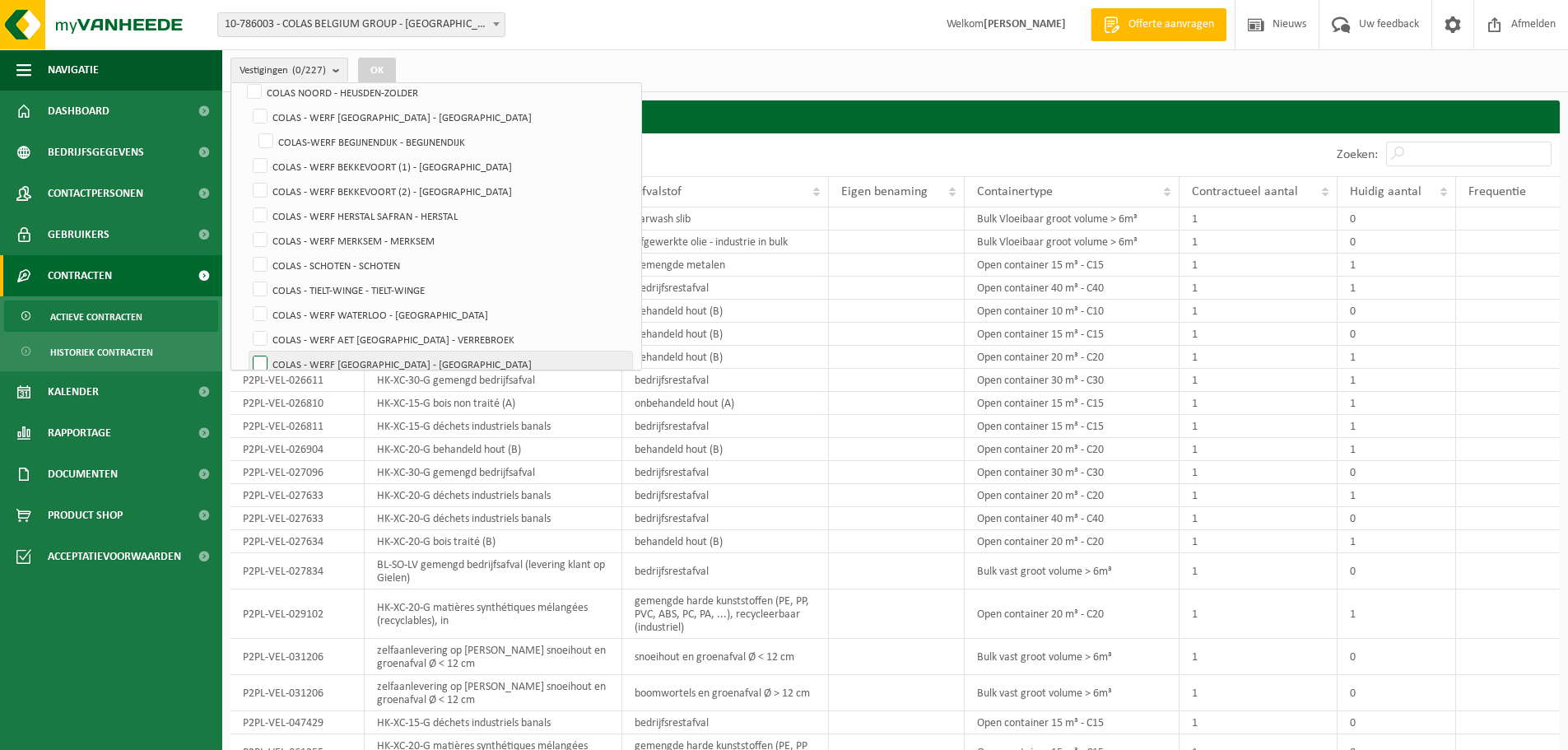
scroll to position [1399, 0]
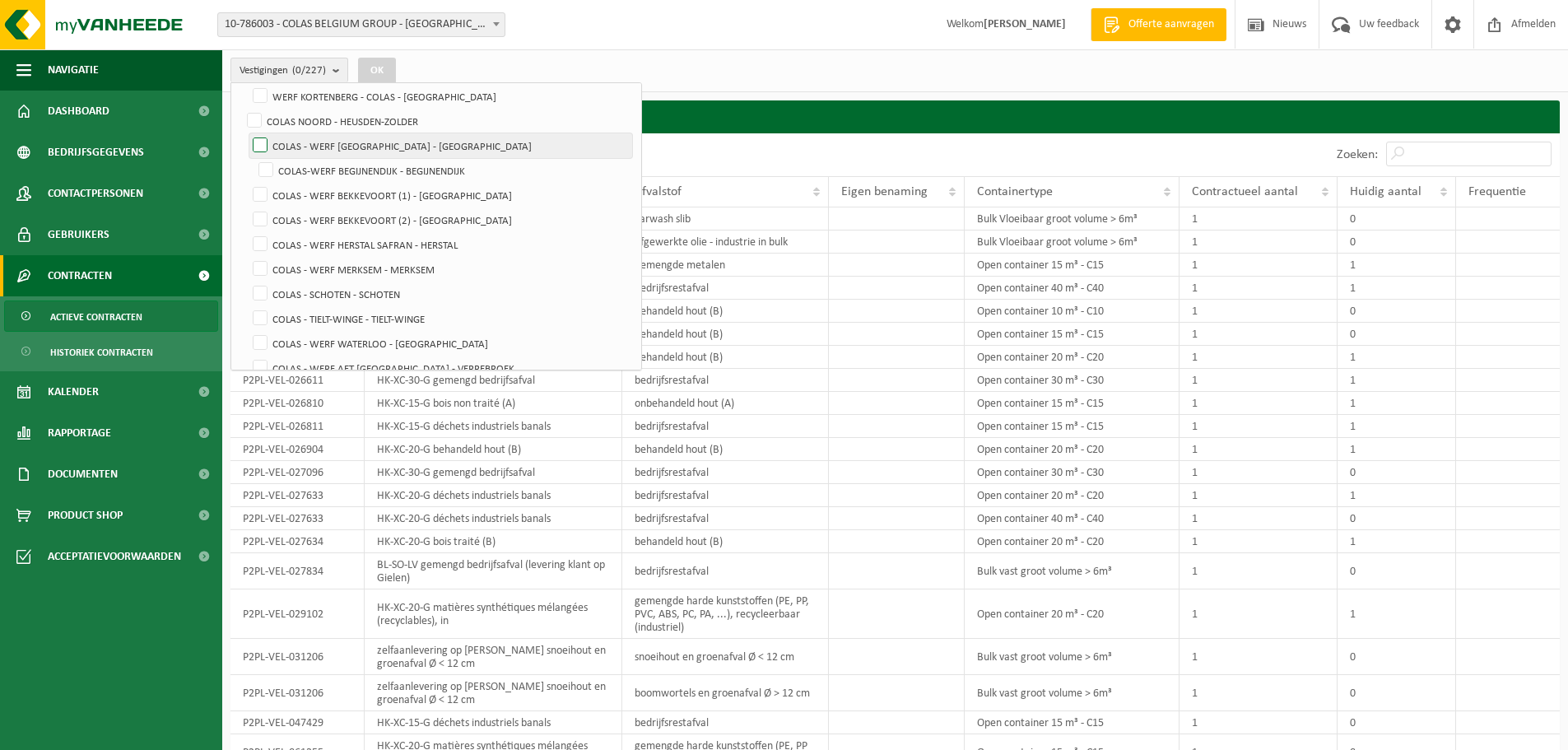
click at [257, 149] on label "COLAS - WERF [GEOGRAPHIC_DATA] - [GEOGRAPHIC_DATA]" at bounding box center [441, 146] width 382 height 25
click at [247, 134] on input "COLAS - WERF [GEOGRAPHIC_DATA] - [GEOGRAPHIC_DATA]" at bounding box center [246, 133] width 1 height 1
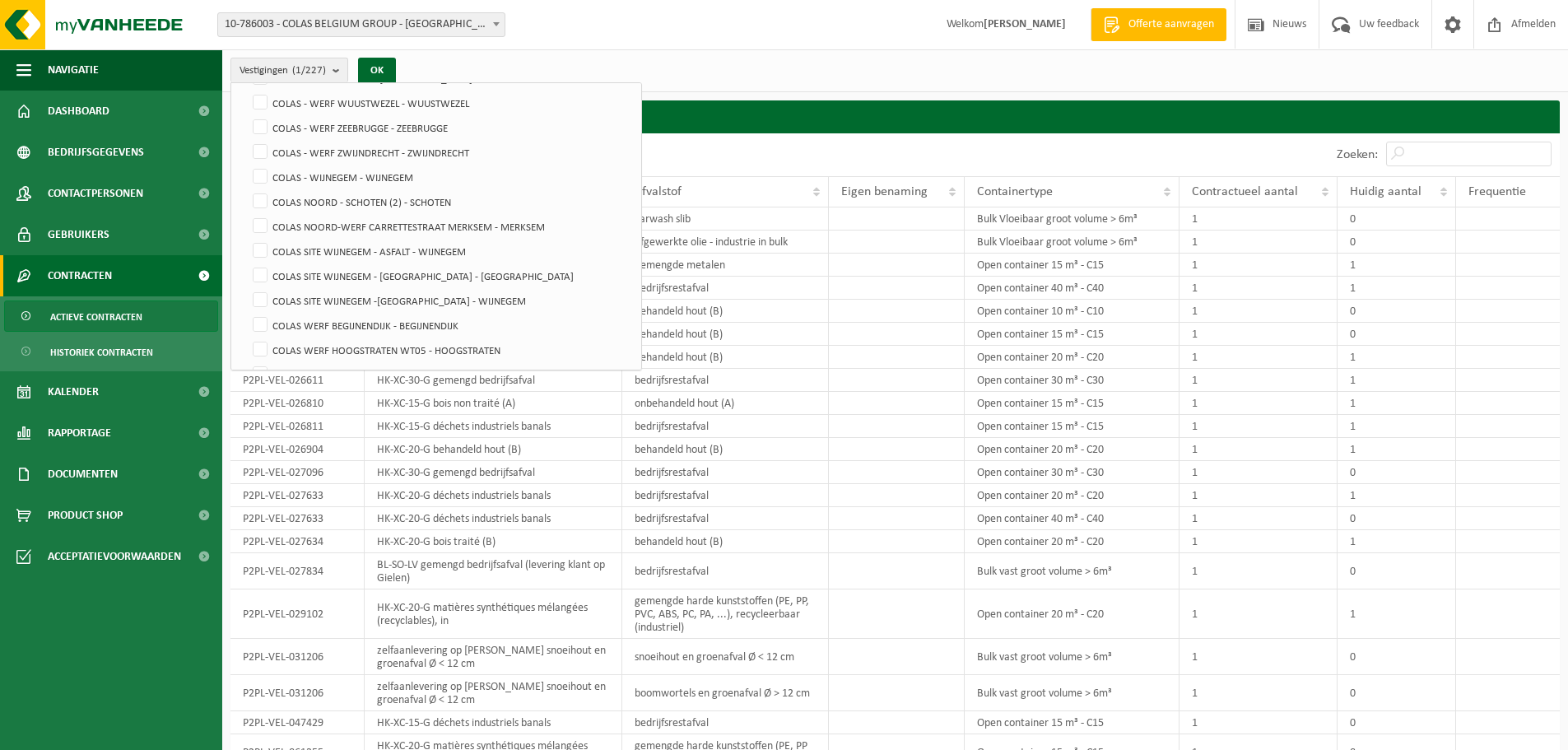
scroll to position [4444, 0]
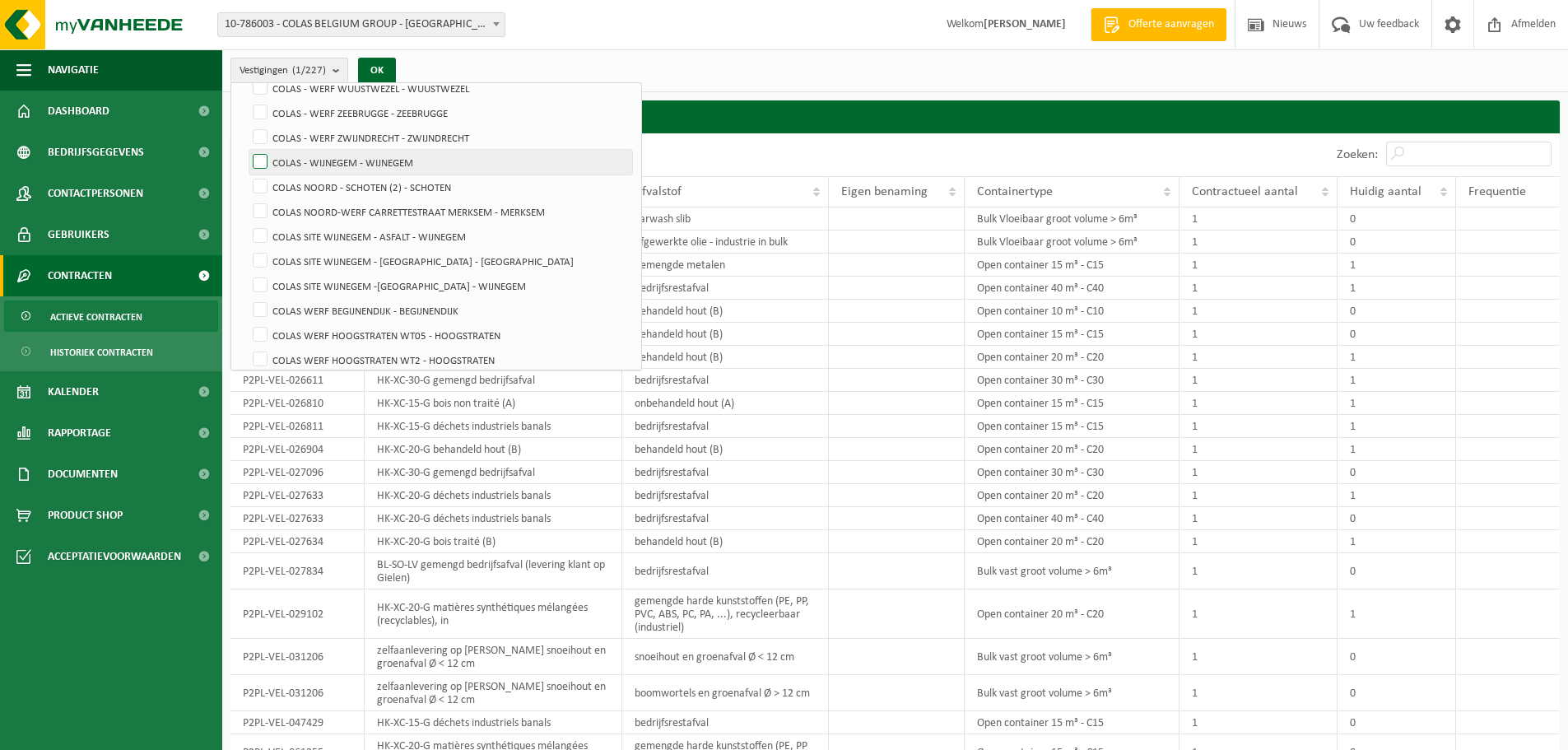
click at [260, 159] on label "COLAS - WIJNEGEM - WIJNEGEM" at bounding box center [441, 163] width 382 height 25
click at [247, 150] on input "COLAS - WIJNEGEM - WIJNEGEM" at bounding box center [246, 149] width 1 height 1
click at [257, 187] on label "COLAS NOORD - SCHOTEN (2) - SCHOTEN" at bounding box center [441, 187] width 382 height 25
click at [247, 174] on input "COLAS NOORD - SCHOTEN (2) - SCHOTEN" at bounding box center [246, 173] width 1 height 1
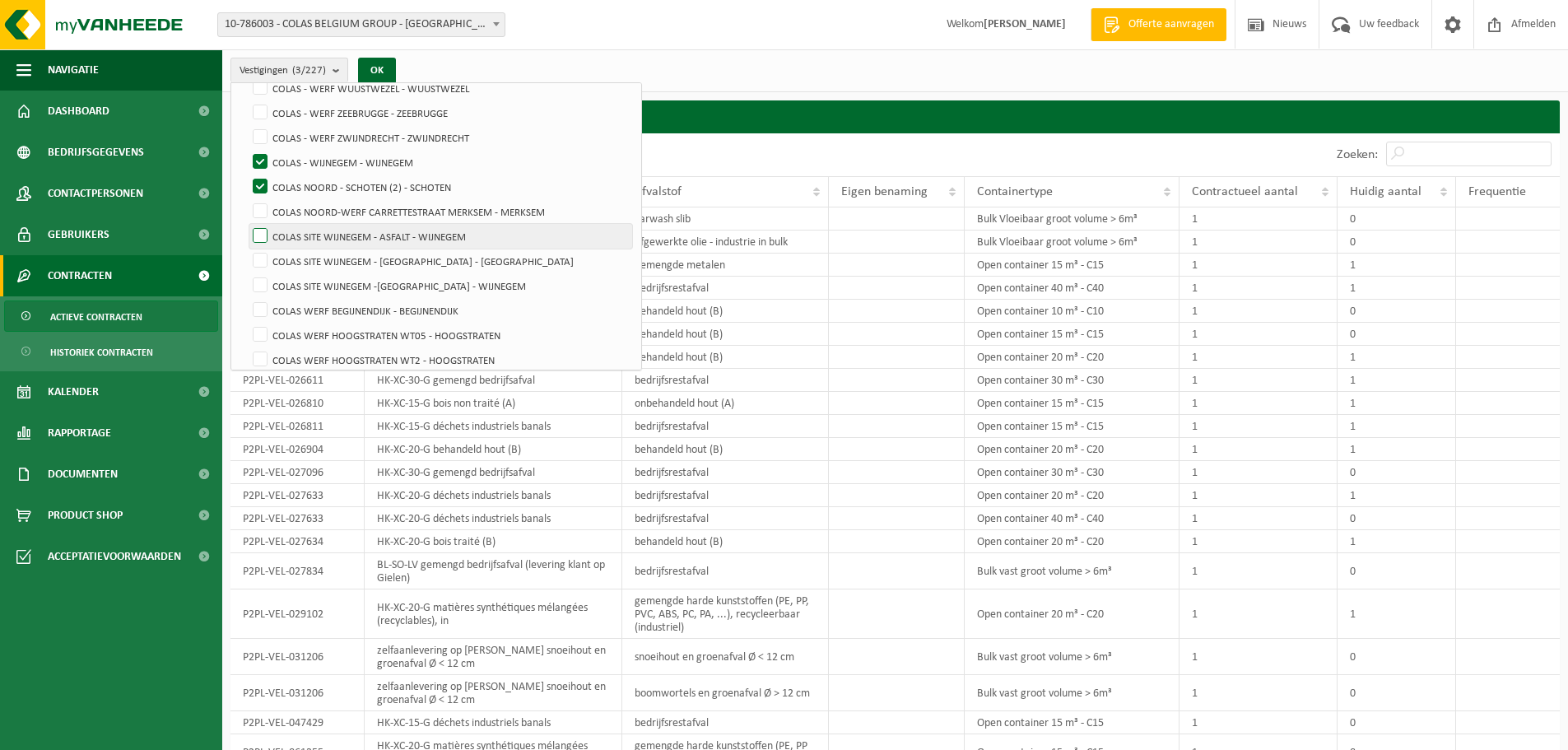
click at [254, 234] on label "COLAS SITE WIJNEGEM - ASFALT - WIJNEGEM" at bounding box center [441, 236] width 382 height 25
click at [247, 224] on input "COLAS SITE WIJNEGEM - ASFALT - WIJNEGEM" at bounding box center [246, 223] width 1 height 1
click at [258, 256] on label "COLAS SITE WIJNEGEM - [GEOGRAPHIC_DATA] - [GEOGRAPHIC_DATA]" at bounding box center [441, 261] width 382 height 25
click at [247, 249] on input "COLAS SITE WIJNEGEM - [GEOGRAPHIC_DATA] - [GEOGRAPHIC_DATA]" at bounding box center [246, 248] width 1 height 1
click at [255, 282] on label "COLAS SITE WIJNEGEM -[GEOGRAPHIC_DATA] - WIJNEGEM" at bounding box center [441, 285] width 382 height 25
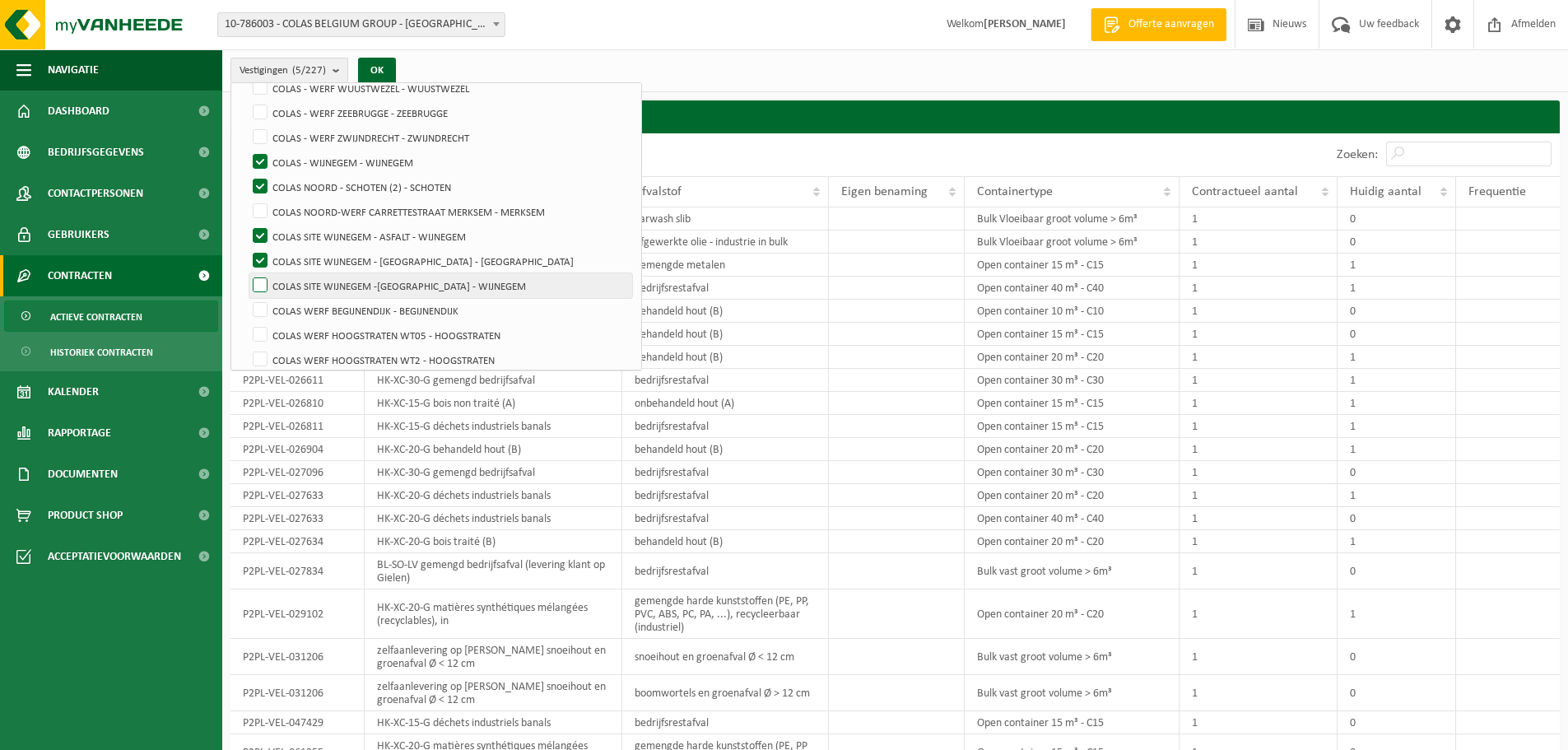
click at [247, 273] on input "COLAS SITE WIJNEGEM -[GEOGRAPHIC_DATA] - WIJNEGEM" at bounding box center [246, 272] width 1 height 1
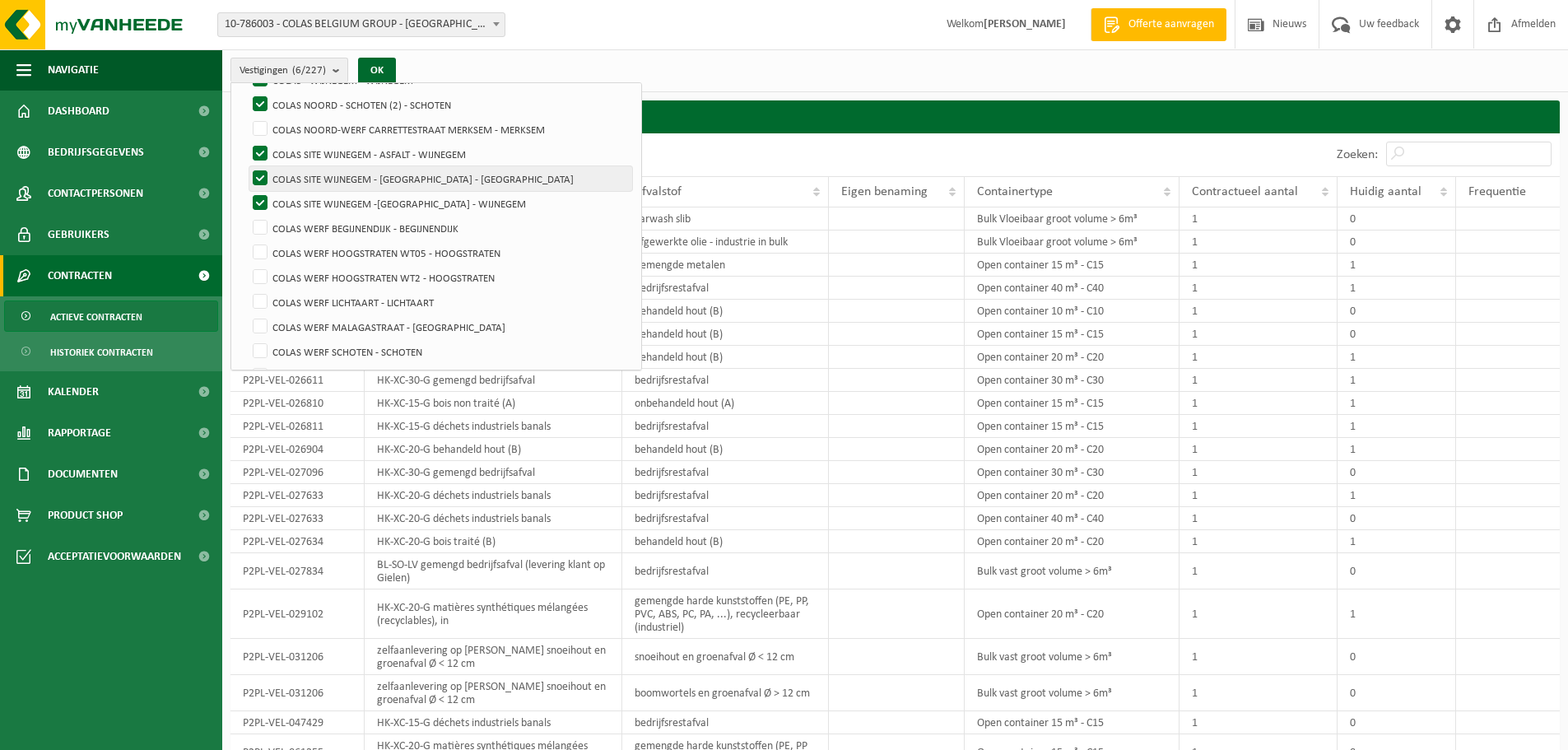
scroll to position [4609, 0]
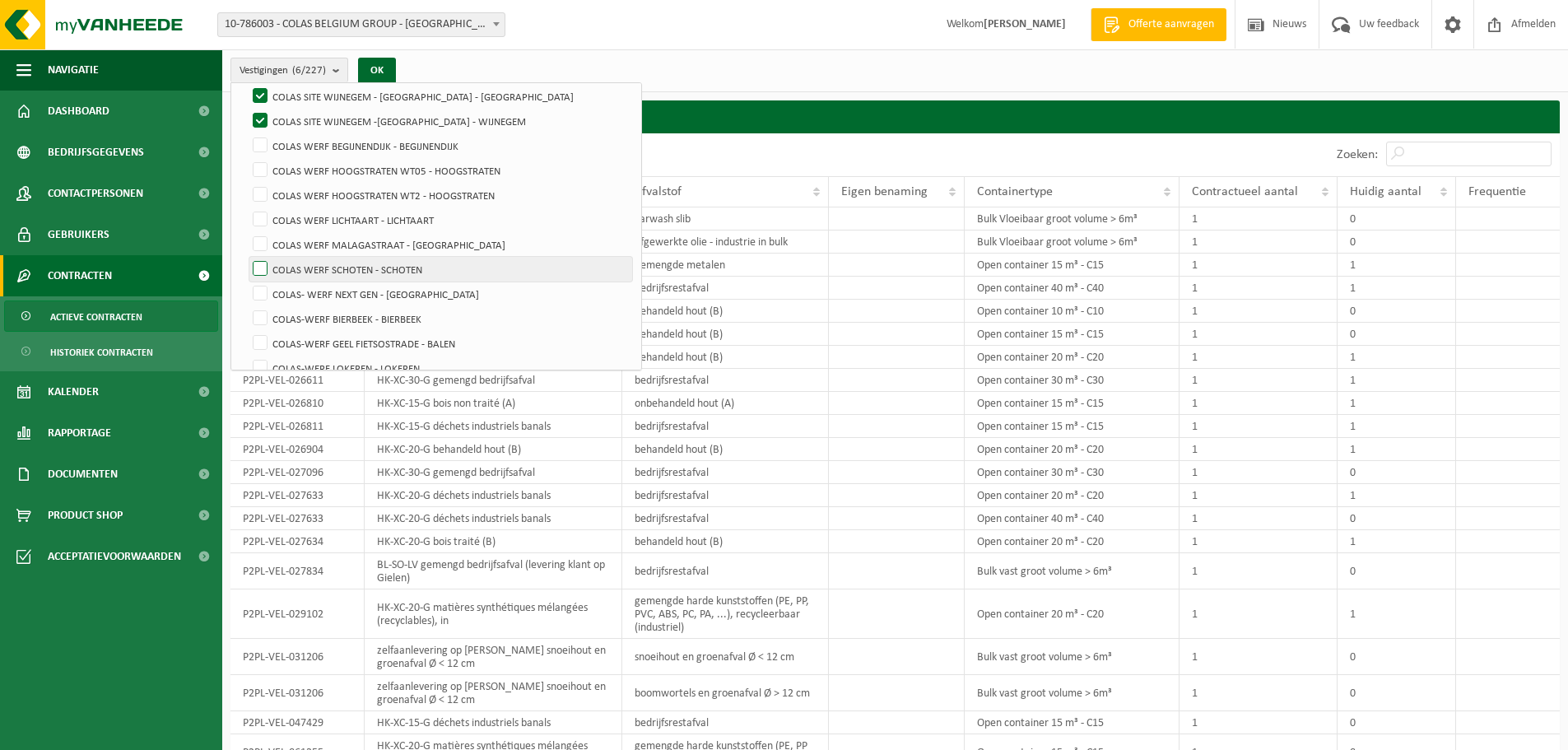
click at [261, 266] on label "COLAS WERF SCHOTEN - SCHOTEN" at bounding box center [441, 269] width 382 height 25
click at [247, 256] on input "COLAS WERF SCHOTEN - SCHOTEN" at bounding box center [246, 256] width 1 height 1
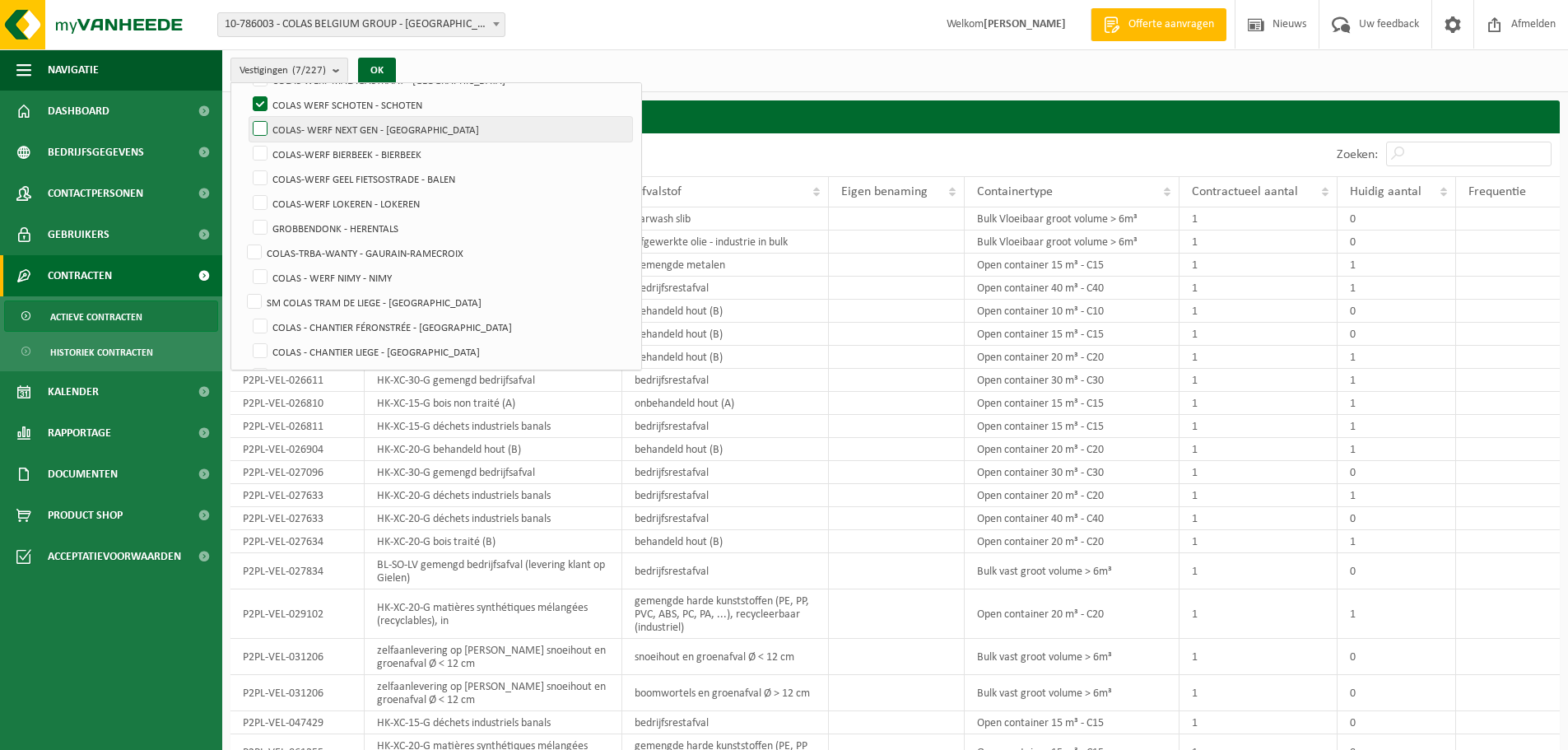
scroll to position [4856, 0]
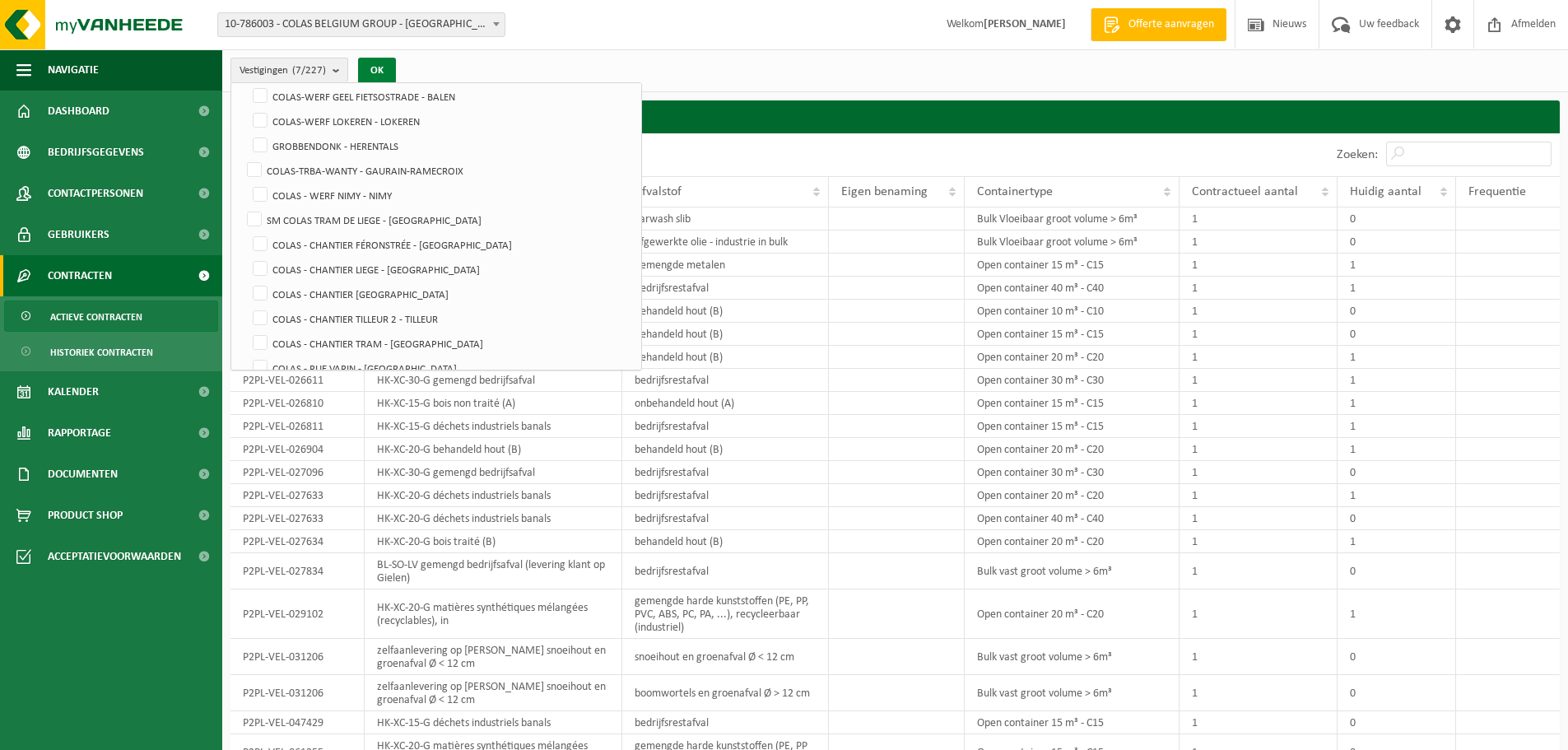
click at [385, 62] on button "OK" at bounding box center [377, 71] width 38 height 27
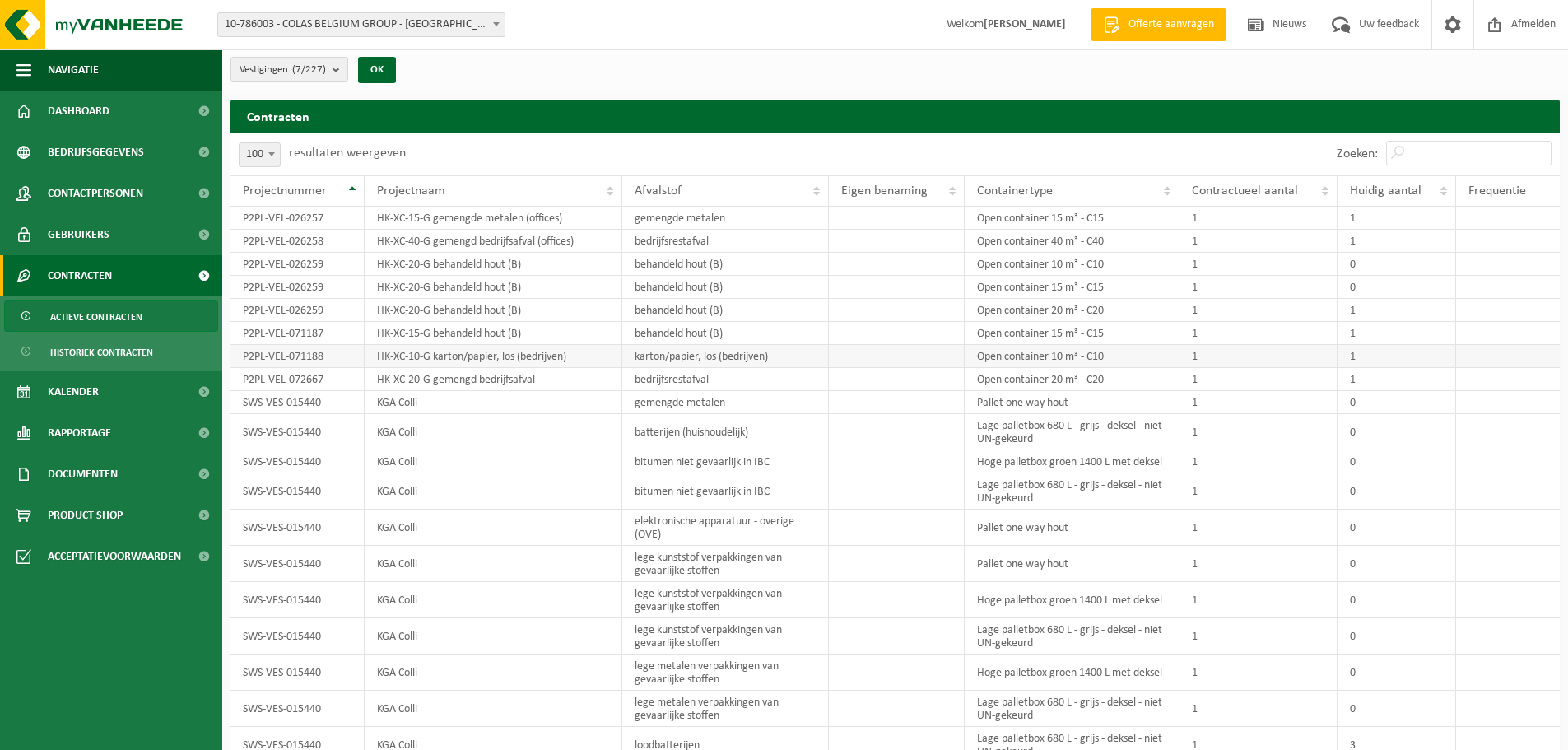
scroll to position [0, 0]
click at [338, 72] on b "submit" at bounding box center [340, 70] width 15 height 23
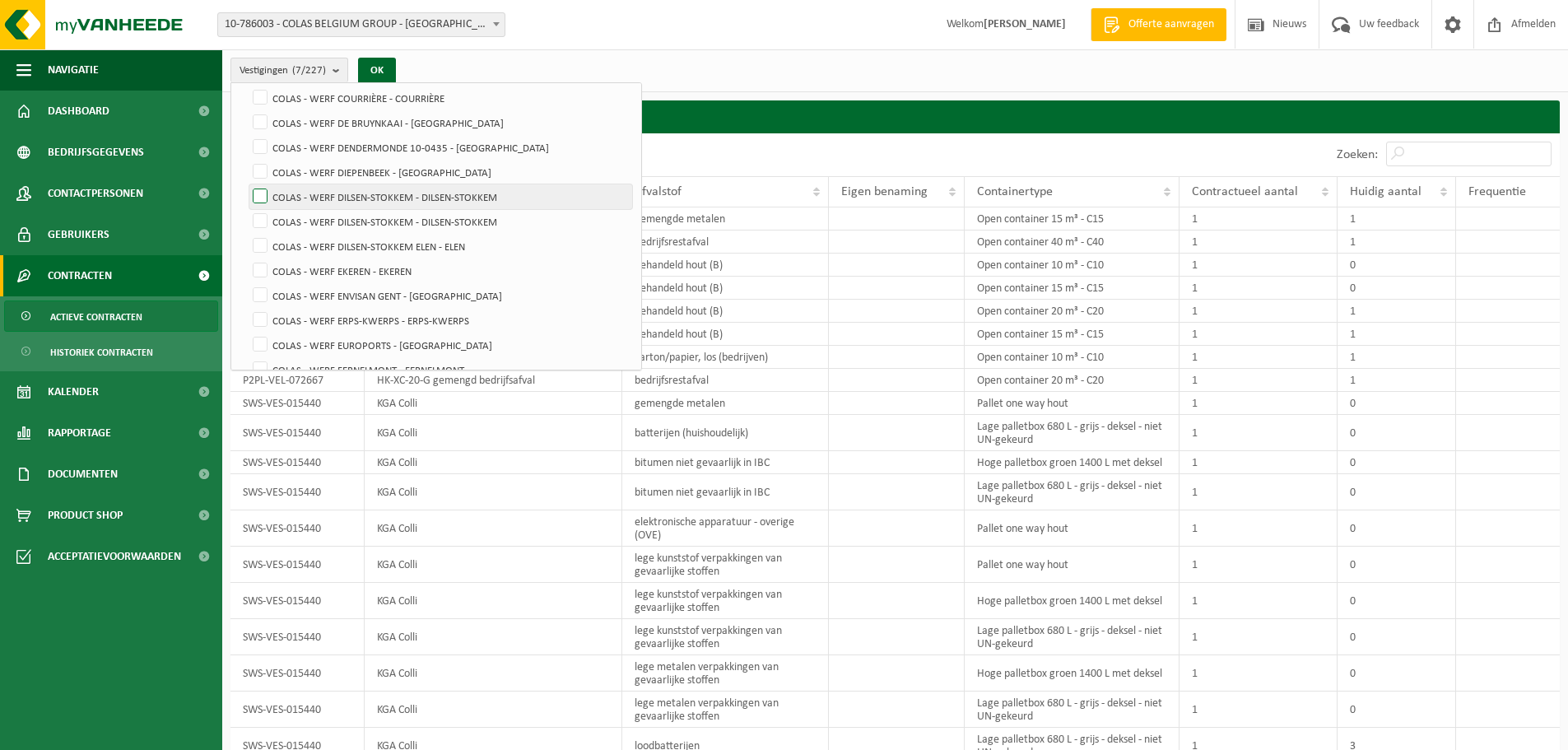
scroll to position [2058, 0]
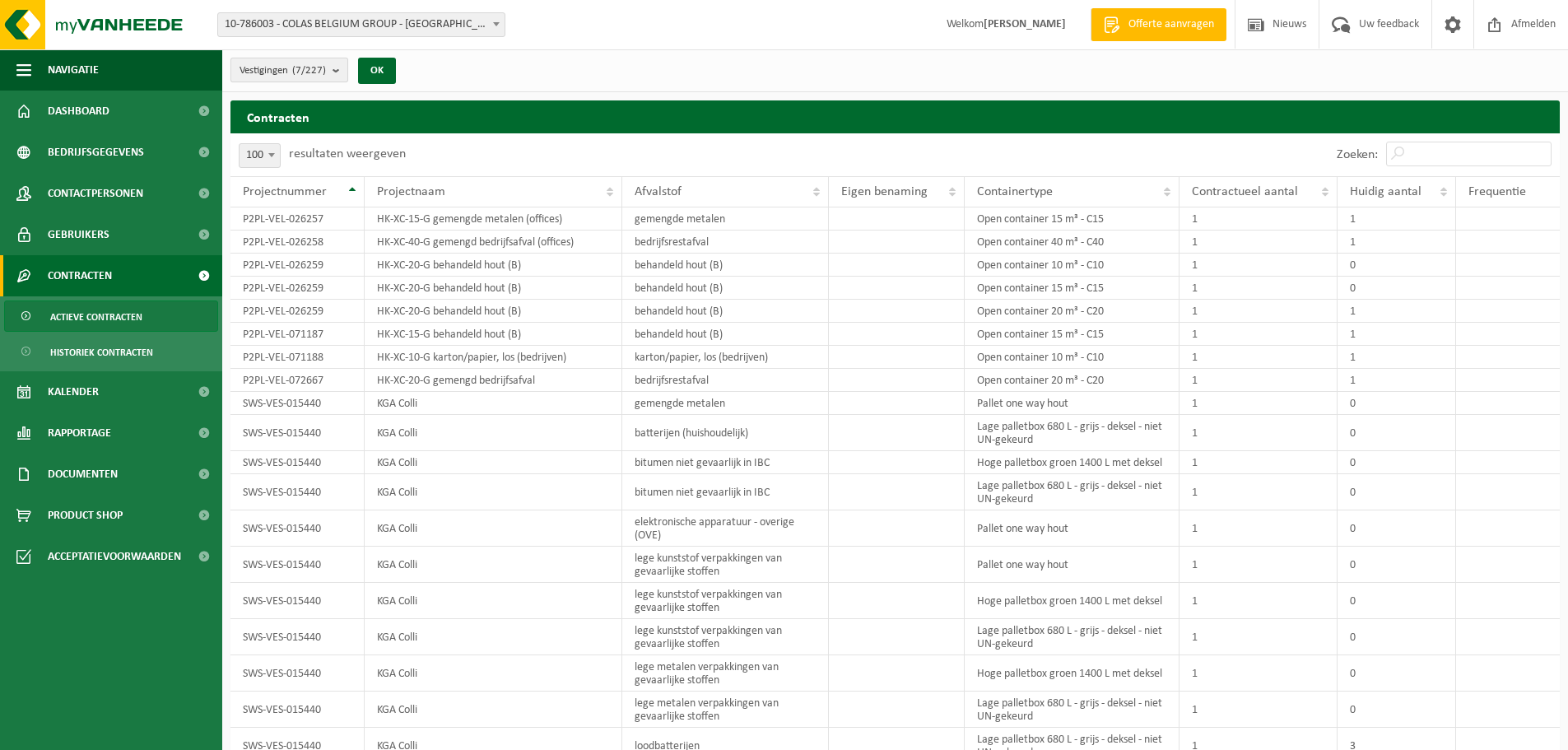
click at [343, 67] on b "submit" at bounding box center [340, 70] width 15 height 23
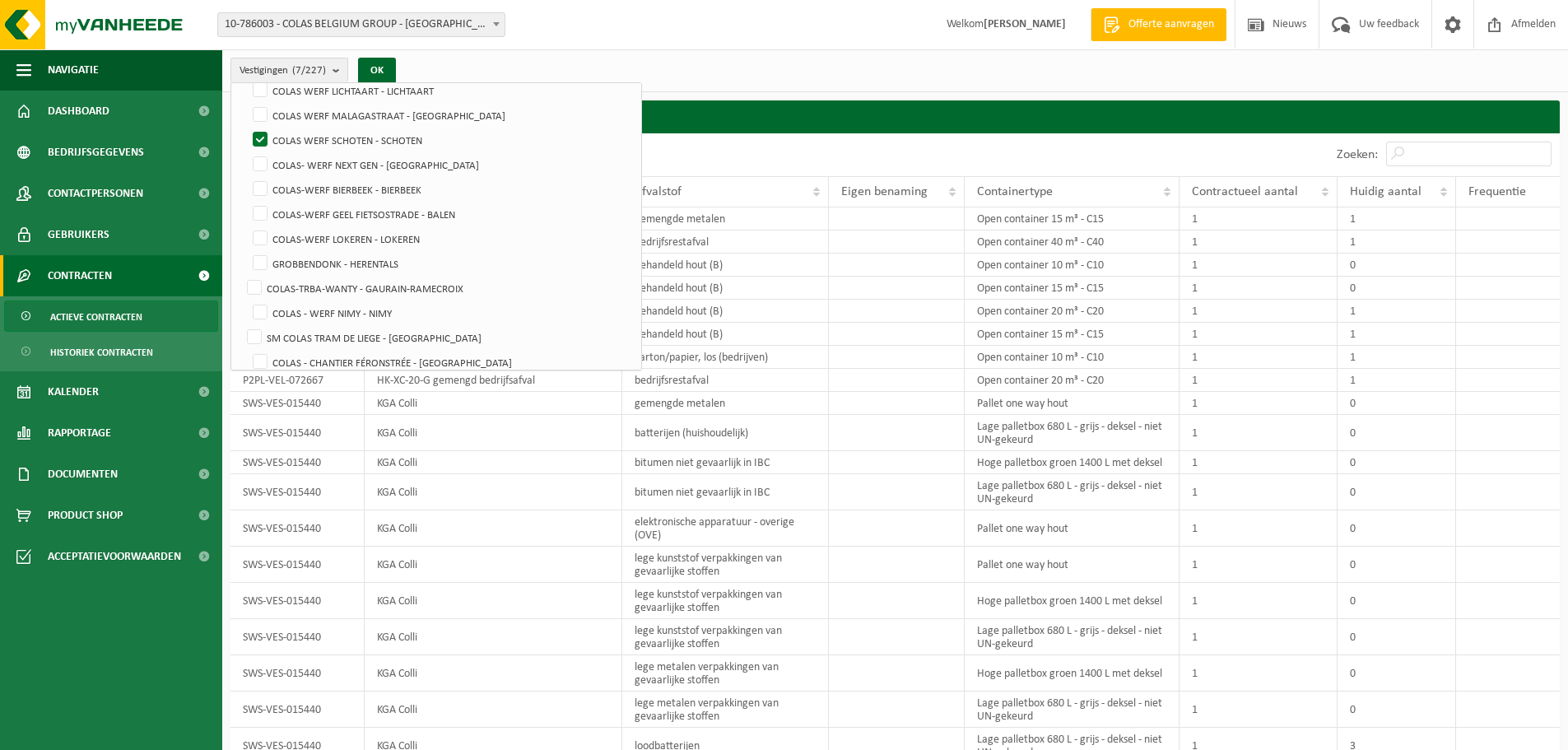
scroll to position [4536, 0]
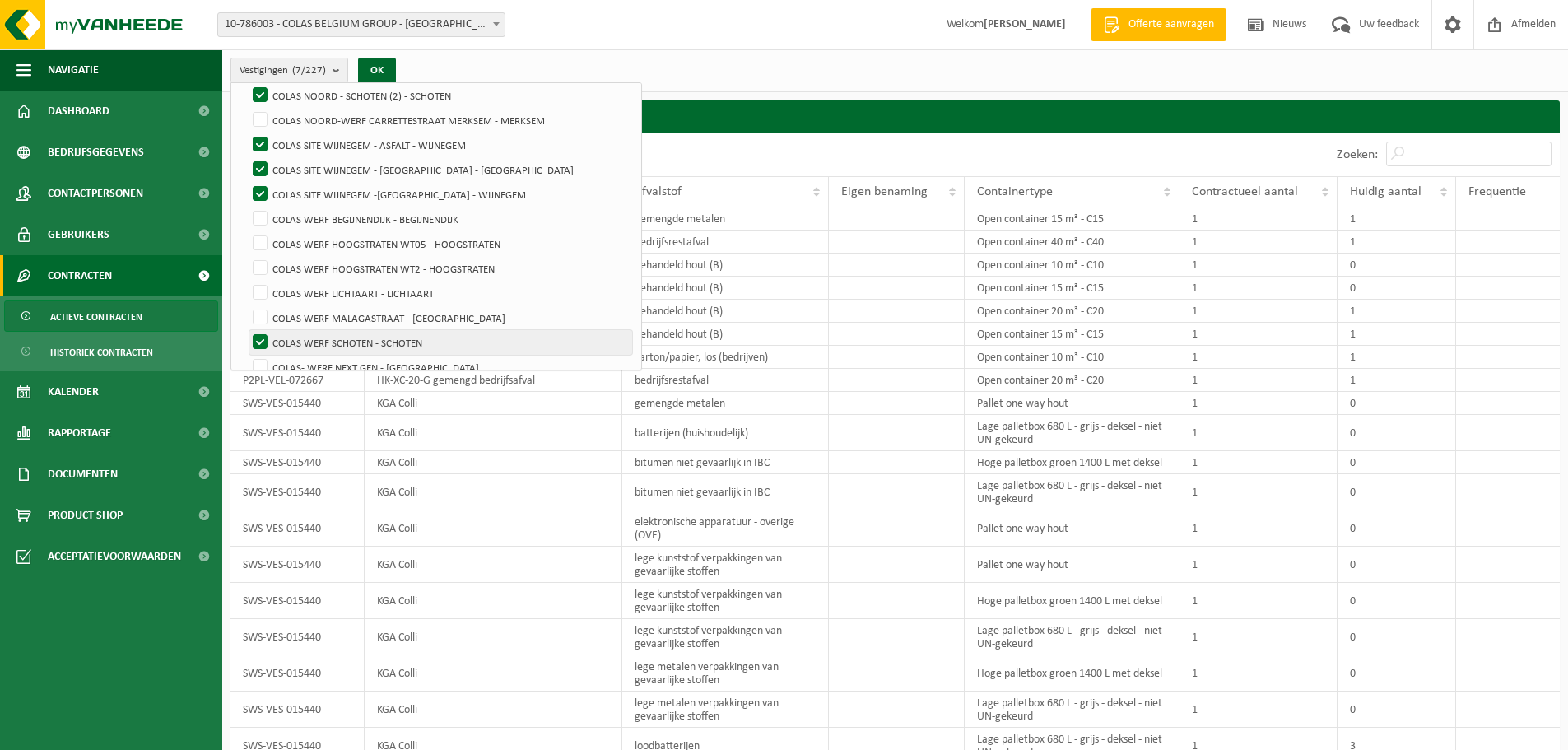
click at [262, 340] on label "COLAS WERF SCHOTEN - SCHOTEN" at bounding box center [441, 343] width 382 height 25
click at [247, 330] on input "COLAS WERF SCHOTEN - SCHOTEN" at bounding box center [246, 329] width 1 height 1
click at [378, 68] on button "OK" at bounding box center [377, 71] width 38 height 27
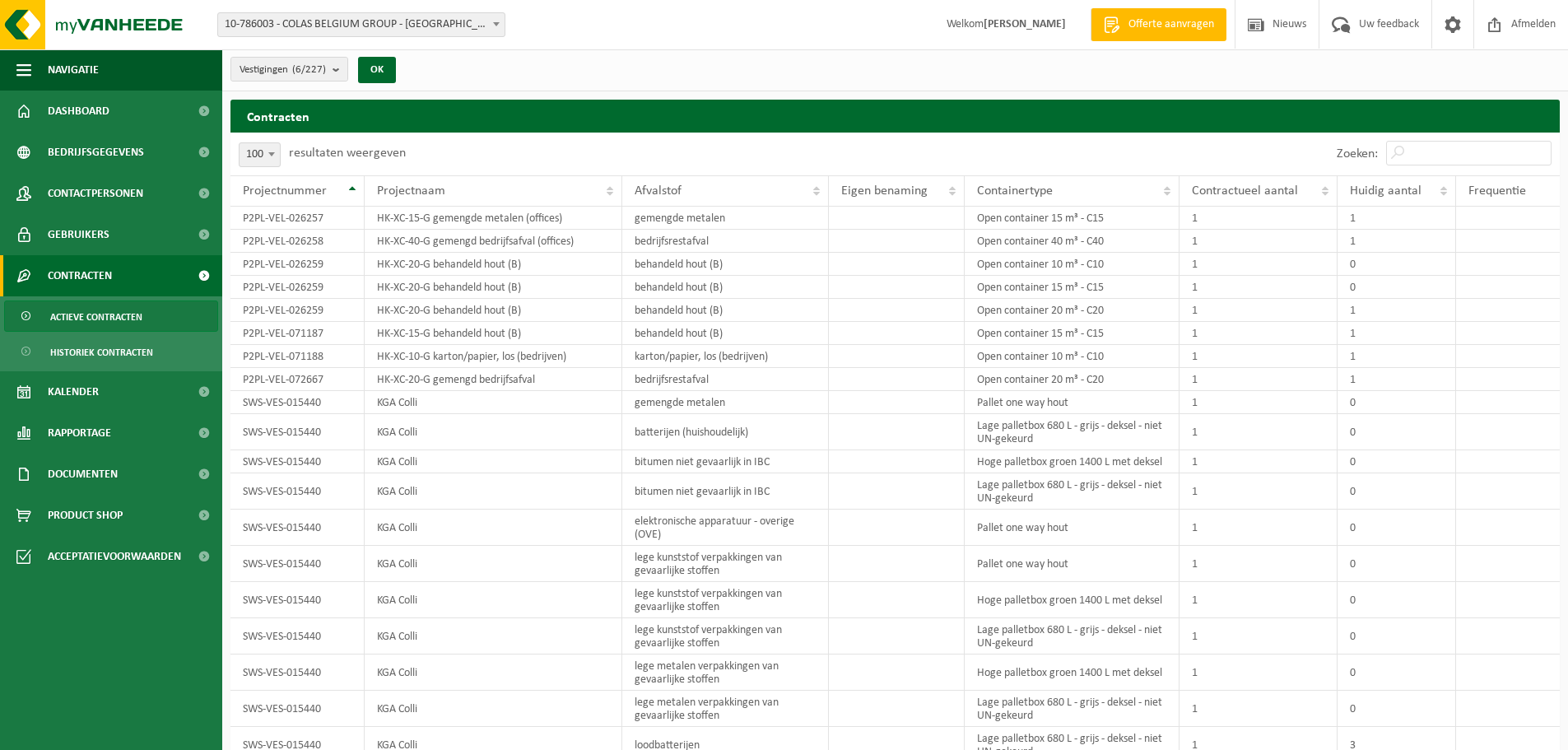
scroll to position [0, 0]
click at [343, 71] on b "submit" at bounding box center [340, 70] width 15 height 23
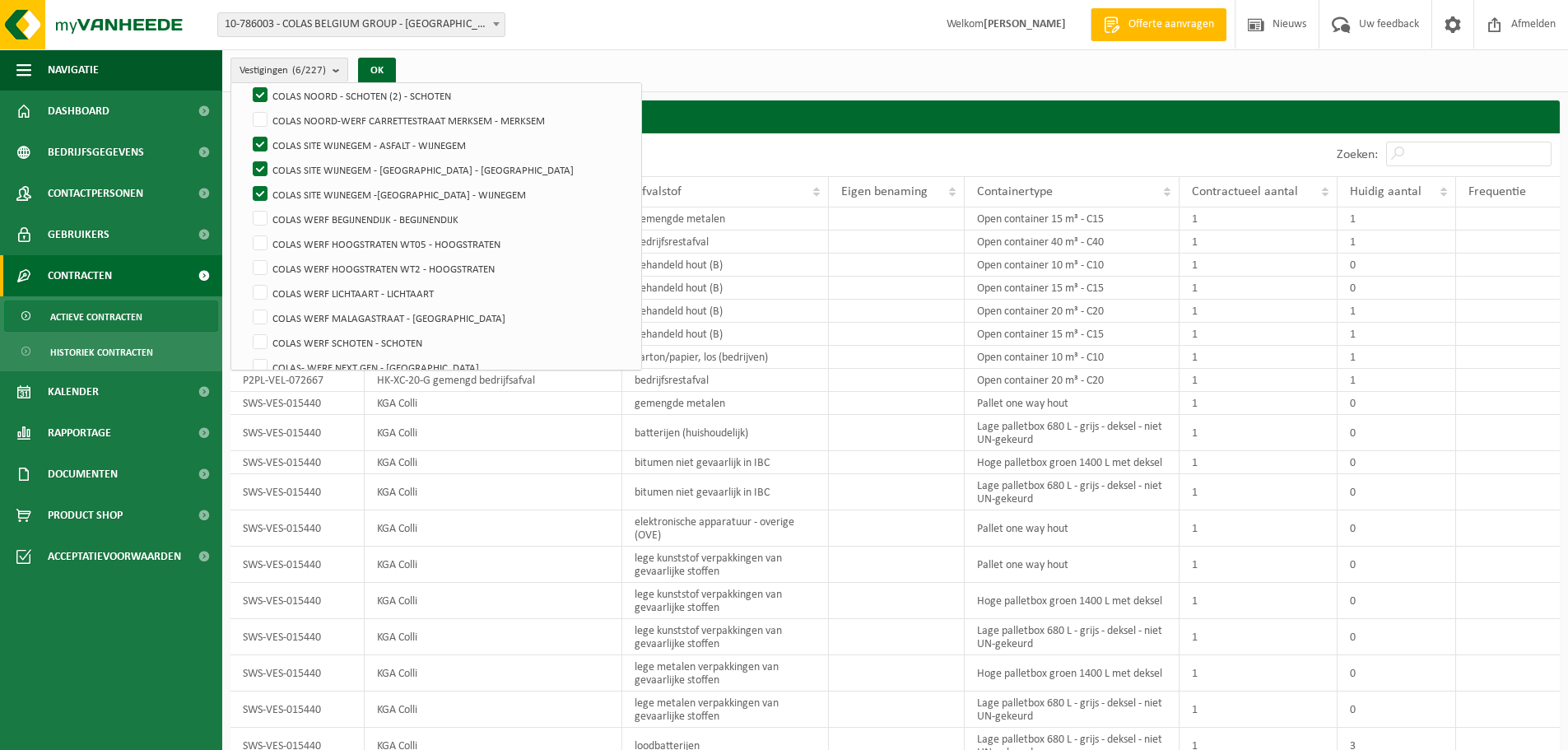
scroll to position [4351, 0]
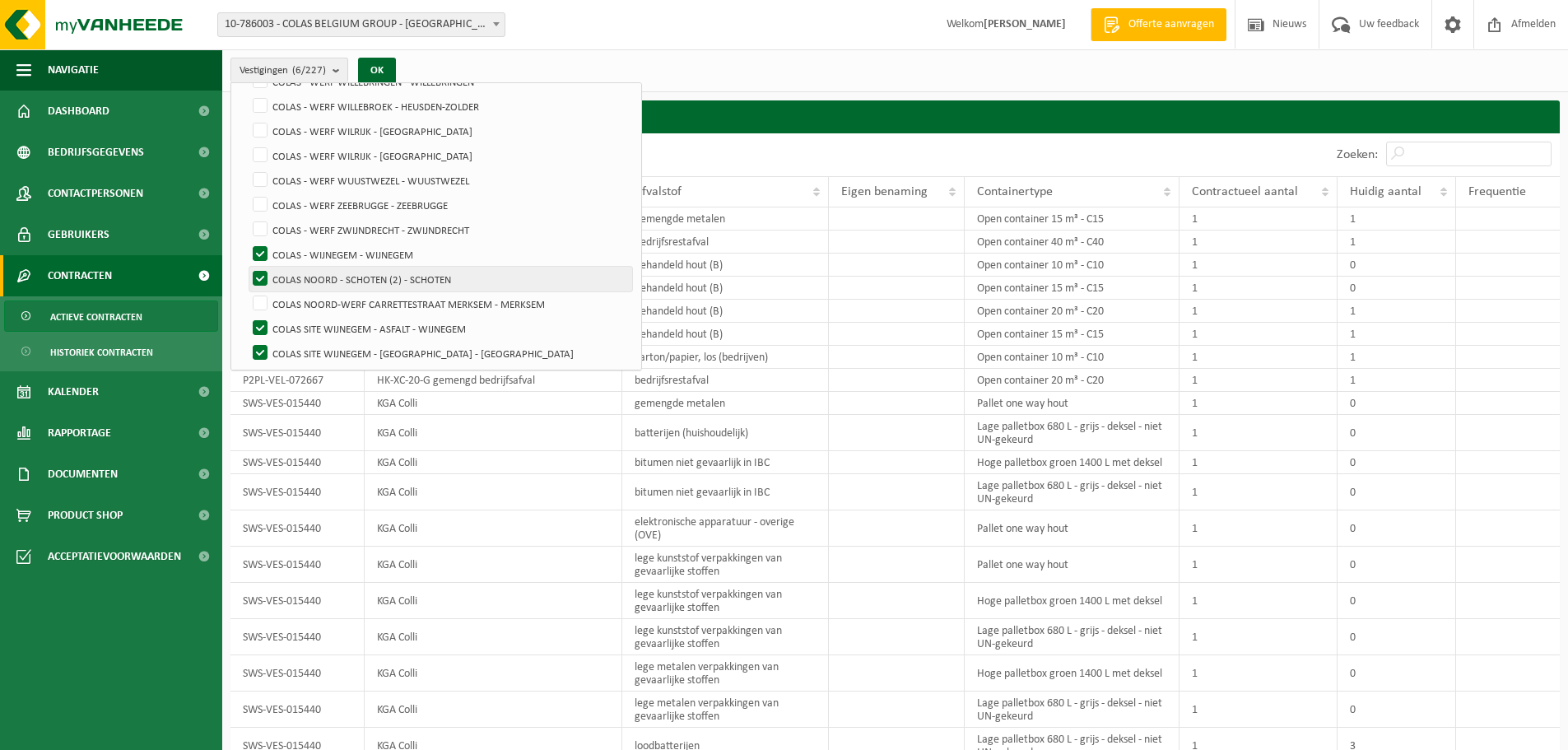
click at [261, 275] on label "COLAS NOORD - SCHOTEN (2) - SCHOTEN" at bounding box center [441, 279] width 382 height 25
click at [247, 266] on input "COLAS NOORD - SCHOTEN (2) - SCHOTEN" at bounding box center [246, 265] width 1 height 1
click at [373, 64] on button "OK" at bounding box center [377, 71] width 38 height 27
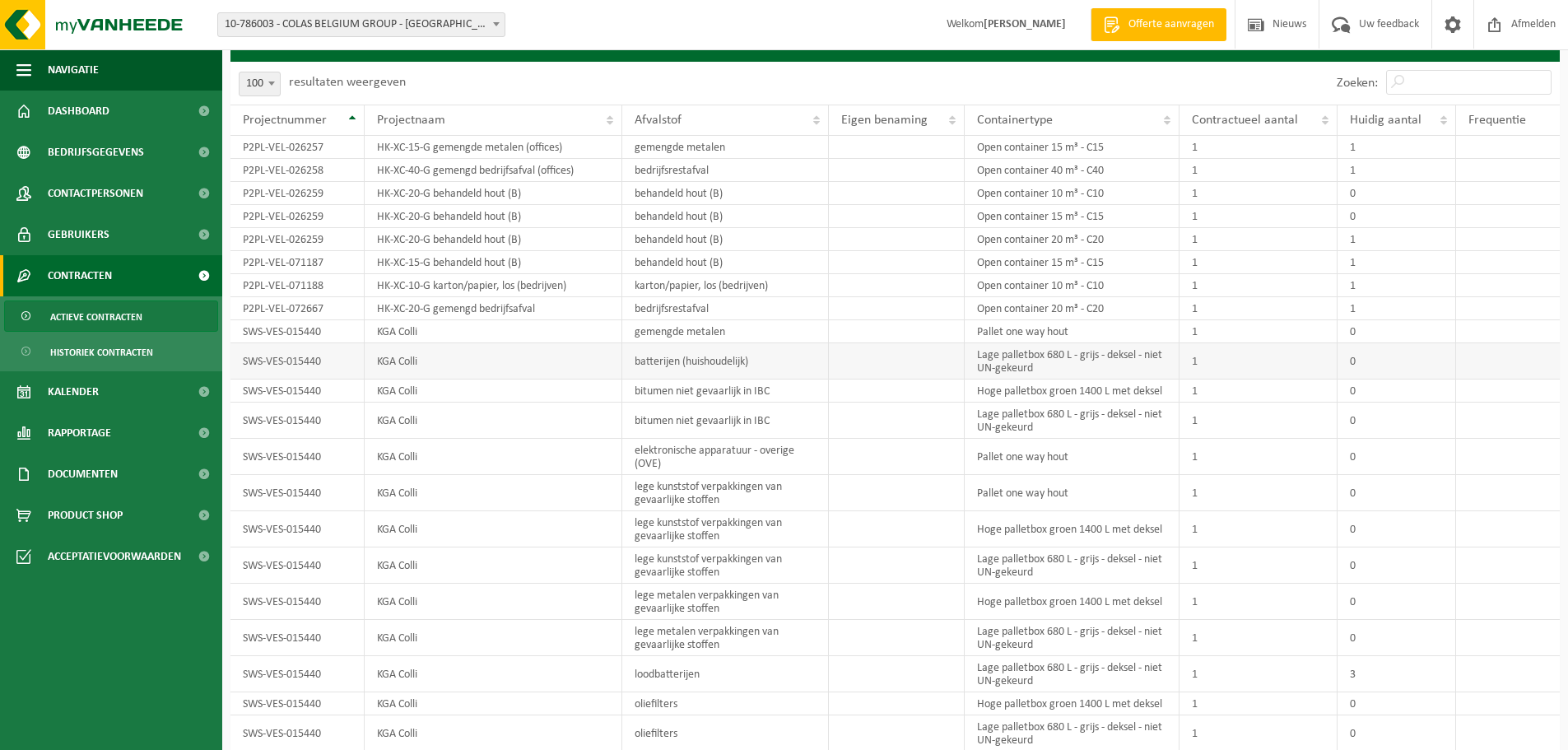
scroll to position [0, 0]
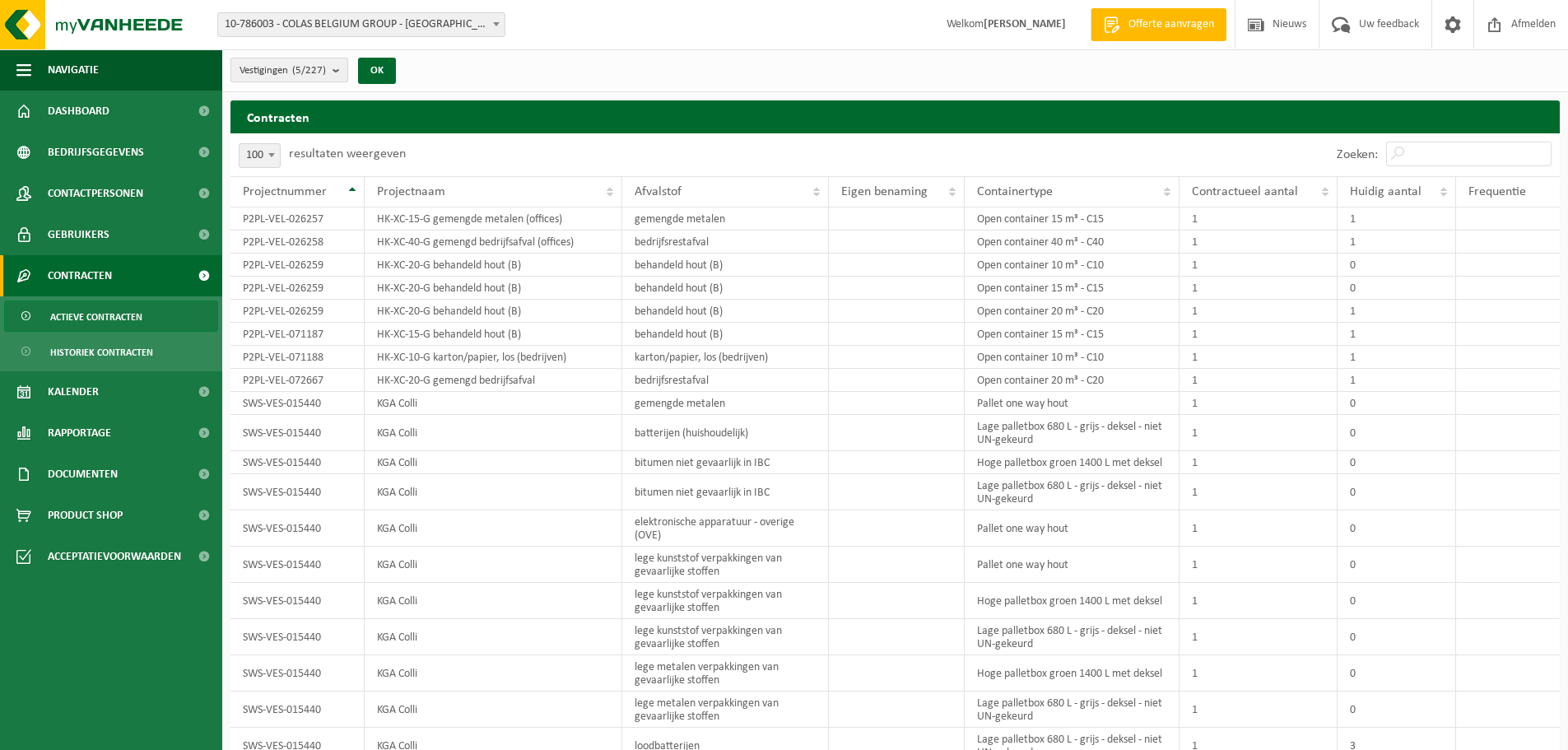
click at [338, 70] on b "submit" at bounding box center [340, 70] width 15 height 23
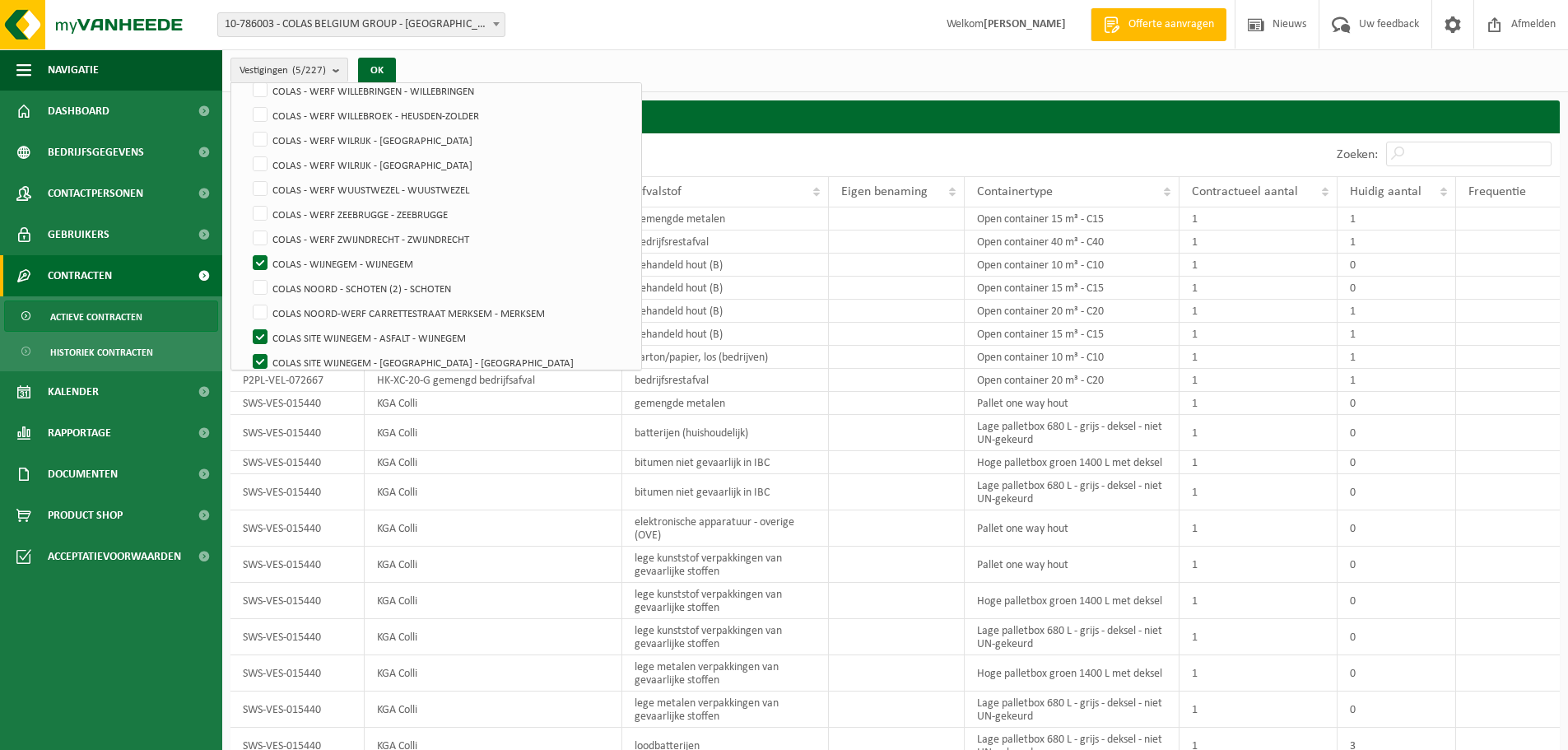
scroll to position [4351, 0]
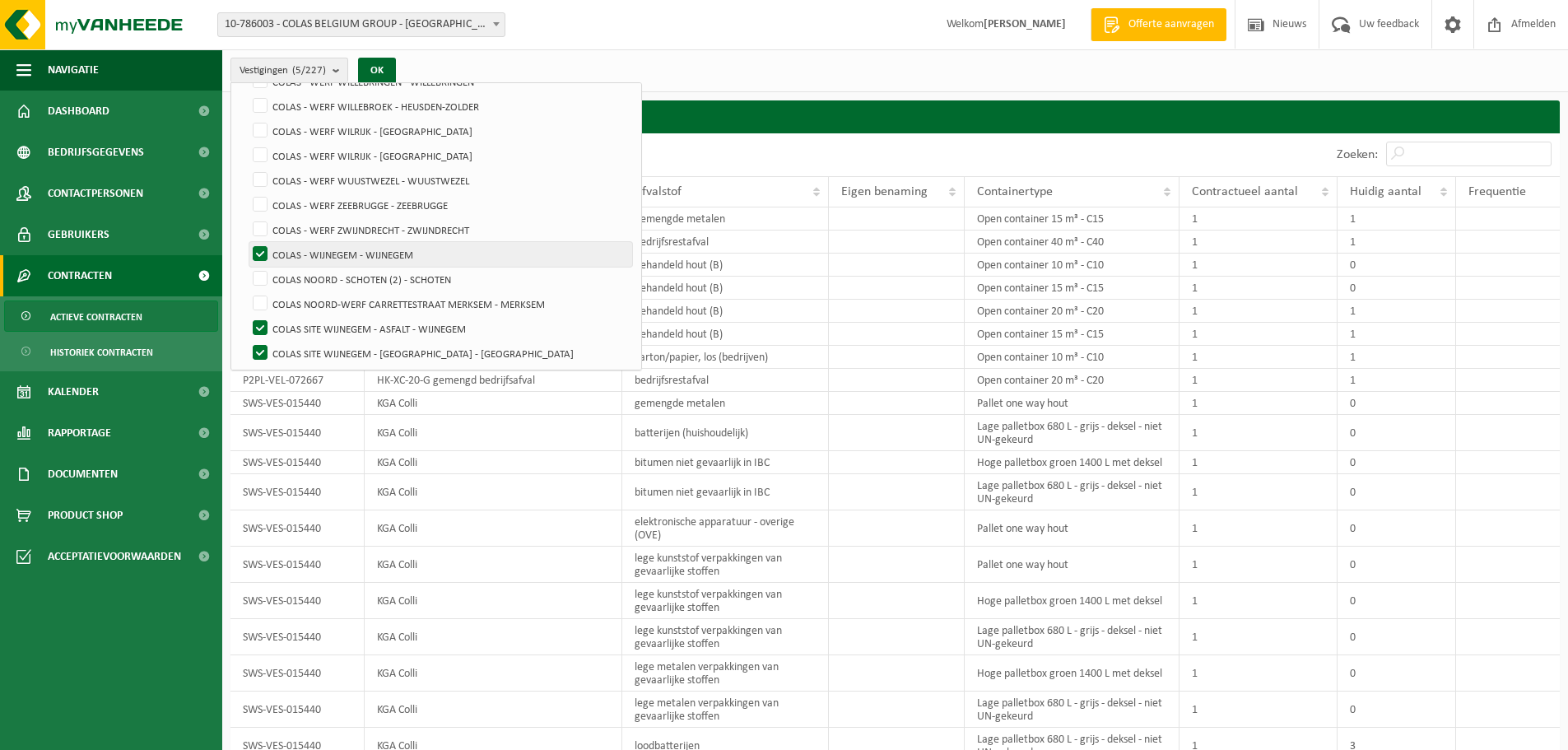
click at [256, 251] on label "COLAS - WIJNEGEM - WIJNEGEM" at bounding box center [441, 255] width 382 height 25
click at [247, 242] on input "COLAS - WIJNEGEM - WIJNEGEM" at bounding box center [246, 241] width 1 height 1
click at [382, 66] on button "OK" at bounding box center [377, 71] width 38 height 27
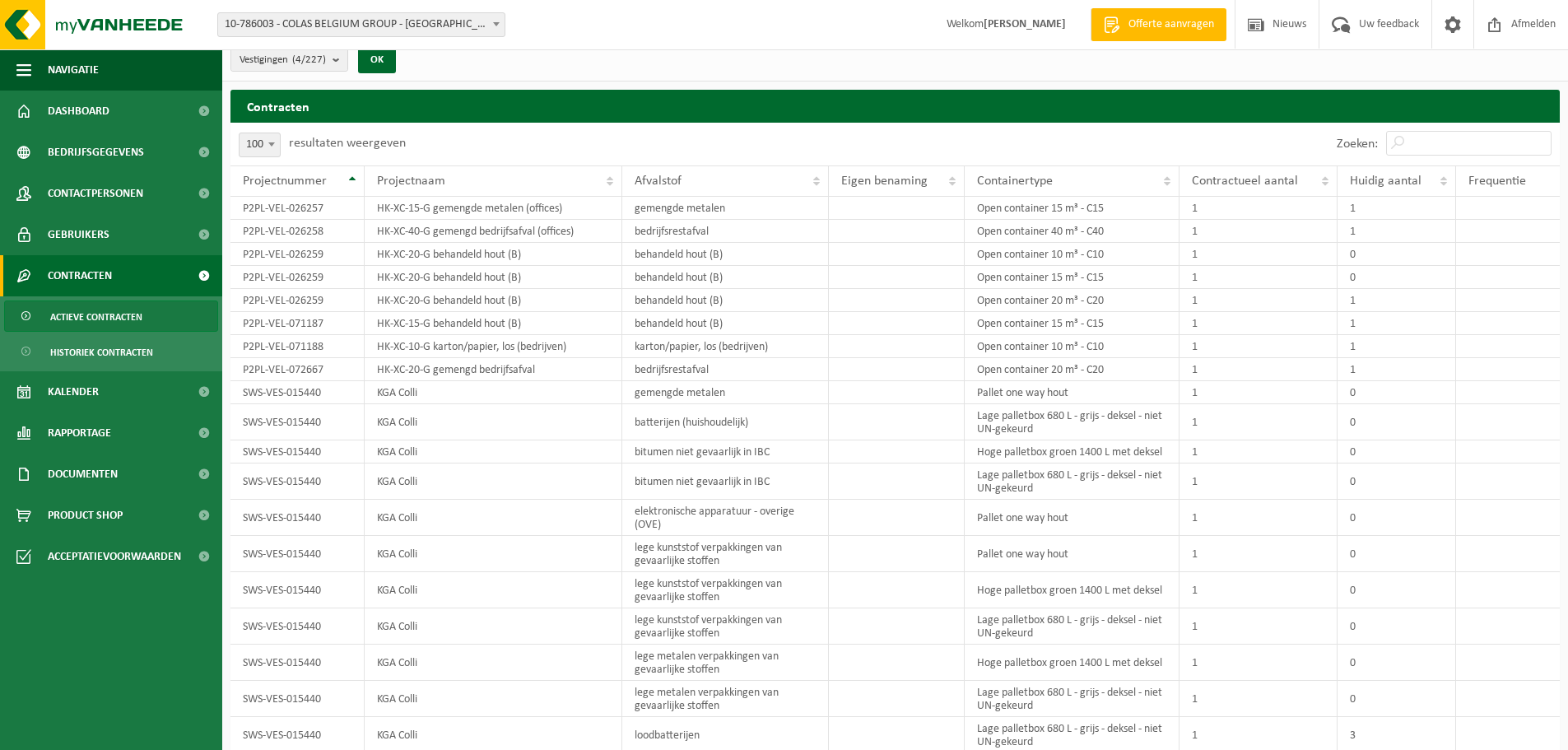
scroll to position [0, 0]
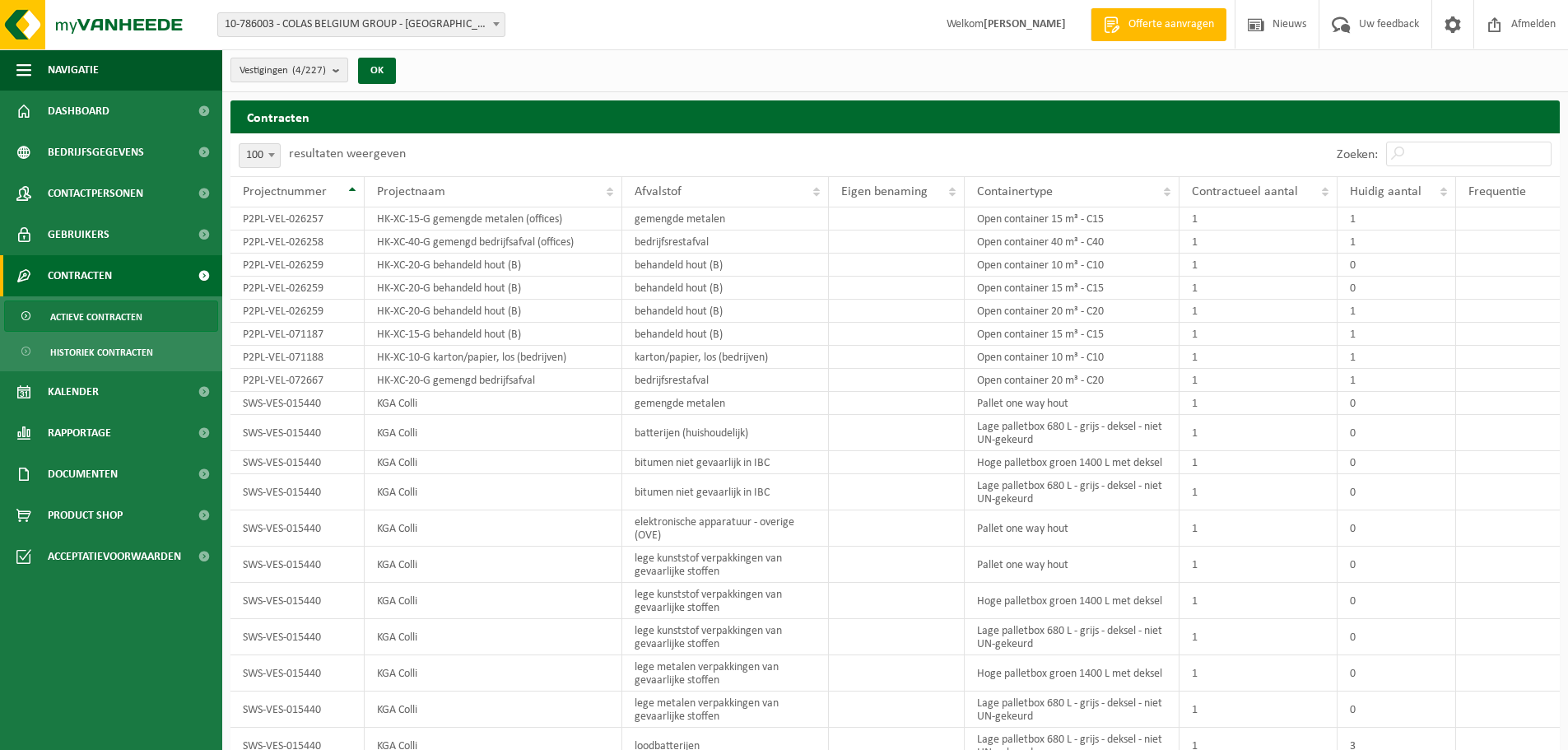
click at [337, 71] on b "submit" at bounding box center [340, 70] width 15 height 23
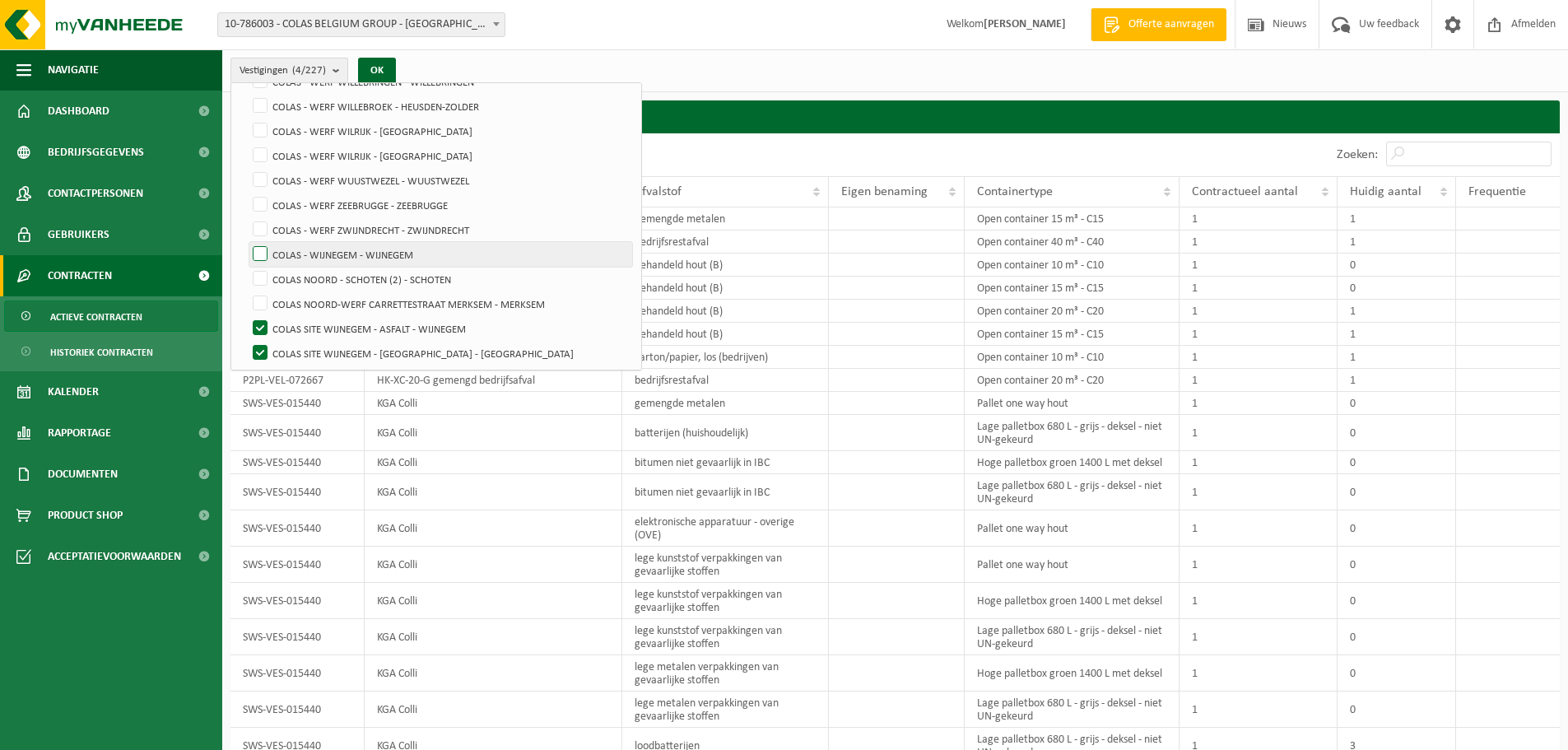
click at [256, 250] on label "COLAS - WIJNEGEM - WIJNEGEM" at bounding box center [441, 255] width 382 height 25
click at [247, 242] on input "COLAS - WIJNEGEM - WIJNEGEM" at bounding box center [246, 241] width 1 height 1
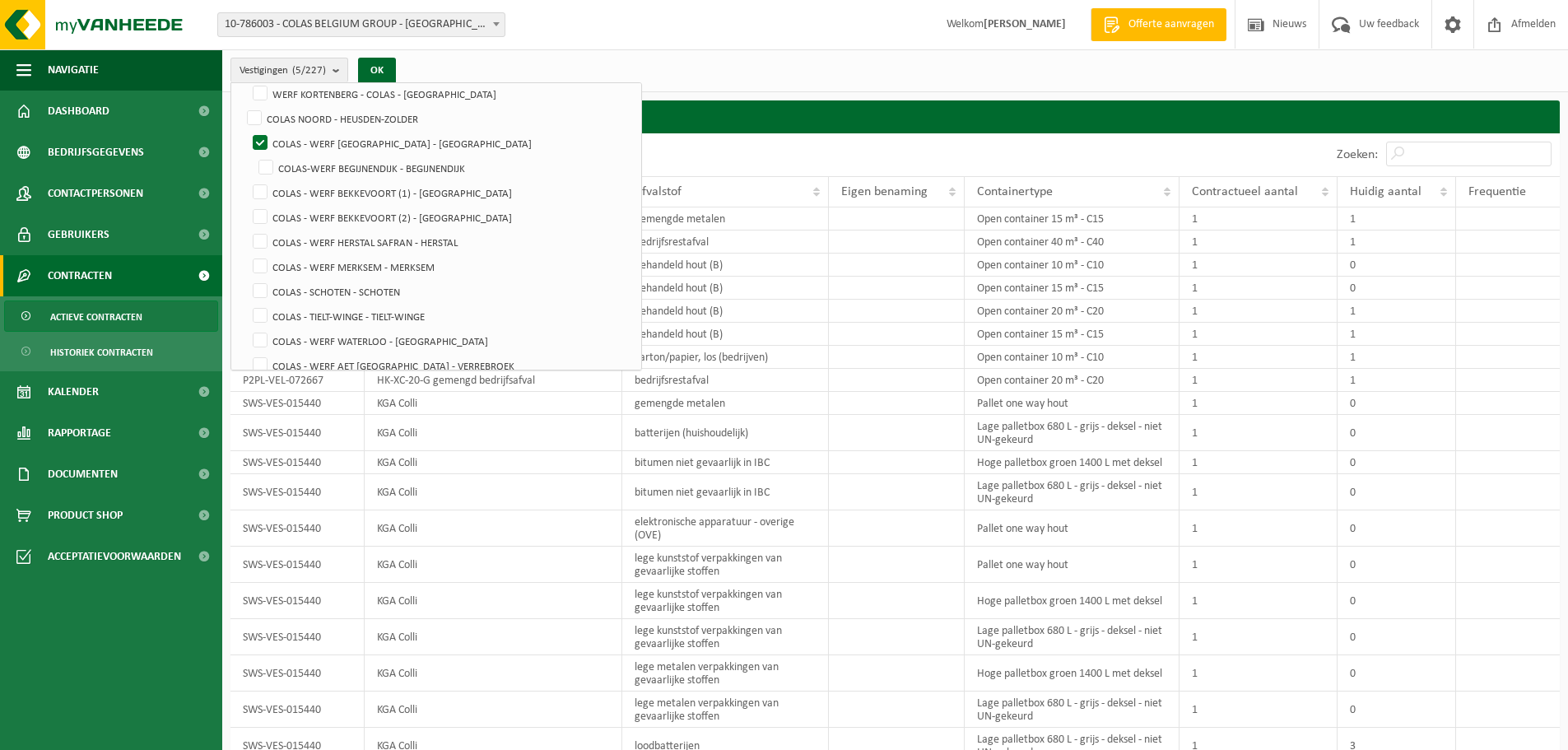
scroll to position [1309, 0]
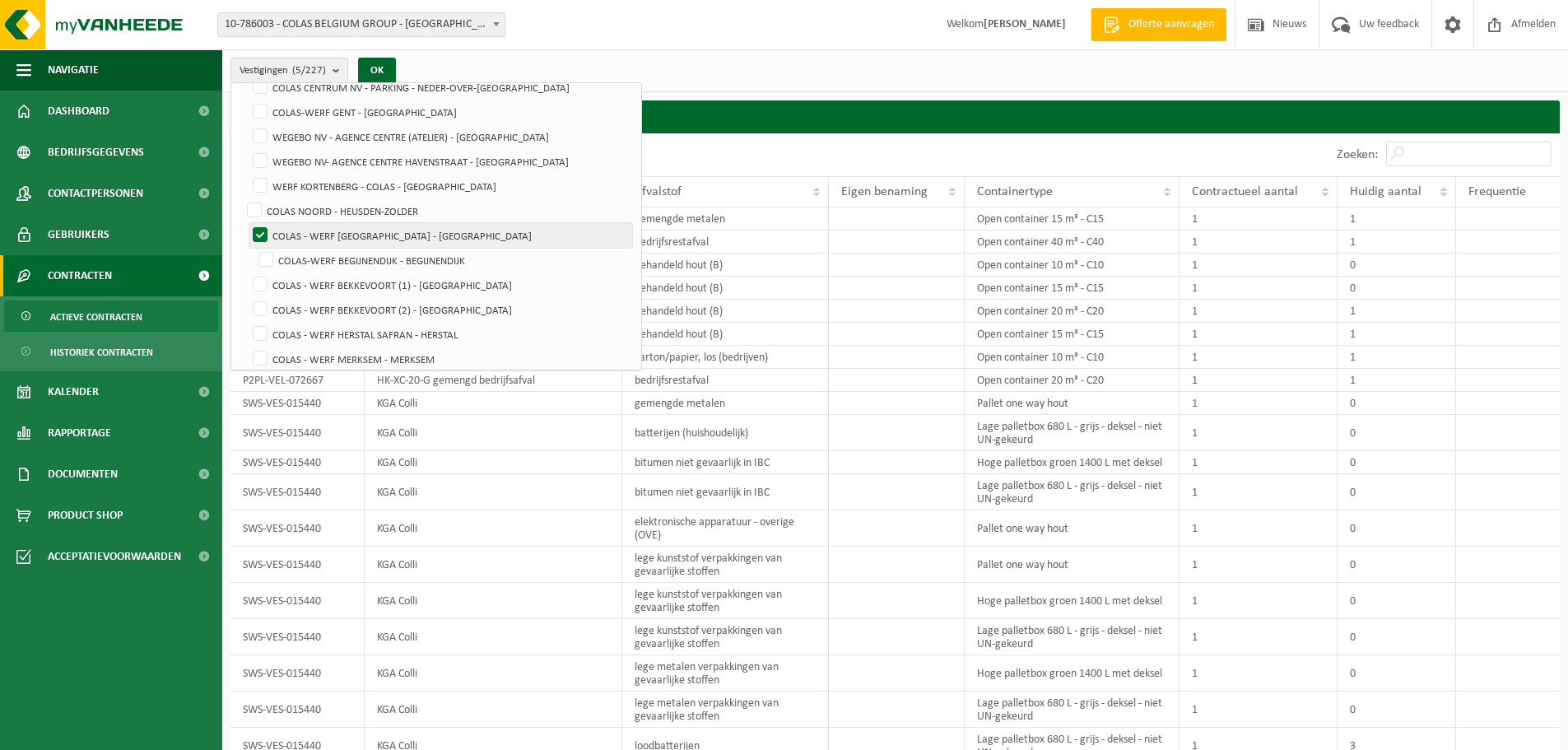
click at [262, 228] on label "COLAS - WERF [GEOGRAPHIC_DATA] - [GEOGRAPHIC_DATA]" at bounding box center [441, 236] width 382 height 25
click at [247, 223] on input "COLAS - WERF [GEOGRAPHIC_DATA] - [GEOGRAPHIC_DATA]" at bounding box center [246, 222] width 1 height 1
click at [380, 64] on button "OK" at bounding box center [377, 71] width 38 height 27
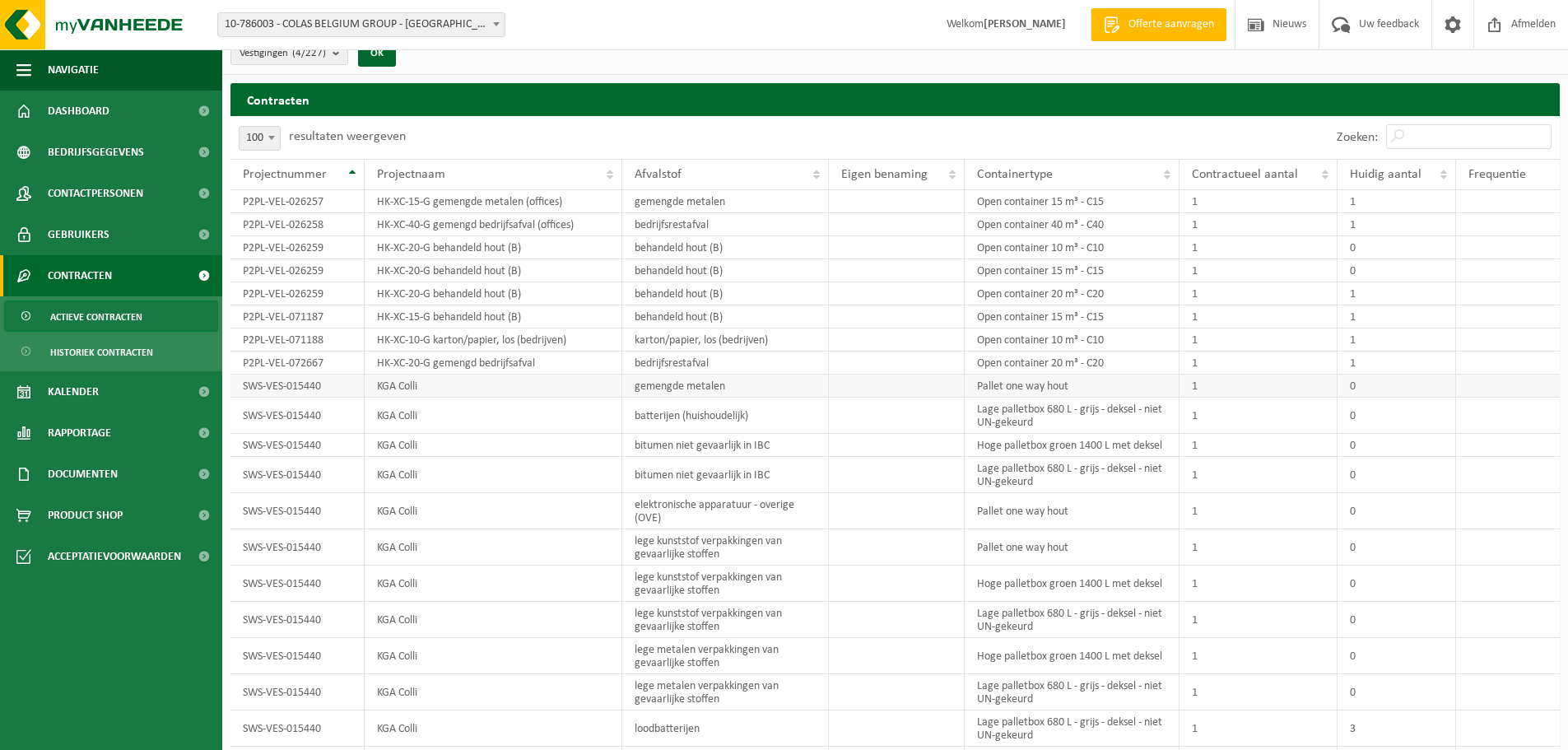
scroll to position [0, 0]
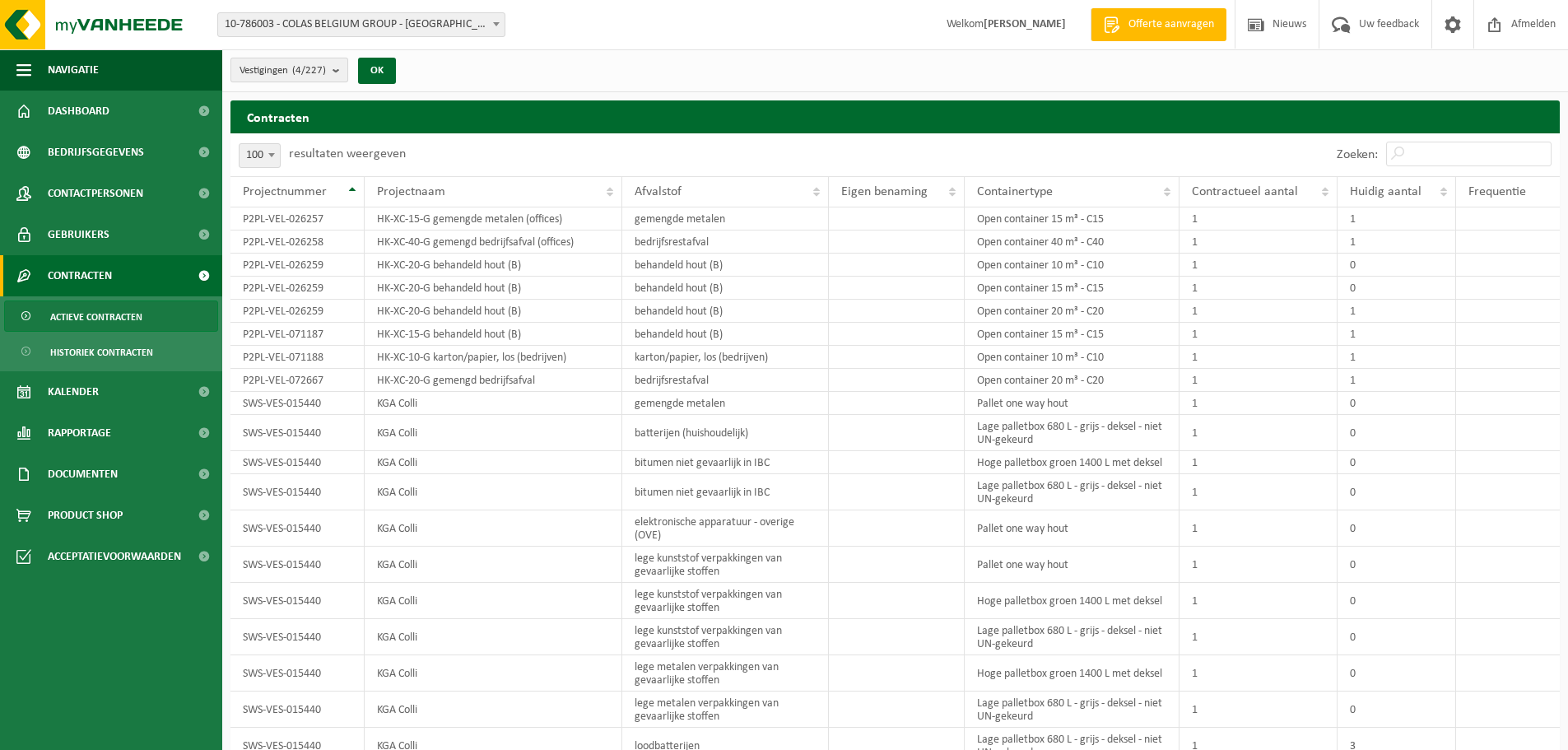
click at [334, 68] on b "submit" at bounding box center [340, 70] width 15 height 23
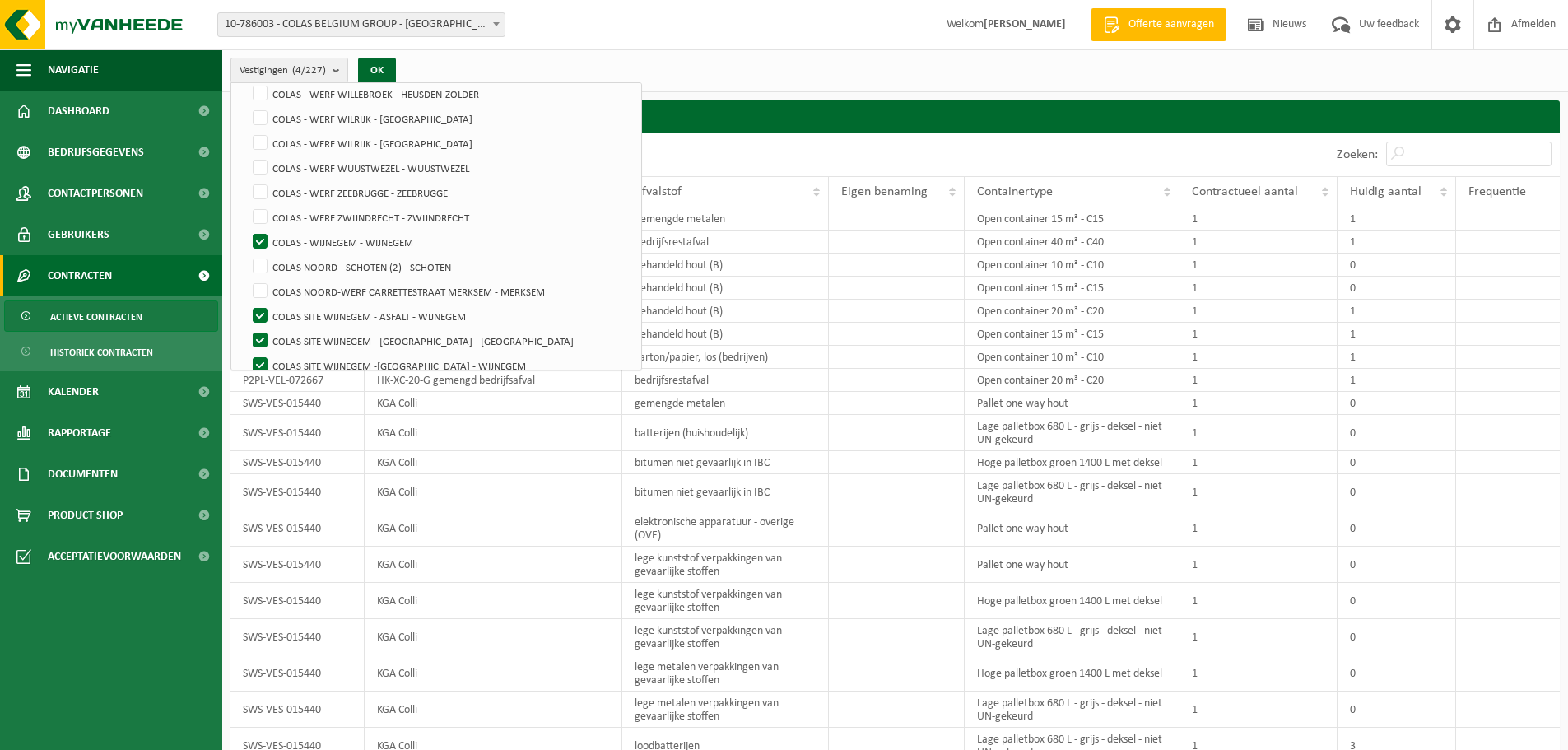
scroll to position [4474, 0]
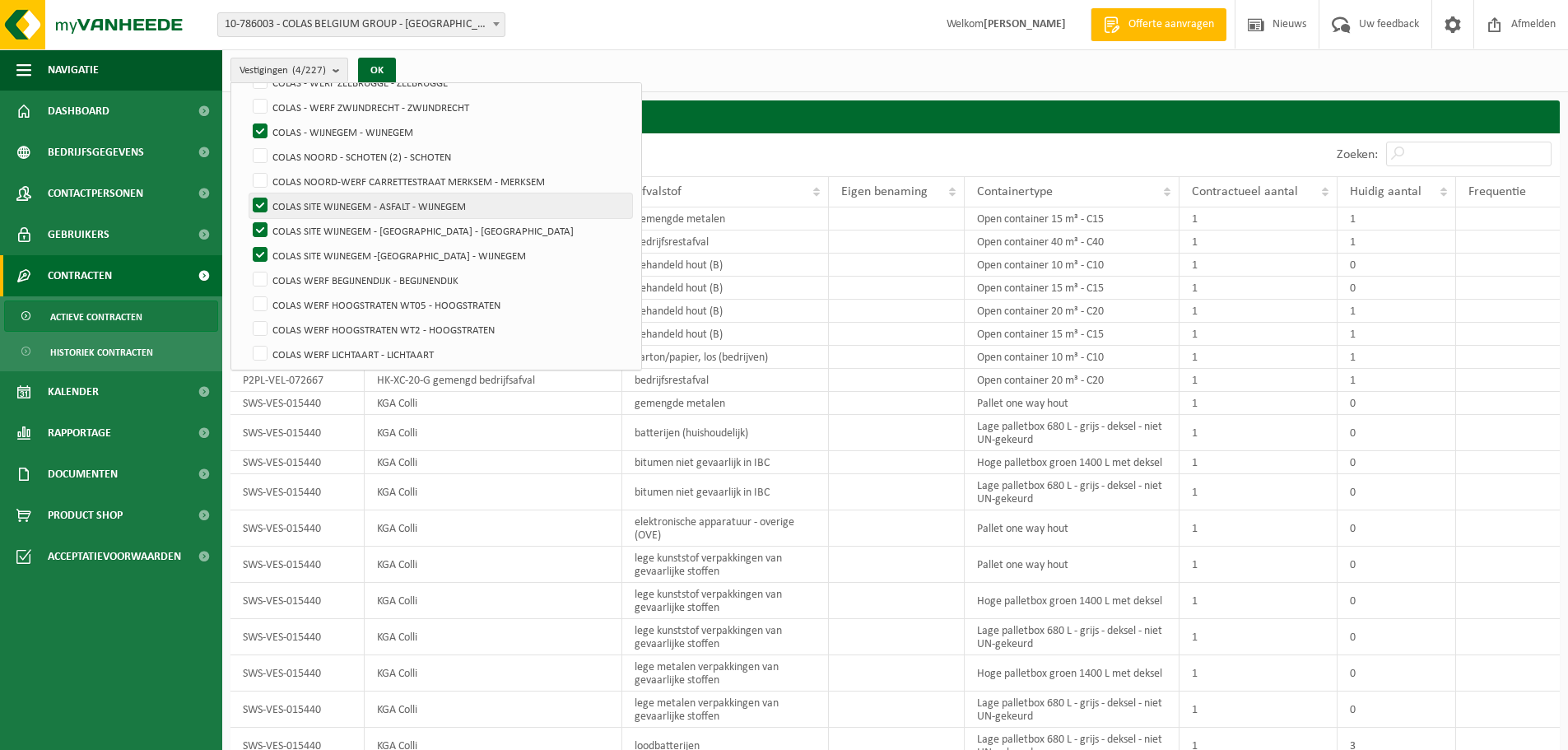
click at [262, 201] on label "COLAS SITE WIJNEGEM - ASFALT - WIJNEGEM" at bounding box center [441, 206] width 382 height 25
click at [247, 193] on input "COLAS SITE WIJNEGEM - ASFALT - WIJNEGEM" at bounding box center [246, 192] width 1 height 1
click at [265, 227] on label "COLAS SITE WIJNEGEM - [GEOGRAPHIC_DATA] - [GEOGRAPHIC_DATA]" at bounding box center [441, 231] width 382 height 25
click at [247, 218] on input "COLAS SITE WIJNEGEM - [GEOGRAPHIC_DATA] - [GEOGRAPHIC_DATA]" at bounding box center [246, 217] width 1 height 1
click at [264, 249] on label "COLAS SITE WIJNEGEM -[GEOGRAPHIC_DATA] - WIJNEGEM" at bounding box center [441, 256] width 382 height 25
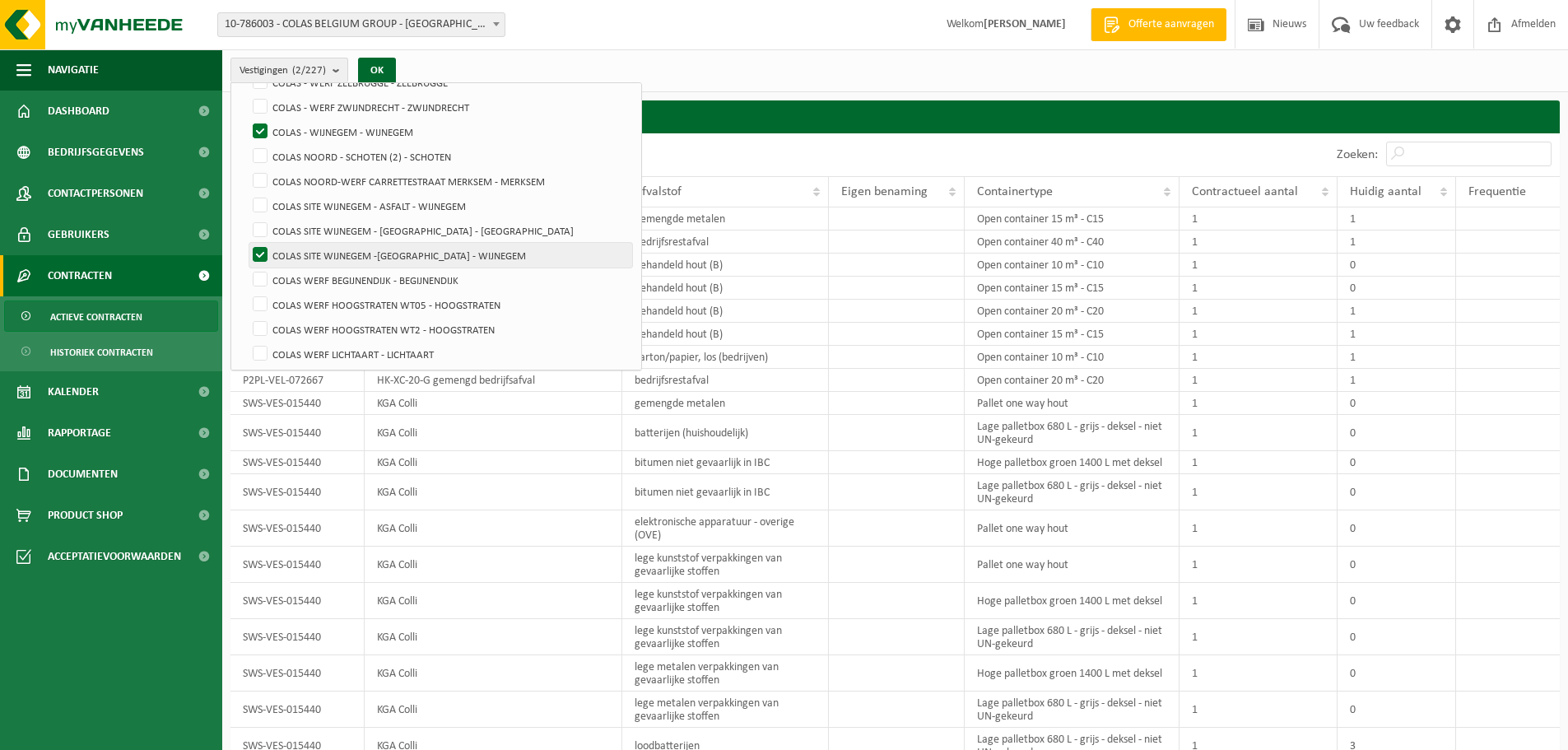
click at [247, 243] on input "COLAS SITE WIJNEGEM -[GEOGRAPHIC_DATA] - WIJNEGEM" at bounding box center [246, 242] width 1 height 1
click at [379, 69] on button "OK" at bounding box center [377, 71] width 38 height 27
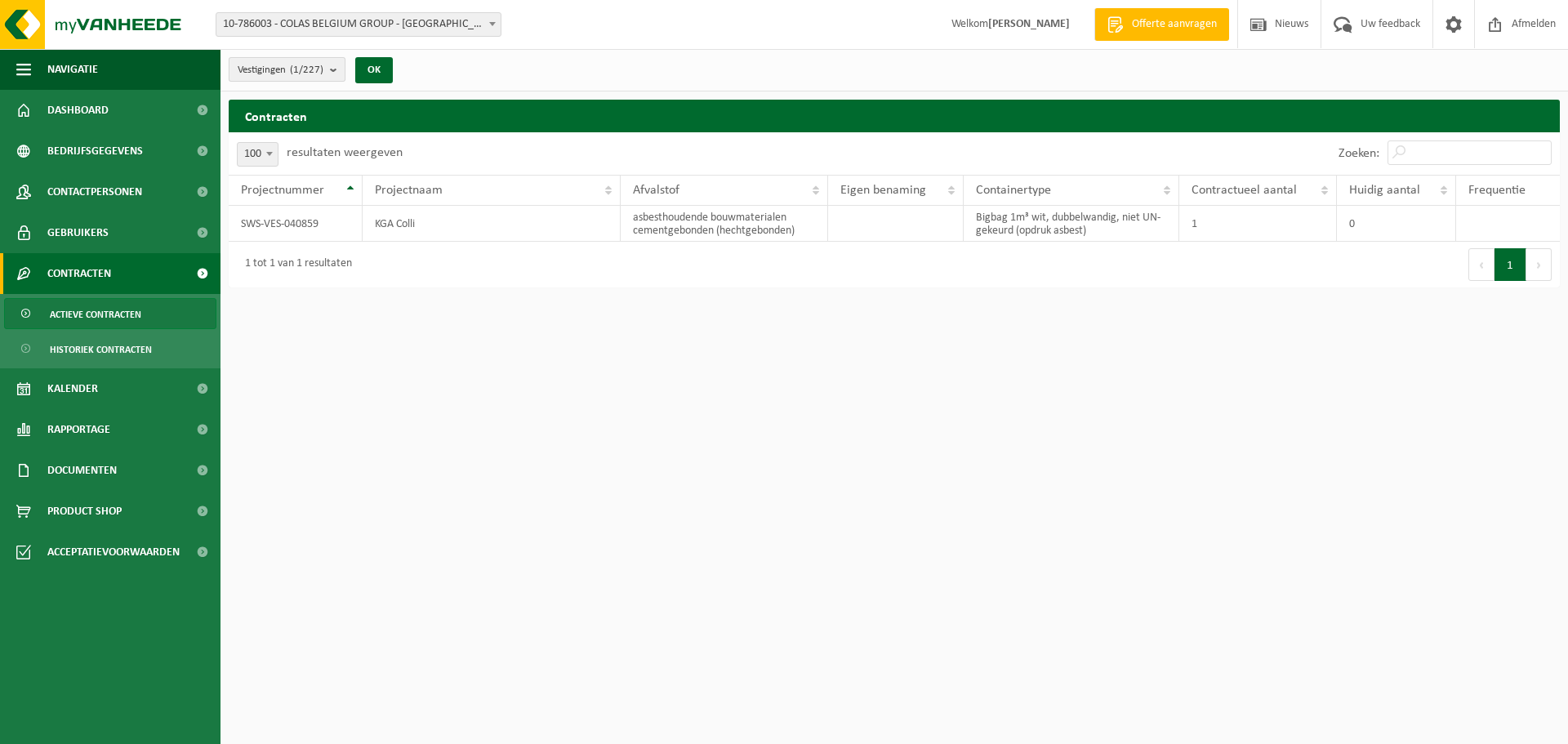
click at [337, 67] on b "submit" at bounding box center [337, 69] width 15 height 23
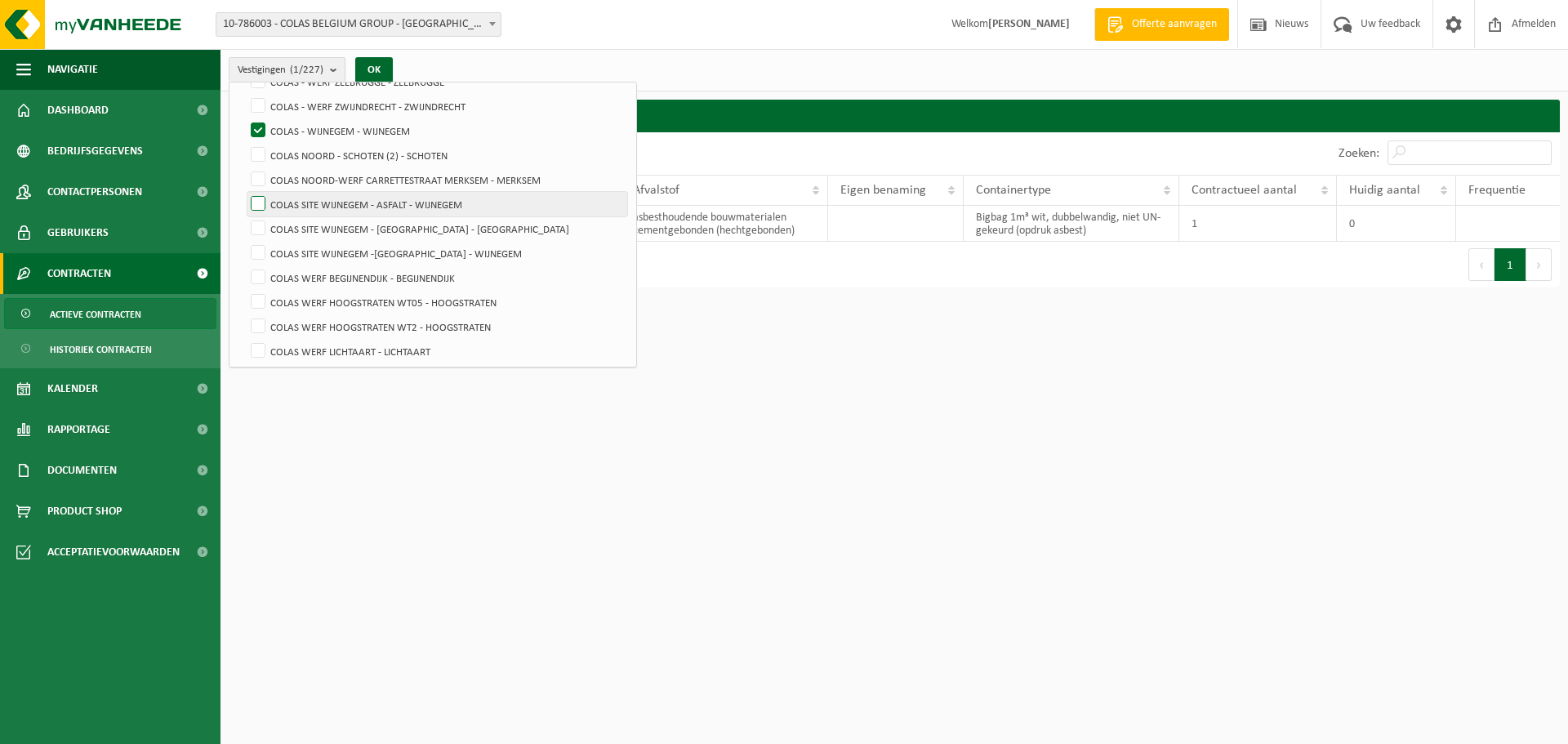
click at [258, 199] on label "COLAS SITE WIJNEGEM - ASFALT - WIJNEGEM" at bounding box center [437, 204] width 379 height 25
click at [245, 192] on input "COLAS SITE WIJNEGEM - ASFALT - WIJNEGEM" at bounding box center [244, 191] width 1 height 1
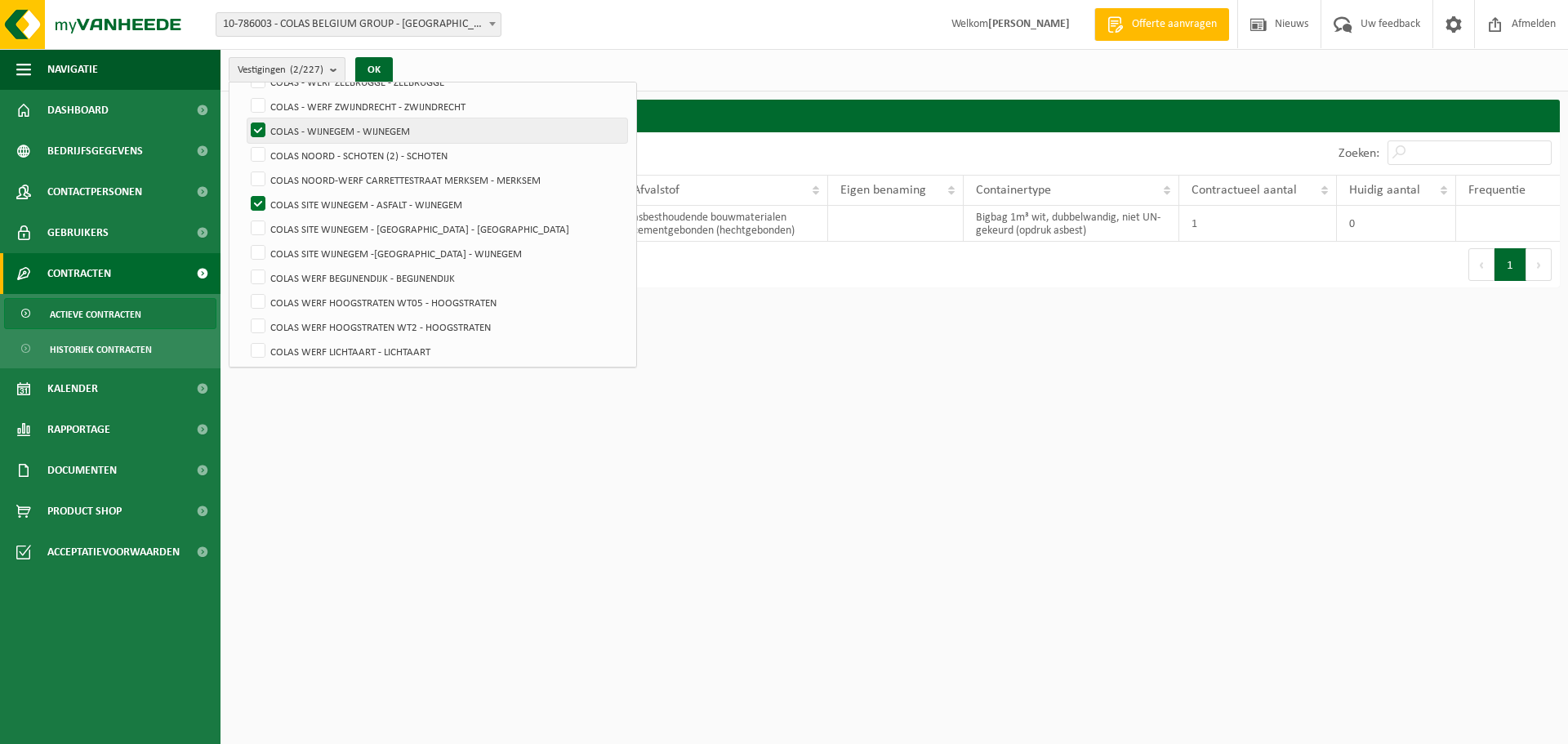
click at [258, 127] on label "COLAS - WIJNEGEM - WIJNEGEM" at bounding box center [437, 131] width 379 height 25
click at [245, 119] on input "COLAS - WIJNEGEM - WIJNEGEM" at bounding box center [244, 118] width 1 height 1
click at [380, 71] on button "OK" at bounding box center [375, 70] width 38 height 26
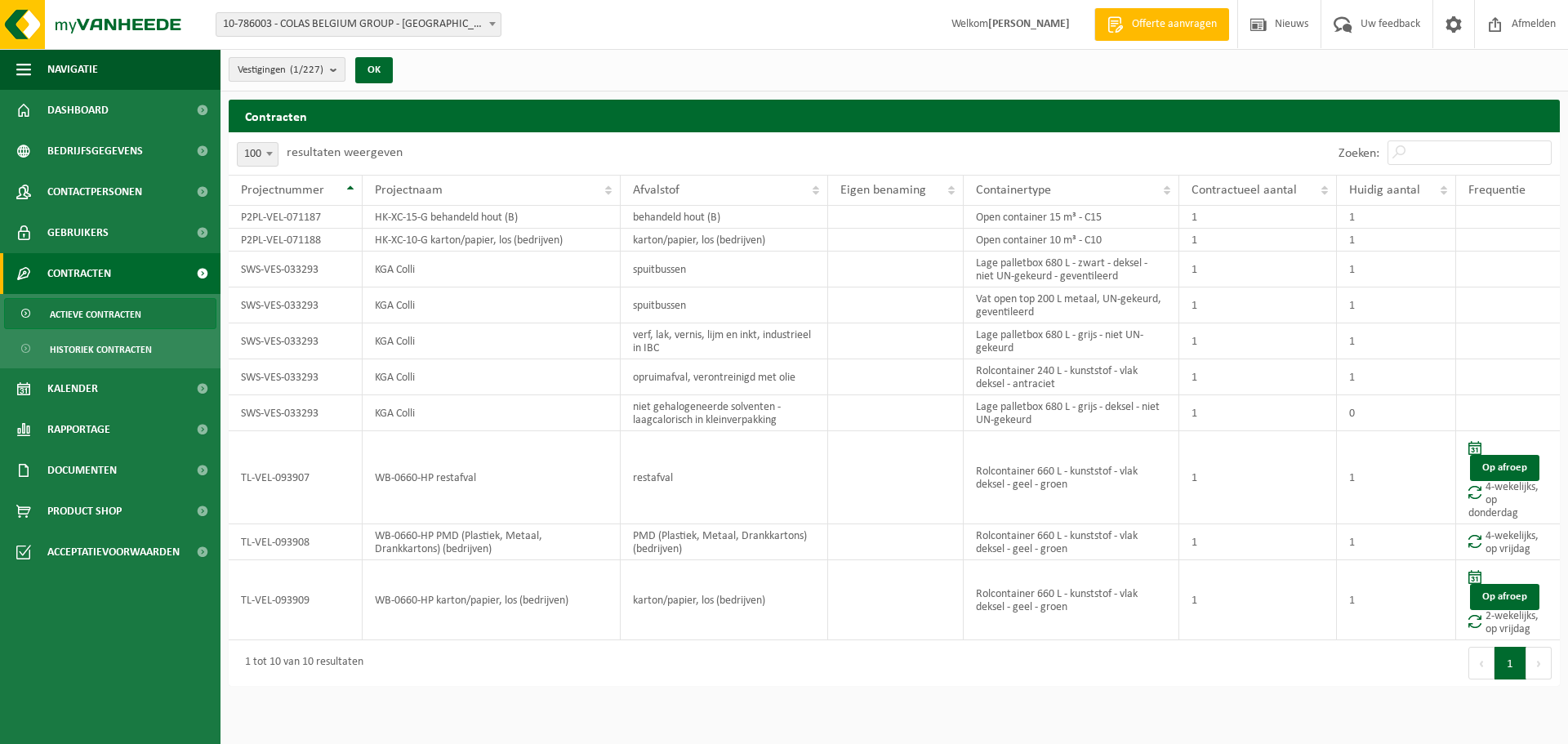
click at [332, 70] on b "submit" at bounding box center [337, 69] width 15 height 23
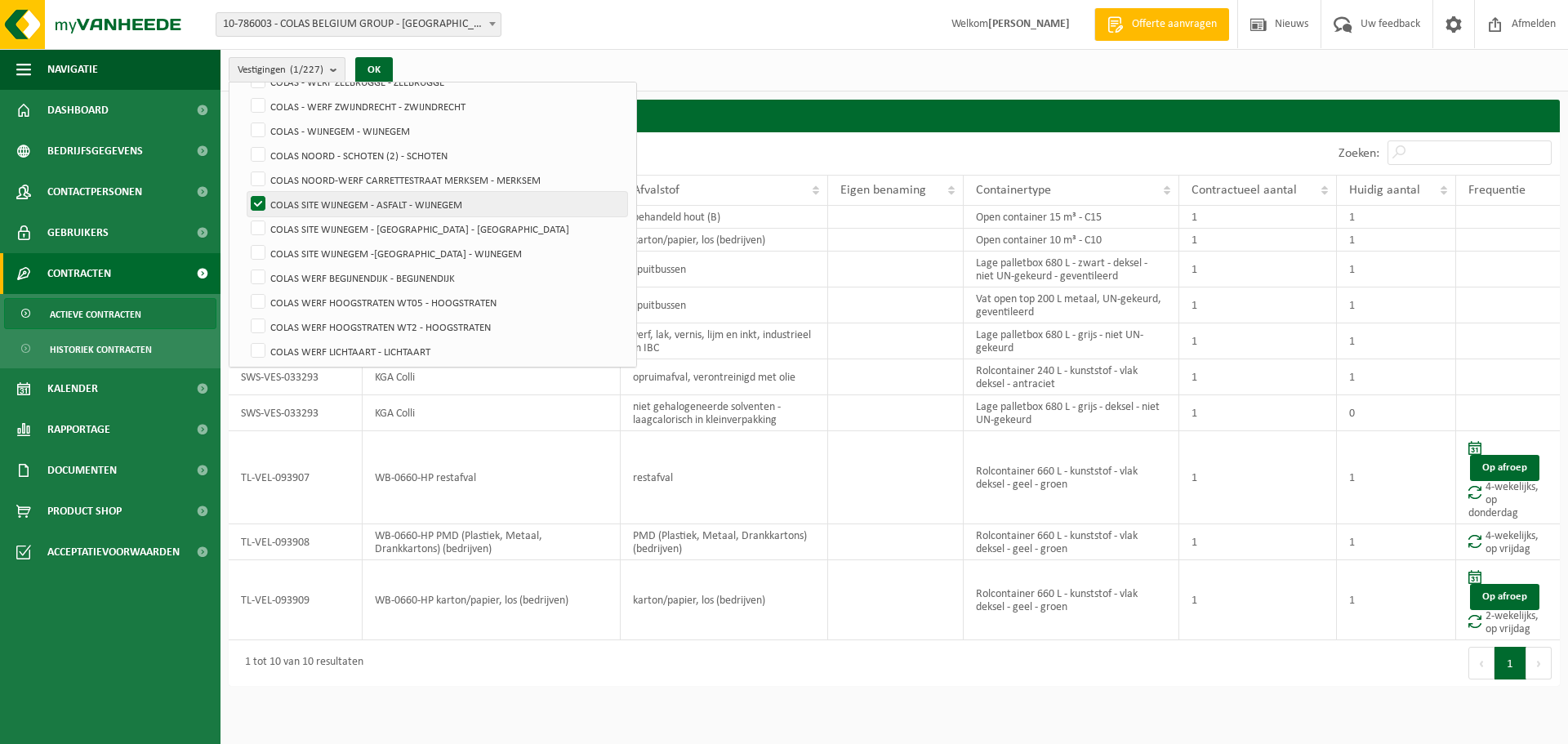
drag, startPoint x: 258, startPoint y: 224, endPoint x: 260, endPoint y: 202, distance: 22.1
click at [258, 221] on label "COLAS SITE WIJNEGEM - [GEOGRAPHIC_DATA] - [GEOGRAPHIC_DATA]" at bounding box center [437, 229] width 379 height 25
click at [245, 216] on input "COLAS SITE WIJNEGEM - [GEOGRAPHIC_DATA] - [GEOGRAPHIC_DATA]" at bounding box center [244, 216] width 1 height 1
click at [260, 198] on label "COLAS SITE WIJNEGEM - ASFALT - WIJNEGEM" at bounding box center [437, 204] width 379 height 25
click at [245, 192] on input "COLAS SITE WIJNEGEM - ASFALT - WIJNEGEM" at bounding box center [244, 191] width 1 height 1
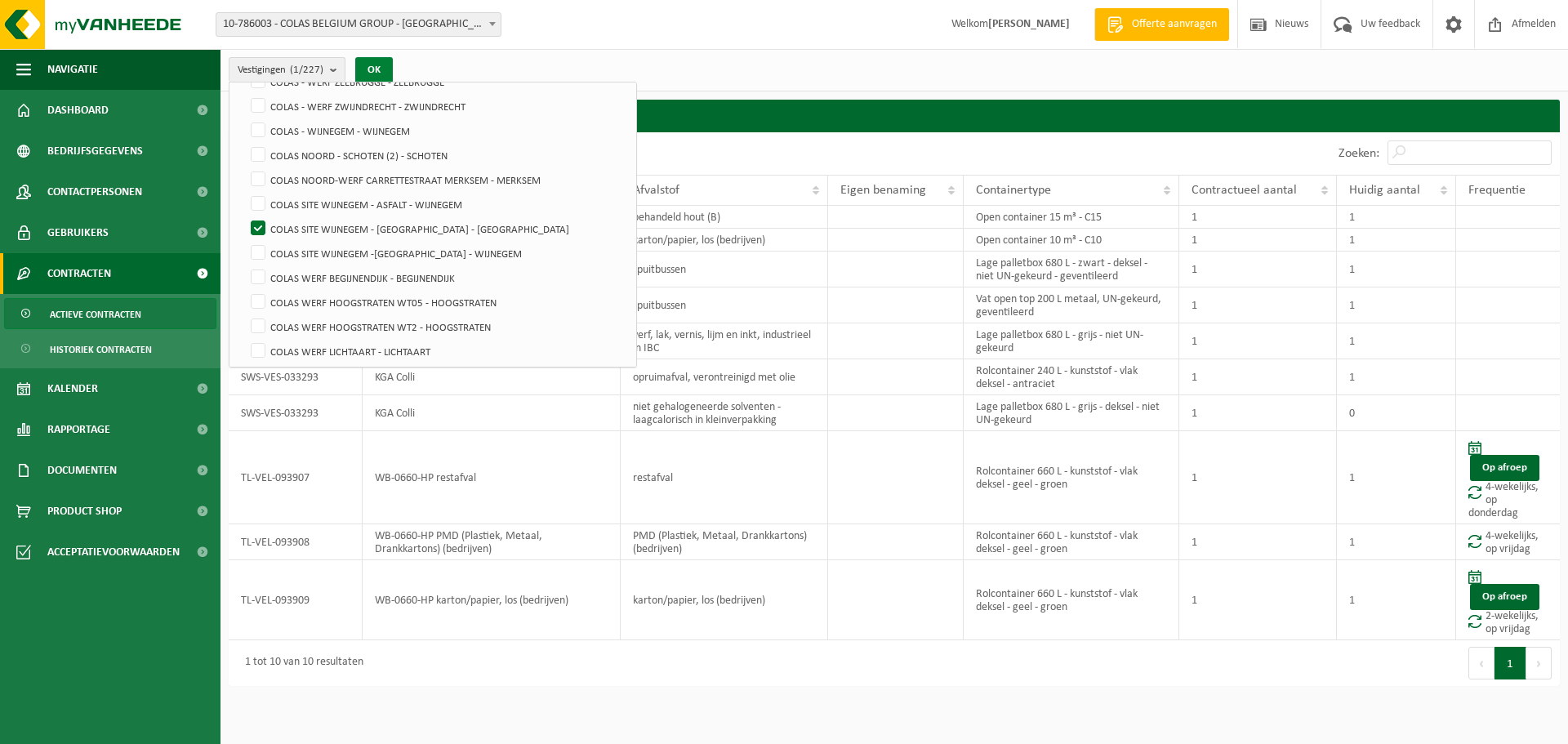
click at [380, 71] on button "OK" at bounding box center [375, 70] width 38 height 26
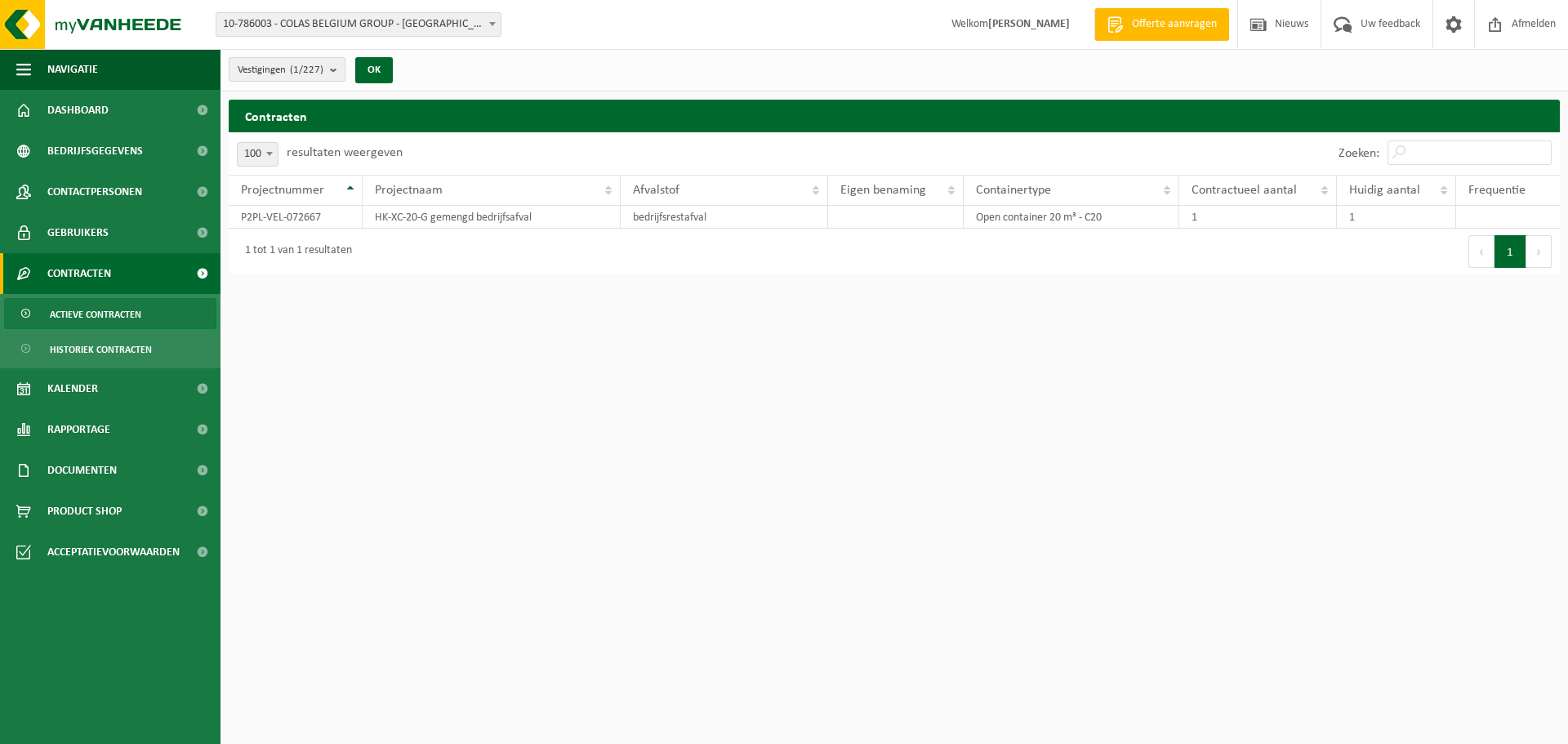
click at [339, 72] on b "submit" at bounding box center [337, 69] width 15 height 23
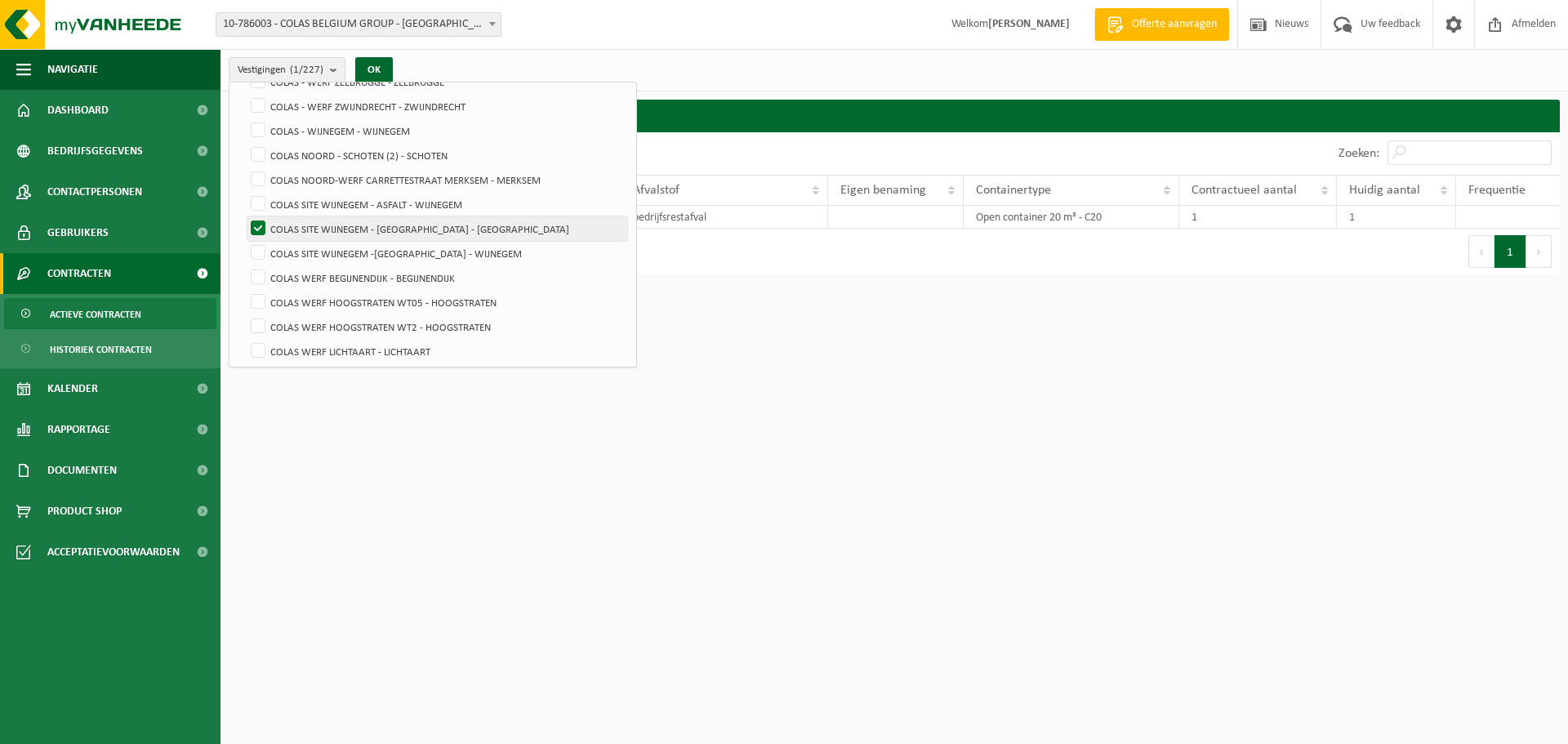
click at [258, 224] on label "COLAS SITE WIJNEGEM - [GEOGRAPHIC_DATA] - [GEOGRAPHIC_DATA]" at bounding box center [437, 229] width 379 height 25
click at [245, 216] on input "COLAS SITE WIJNEGEM - [GEOGRAPHIC_DATA] - [GEOGRAPHIC_DATA]" at bounding box center [244, 216] width 1 height 1
click at [262, 247] on label "COLAS SITE WIJNEGEM -[GEOGRAPHIC_DATA] - WIJNEGEM" at bounding box center [437, 253] width 379 height 25
click at [245, 241] on input "COLAS SITE WIJNEGEM -[GEOGRAPHIC_DATA] - WIJNEGEM" at bounding box center [244, 240] width 1 height 1
click at [369, 69] on button "OK" at bounding box center [375, 70] width 38 height 26
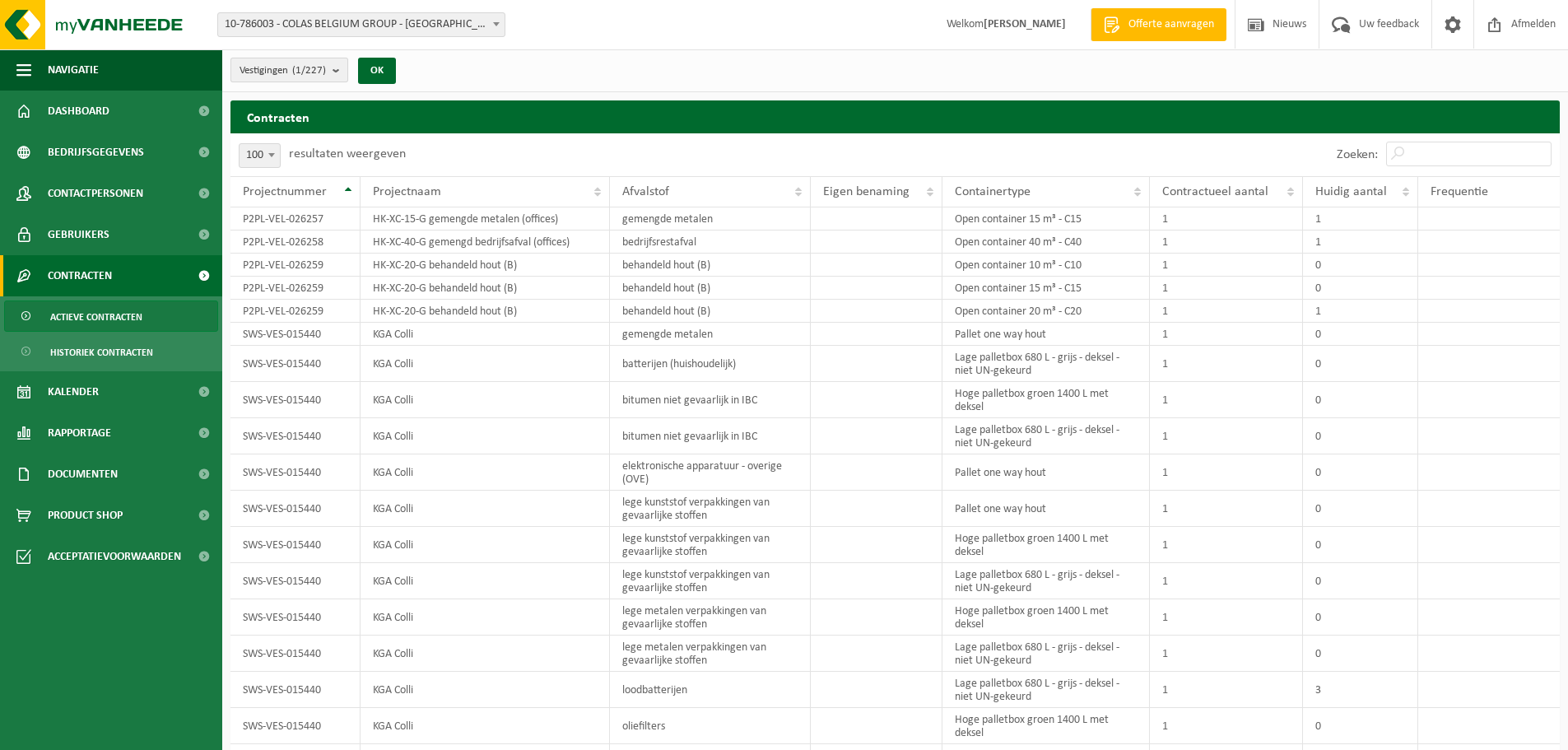
click at [334, 64] on button "Vestigingen (1/227)" at bounding box center [290, 70] width 118 height 25
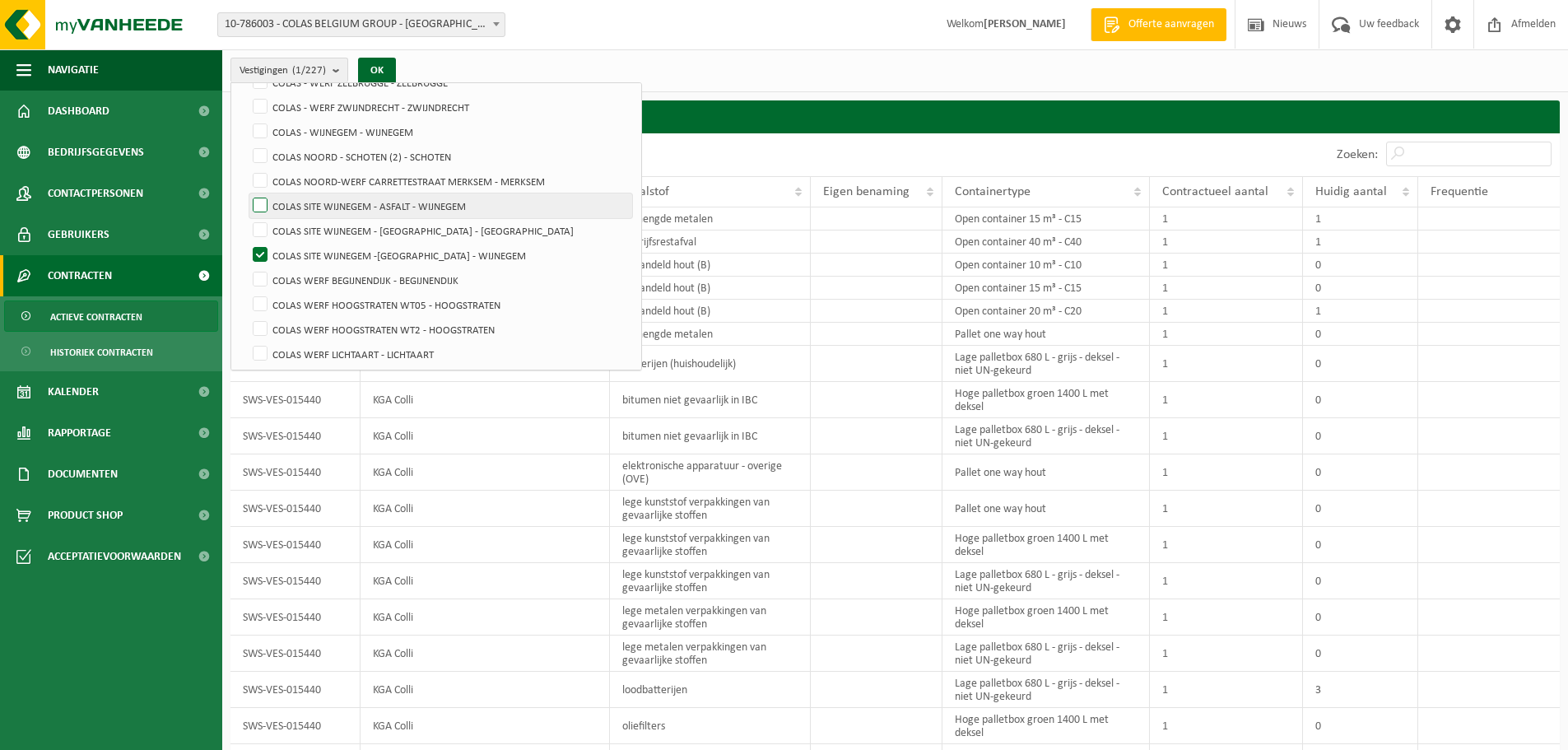
click at [257, 197] on label "COLAS SITE WIJNEGEM - ASFALT - WIJNEGEM" at bounding box center [441, 206] width 382 height 25
click at [247, 193] on input "COLAS SITE WIJNEGEM - ASFALT - WIJNEGEM" at bounding box center [246, 192] width 1 height 1
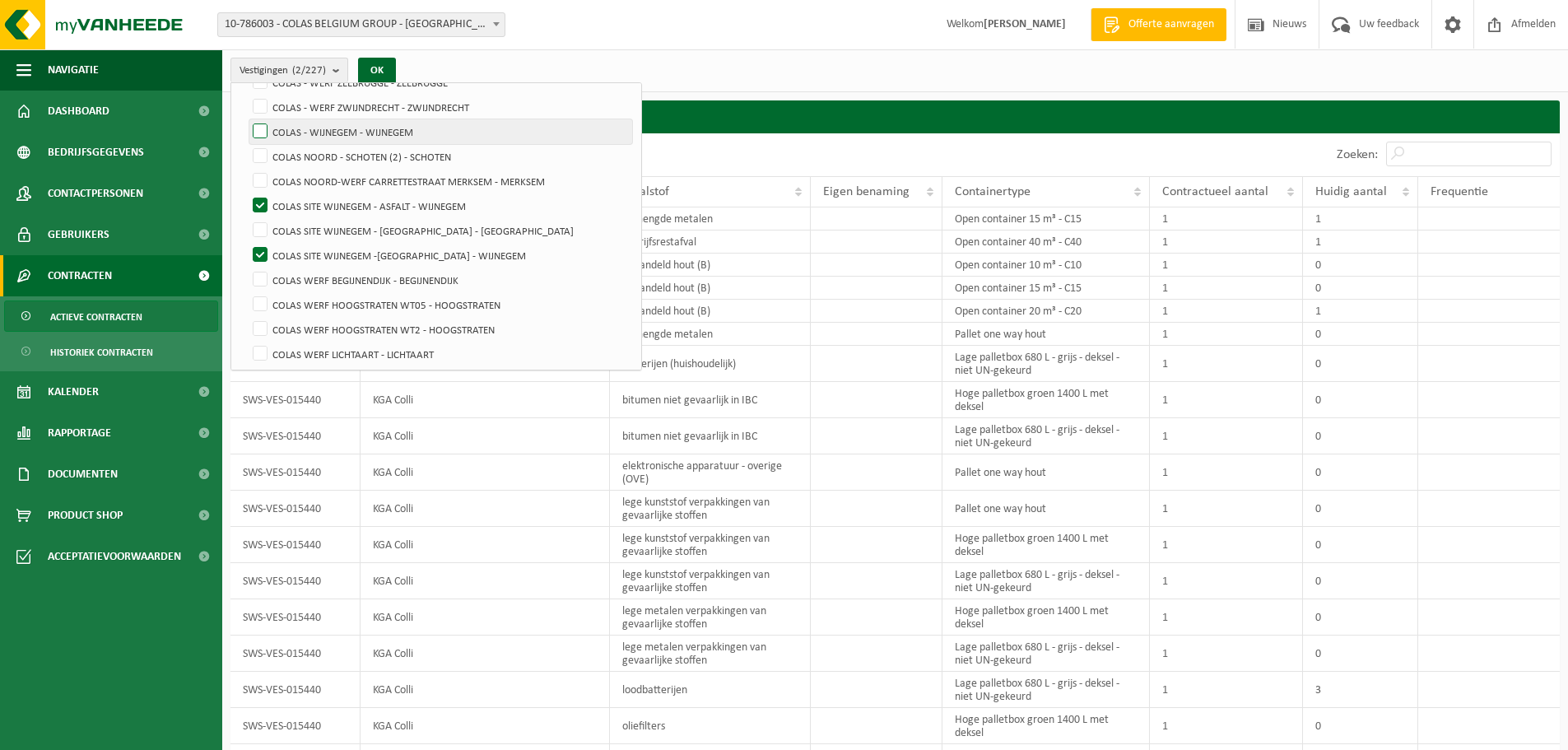
click at [261, 132] on label "COLAS - WIJNEGEM - WIJNEGEM" at bounding box center [441, 132] width 382 height 25
click at [247, 119] on input "COLAS - WIJNEGEM - WIJNEGEM" at bounding box center [246, 119] width 1 height 1
click at [381, 61] on button "OK" at bounding box center [377, 71] width 38 height 27
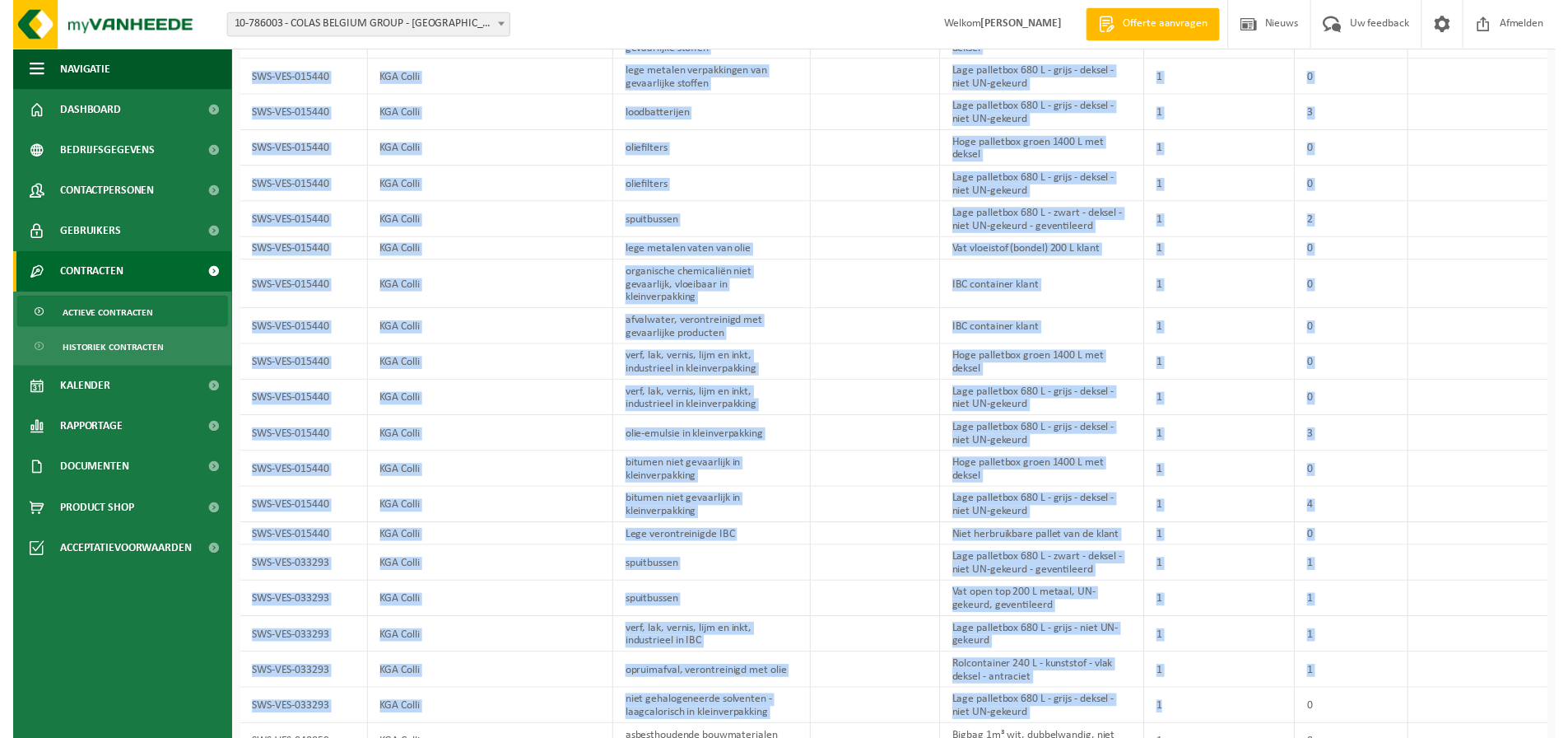
scroll to position [921, 0]
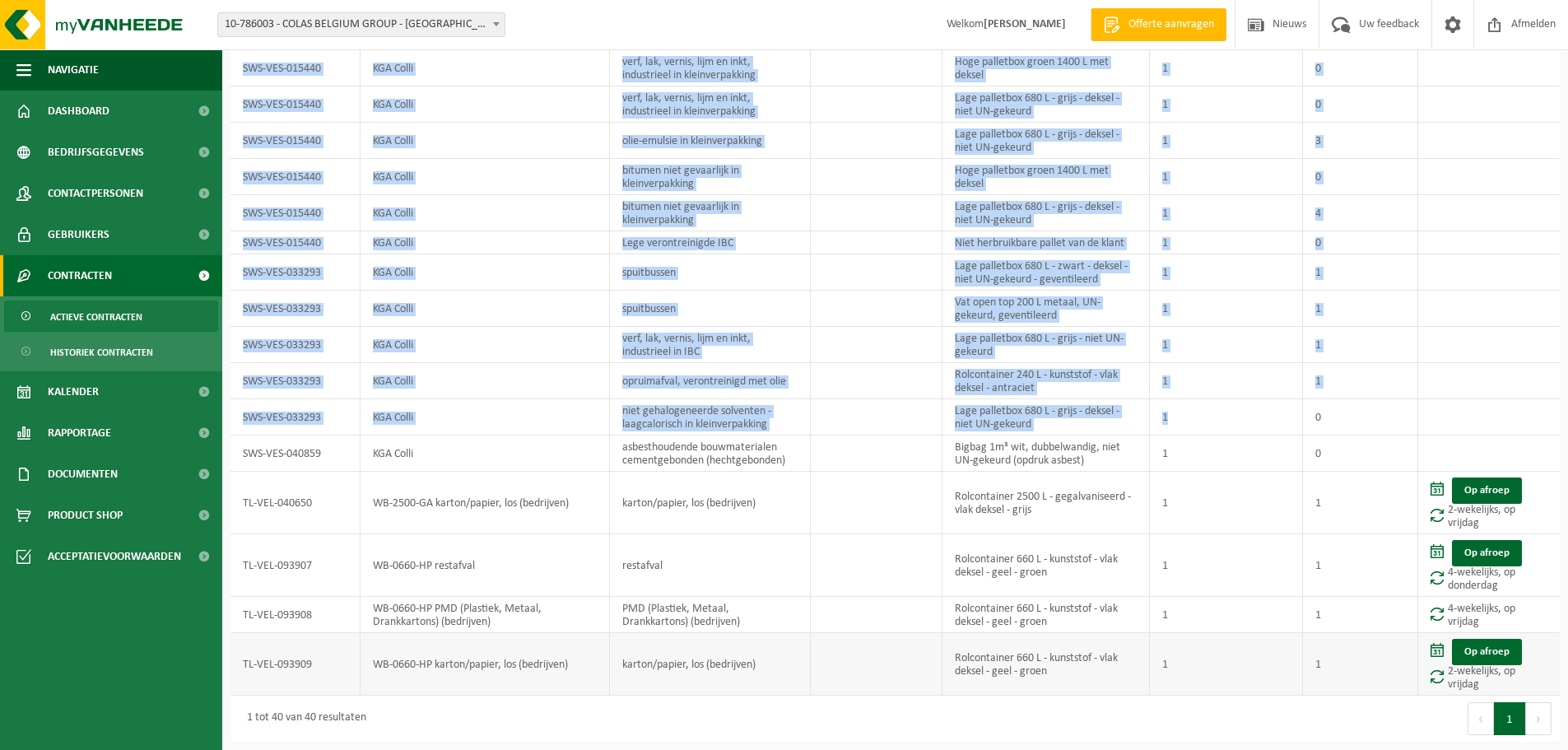
drag, startPoint x: 244, startPoint y: 217, endPoint x: 1520, endPoint y: 681, distance: 1357.7
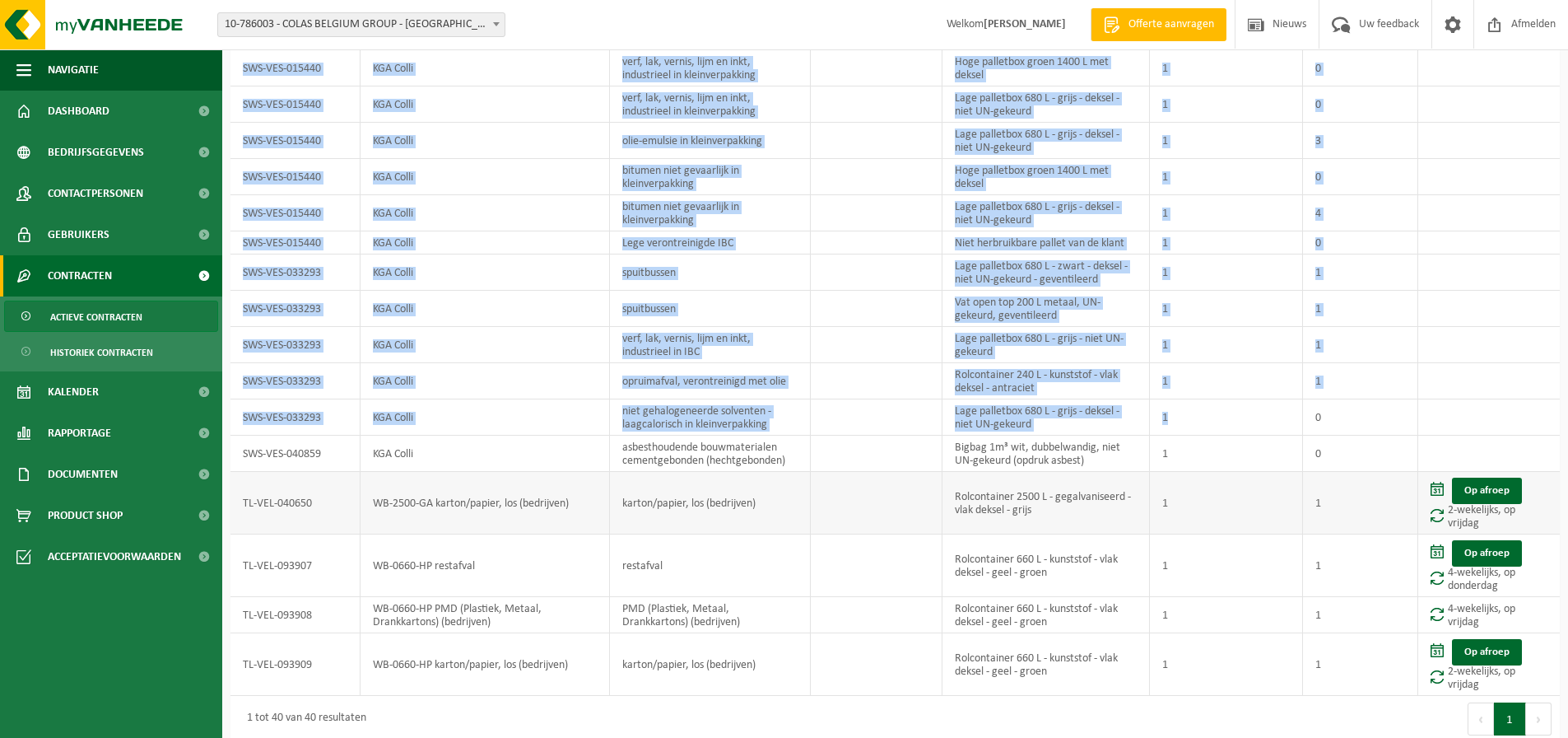
copy tbody "L1IP-DOL-752911 SI-AM-31-C adipisci elitsed (doeiusm) temporin utlabor Etdo mag…"
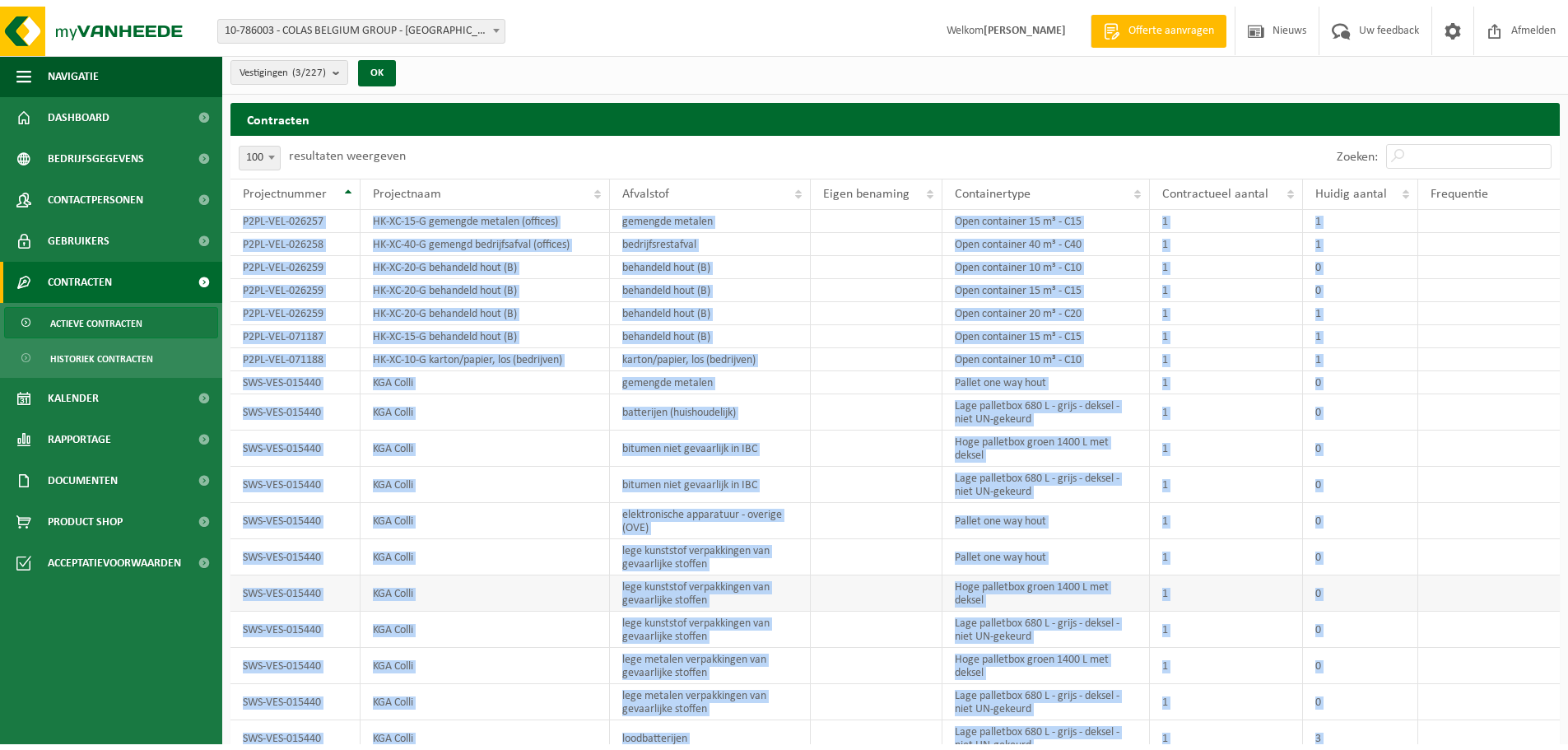
scroll to position [0, 0]
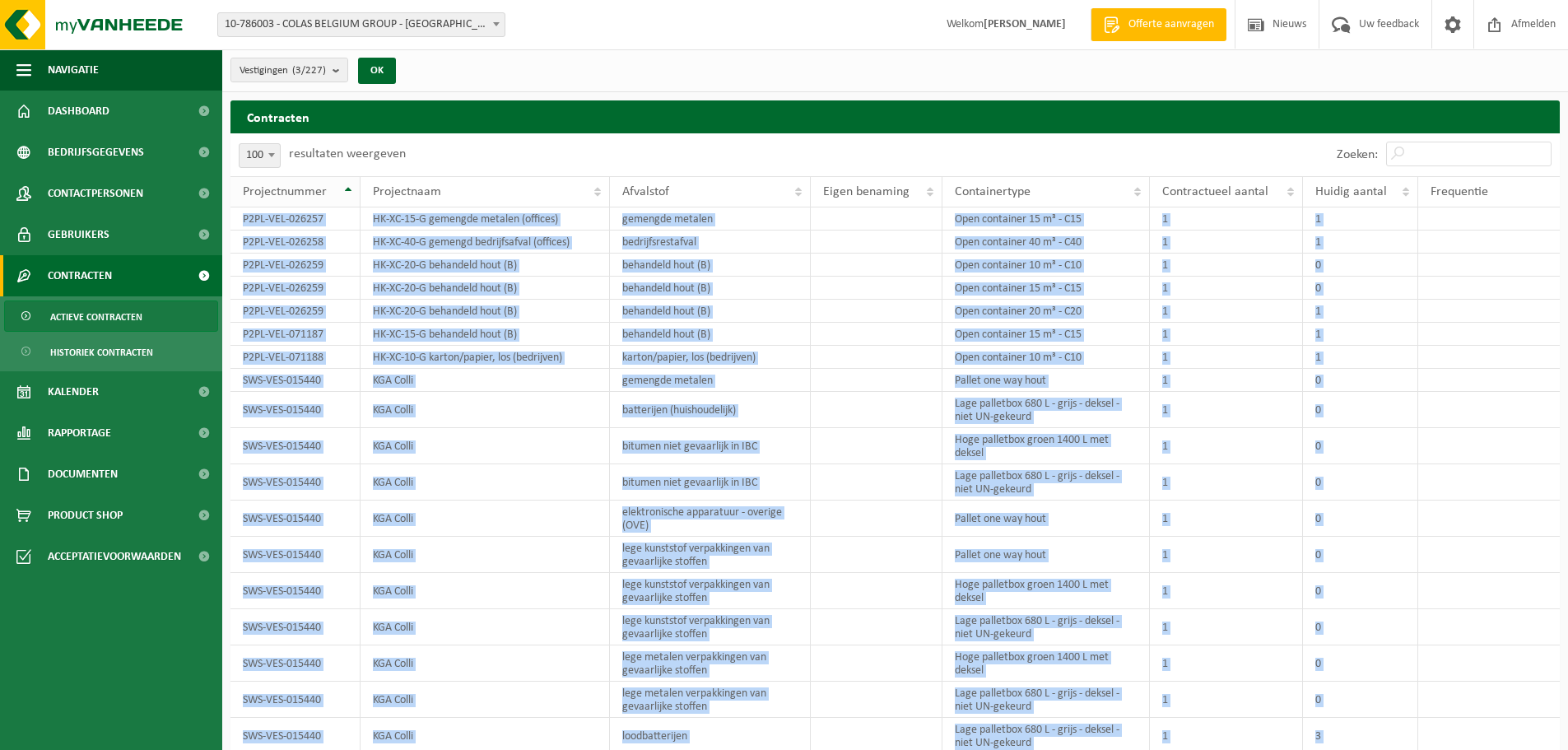
drag, startPoint x: 241, startPoint y: 194, endPoint x: 343, endPoint y: 201, distance: 102.2
click at [343, 201] on th "Projectnummer" at bounding box center [295, 192] width 130 height 32
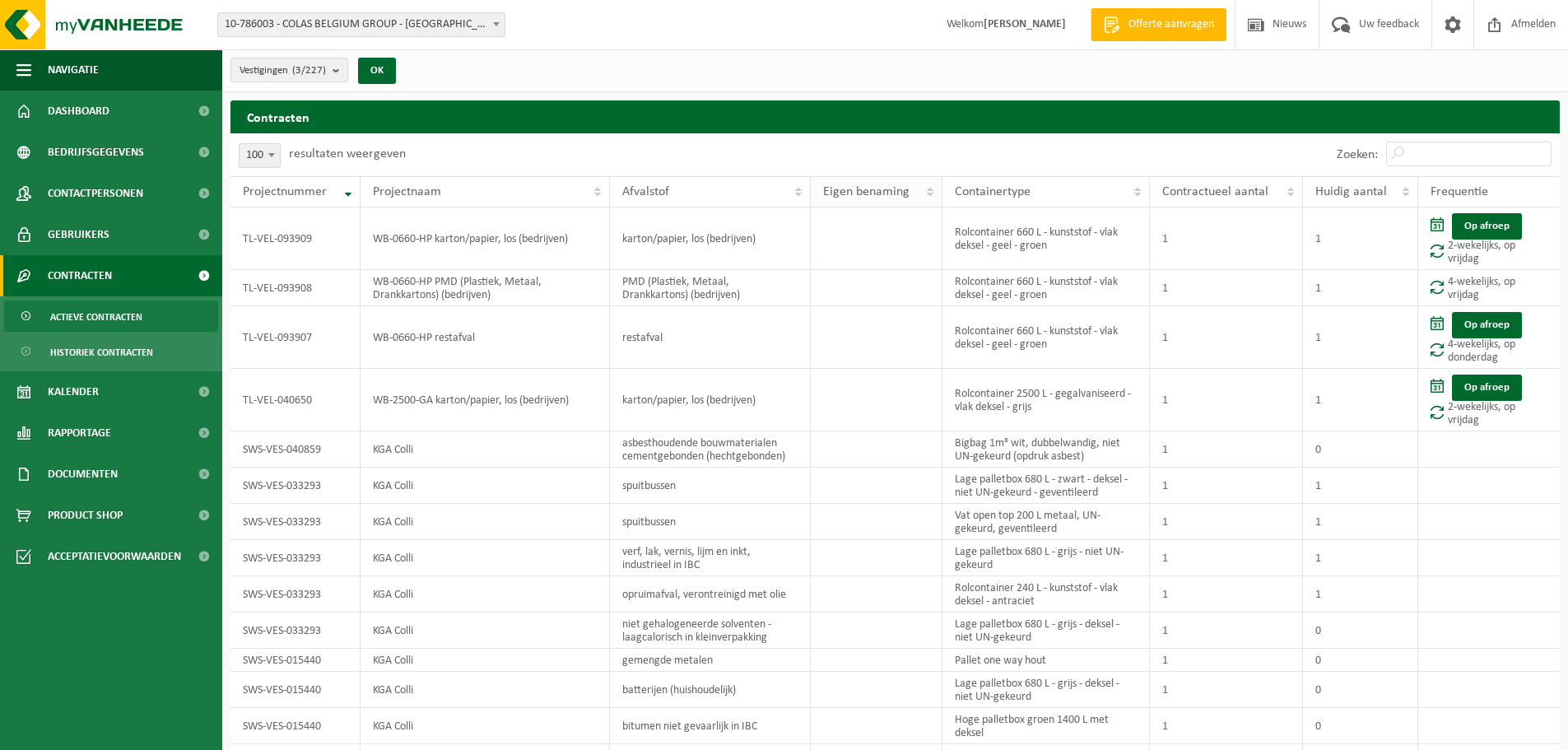
drag, startPoint x: 241, startPoint y: 188, endPoint x: 932, endPoint y: 187, distance: 691.0
click at [522, 185] on tr "Projectnummer Projectnaam Afvalstof Eigen benaming Containertype Contractueel a…" at bounding box center [895, 192] width 1329 height 32
drag, startPoint x: 1485, startPoint y: 188, endPoint x: 1382, endPoint y: 187, distance: 103.0
click at [1382, 187] on tr "Projectnummer Projectnaam Afvalstof Eigen benaming Containertype Contractueel a…" at bounding box center [895, 192] width 1329 height 32
click at [1486, 192] on span "Frequentie" at bounding box center [1458, 192] width 57 height 13
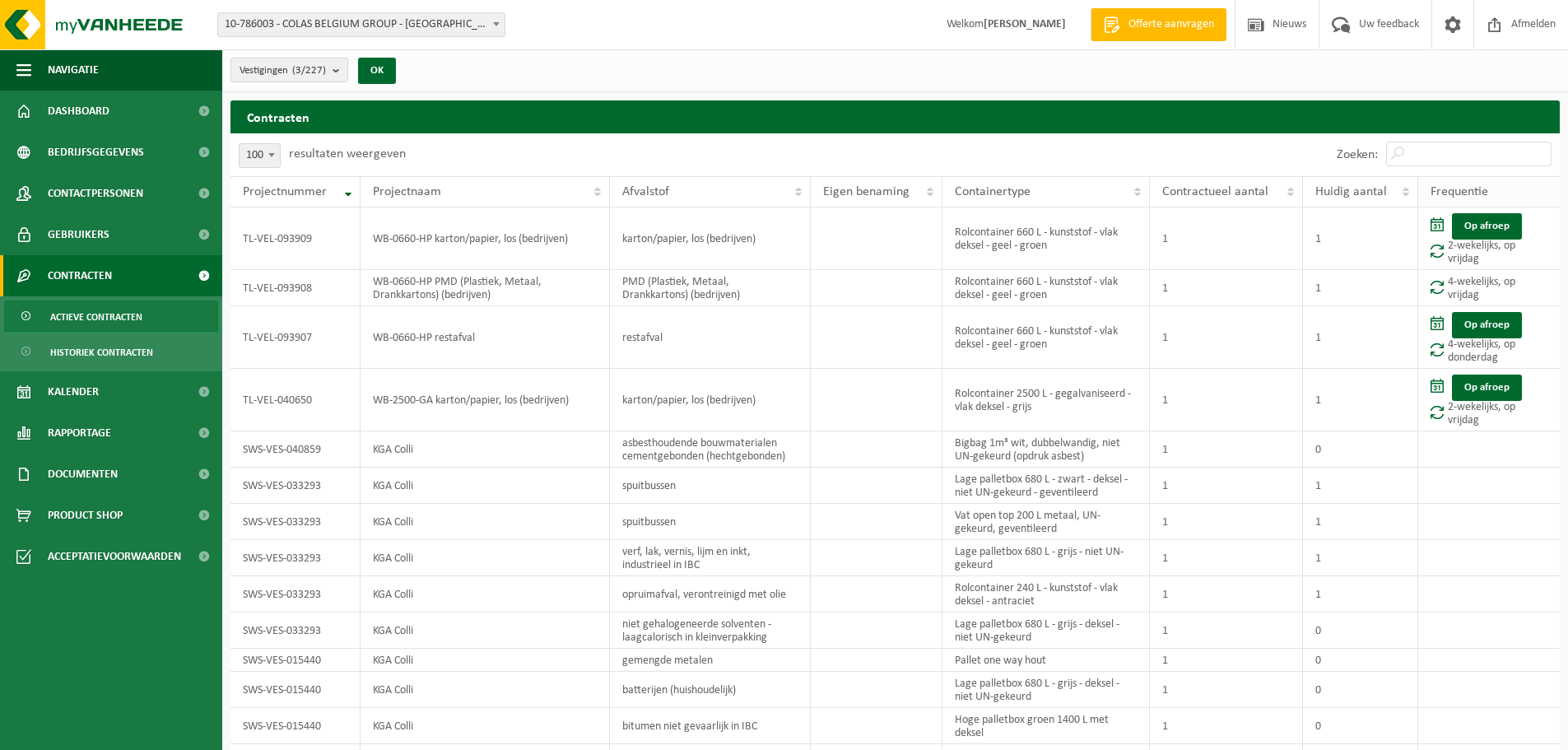
click at [1486, 192] on span "Frequentie" at bounding box center [1458, 192] width 57 height 13
click at [307, 241] on td "TL-VEL-093909" at bounding box center [295, 238] width 130 height 62
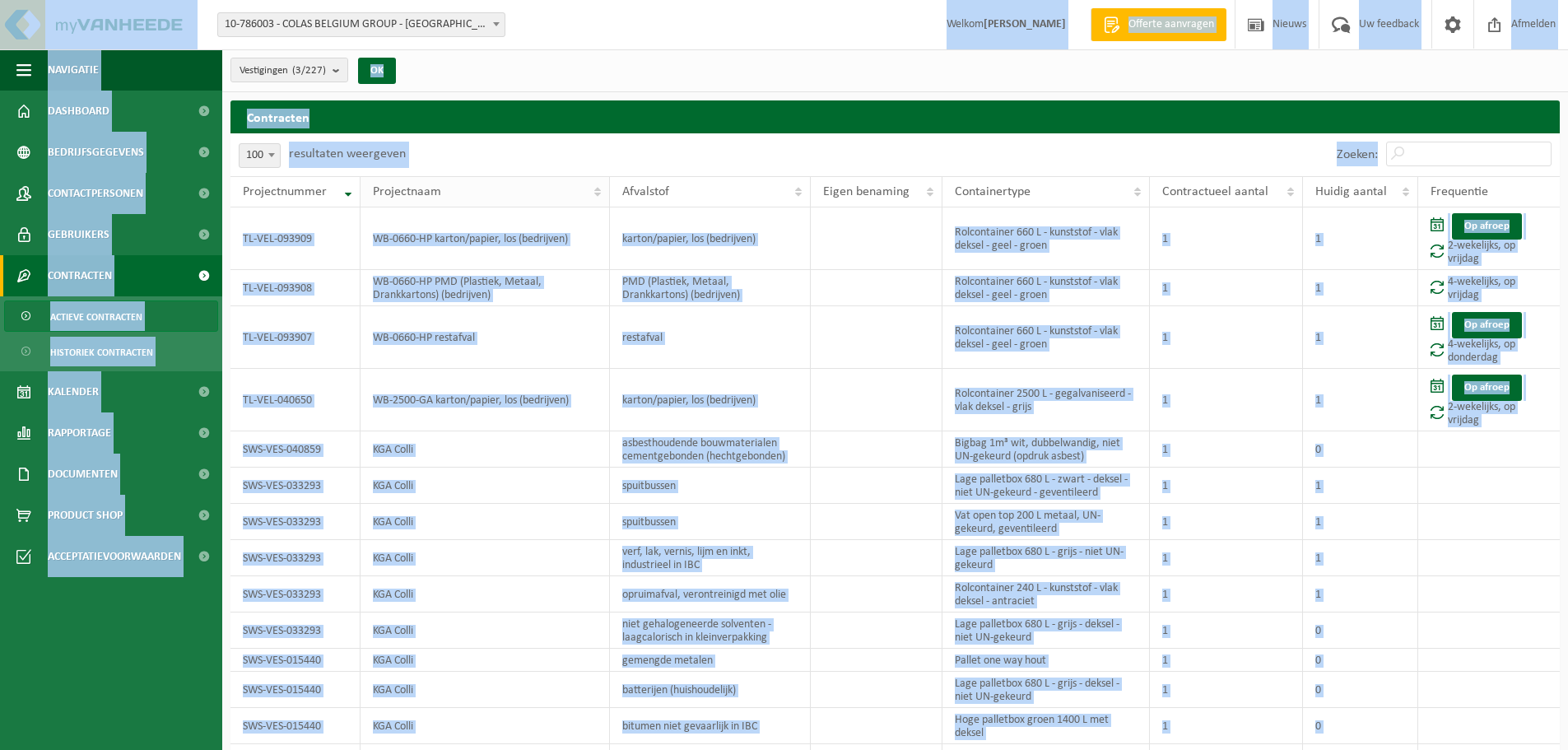
click at [395, 190] on span "Projectnaam" at bounding box center [407, 192] width 68 height 13
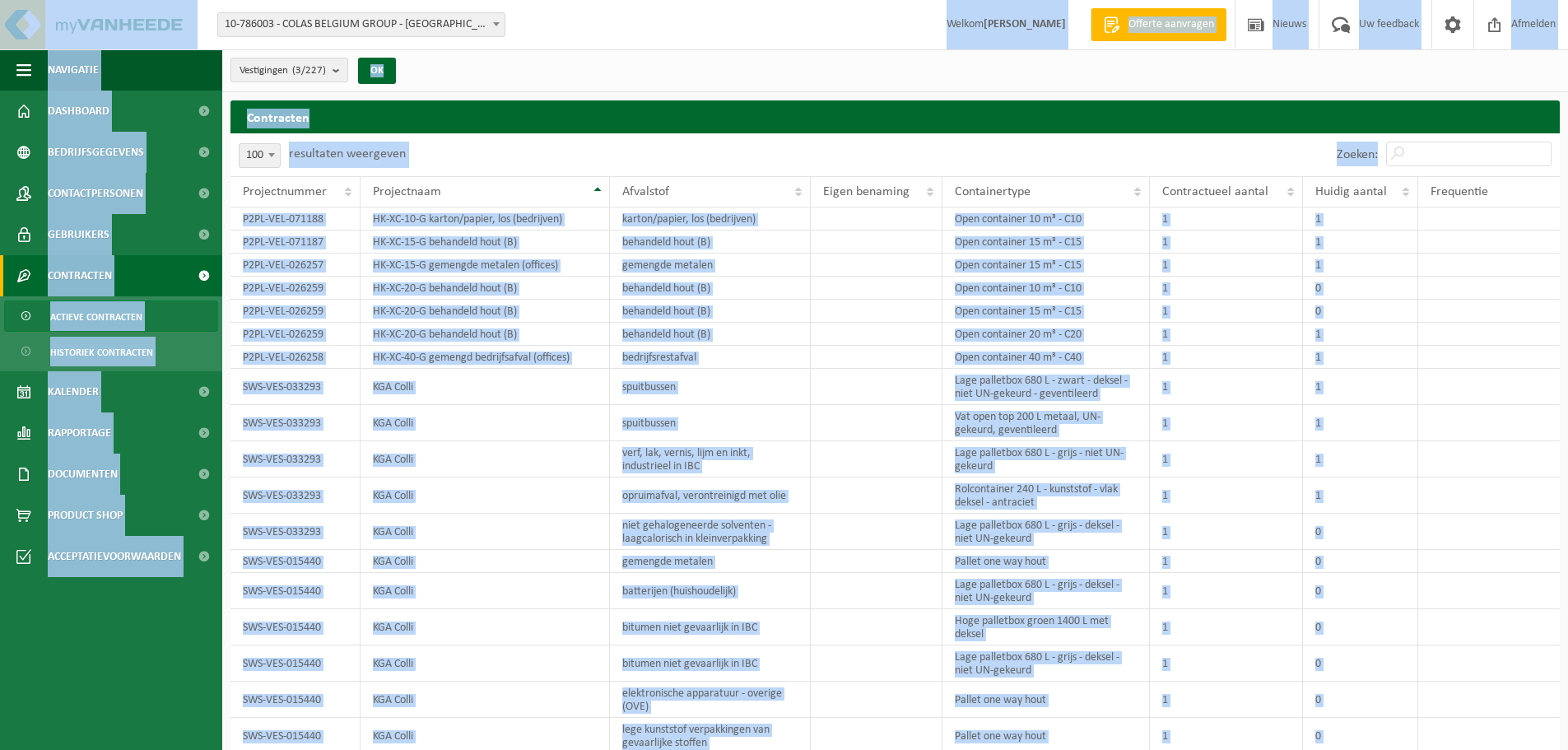
click at [446, 136] on div "10 25 50 100 100 resultaten weergeven" at bounding box center [563, 155] width 665 height 43
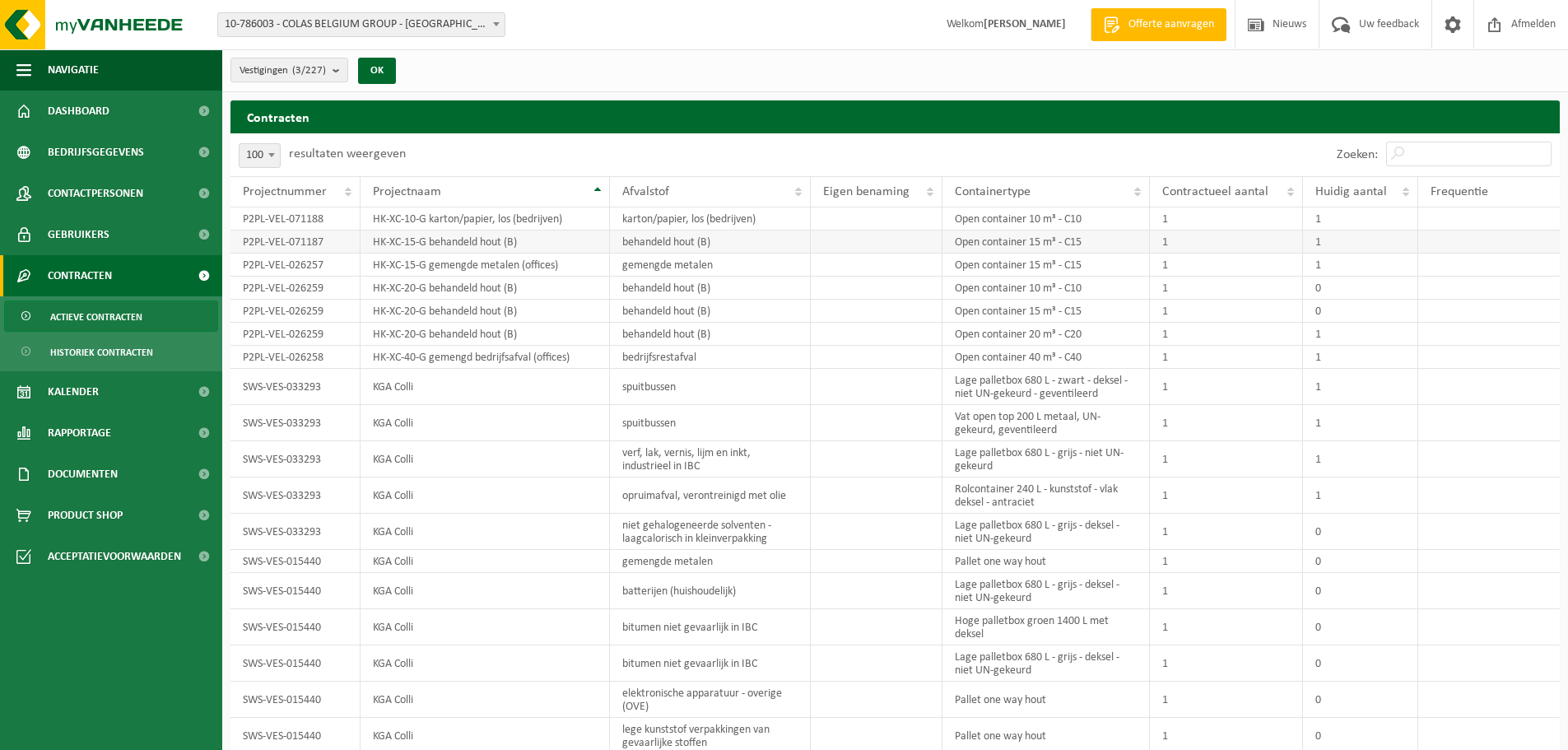
drag, startPoint x: 465, startPoint y: 155, endPoint x: 674, endPoint y: 251, distance: 230.0
click at [340, 68] on b "submit" at bounding box center [340, 70] width 15 height 23
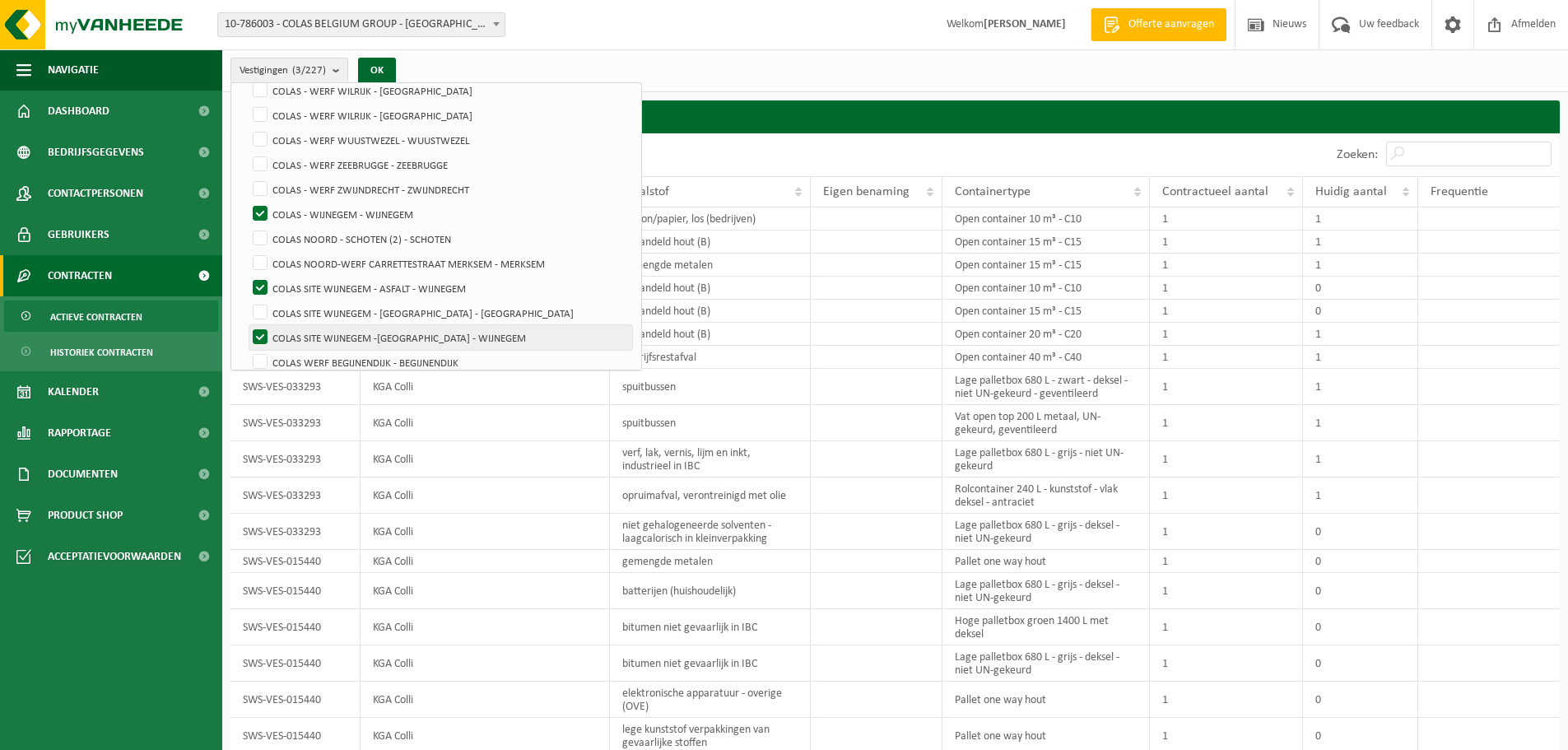
scroll to position [4474, 0]
